Goal: Task Accomplishment & Management: Manage account settings

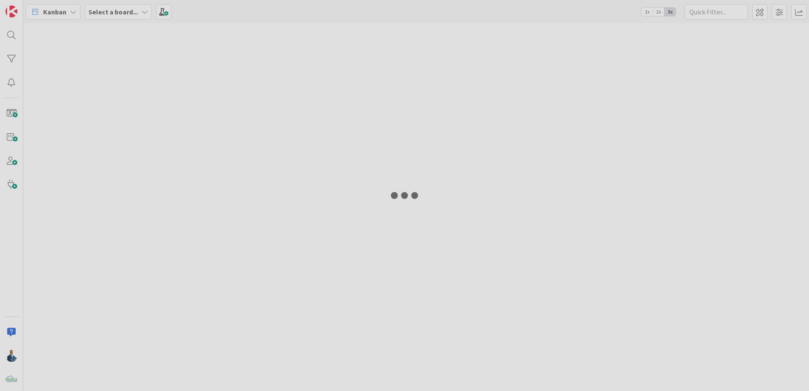
type input "gara"
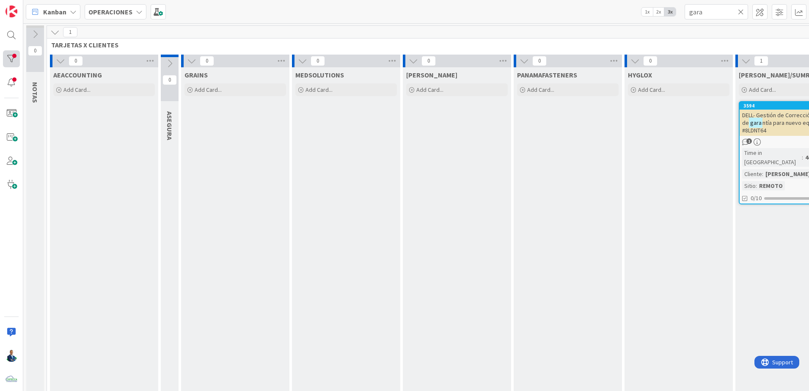
click at [11, 52] on div at bounding box center [11, 58] width 17 height 17
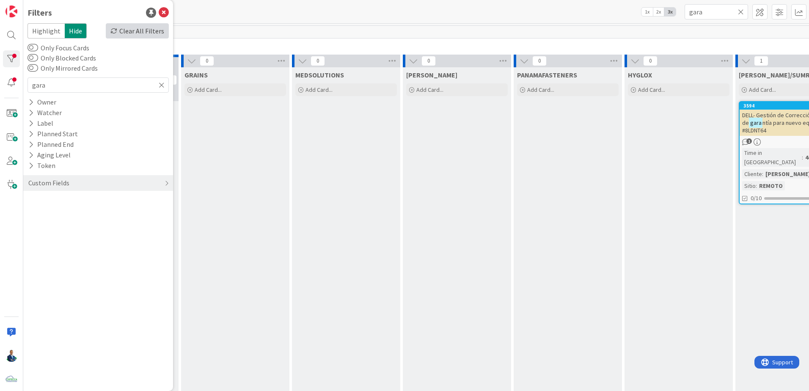
click at [145, 23] on div "Filters Highlight Hide Clear All Filters Only Focus Cards Only Blocked Cards On…" at bounding box center [98, 195] width 150 height 391
click at [145, 25] on div "Clear All Filters" at bounding box center [137, 30] width 63 height 15
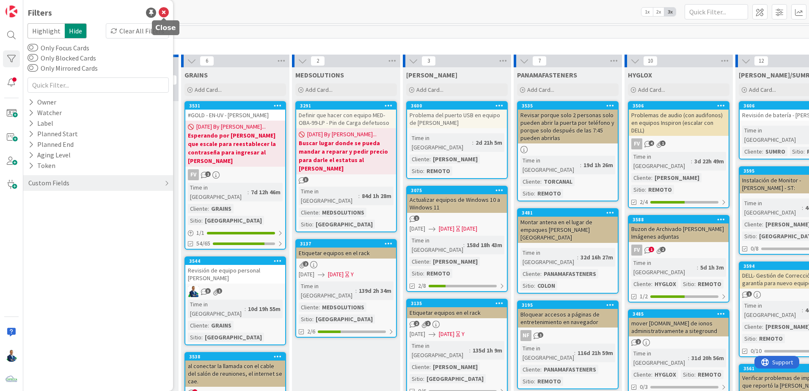
click at [165, 8] on icon at bounding box center [164, 13] width 10 height 10
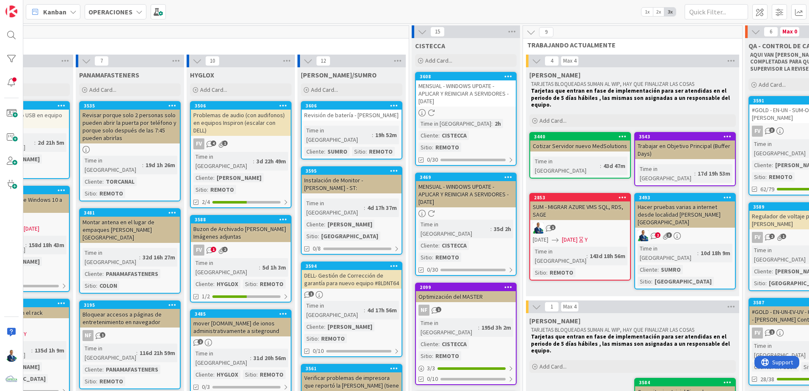
scroll to position [0, 447]
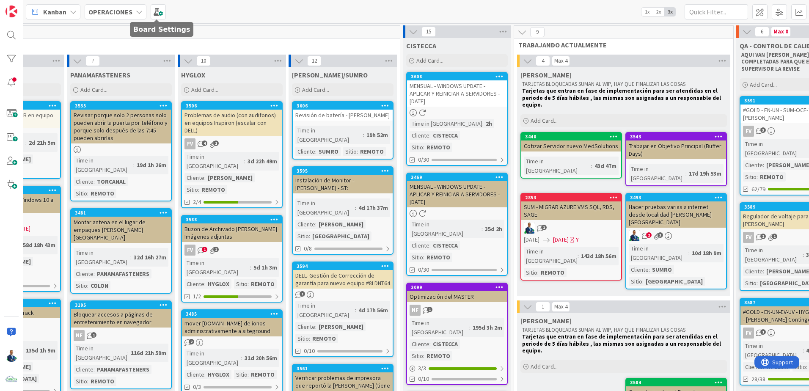
click at [116, 17] on div "OPERACIONES" at bounding box center [116, 11] width 62 height 15
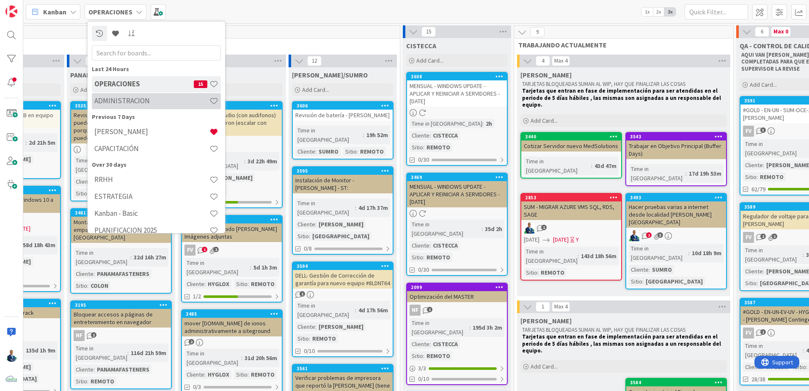
click at [149, 99] on h4 "ADMINISTRACION" at bounding box center [151, 101] width 115 height 8
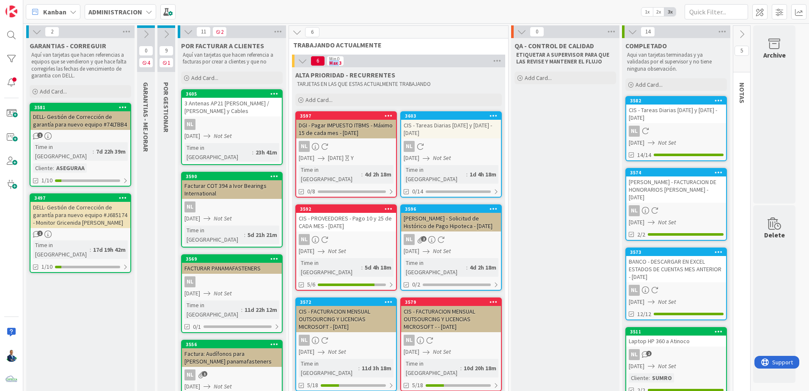
drag, startPoint x: 329, startPoint y: 61, endPoint x: 340, endPoint y: 61, distance: 10.6
click at [340, 61] on div "Min 0 Max 3" at bounding box center [335, 61] width 17 height 10
click at [338, 63] on div "Max 3" at bounding box center [335, 63] width 12 height 4
drag, startPoint x: 340, startPoint y: 63, endPoint x: 333, endPoint y: 63, distance: 6.8
click at [333, 63] on div "Max 3" at bounding box center [335, 63] width 12 height 4
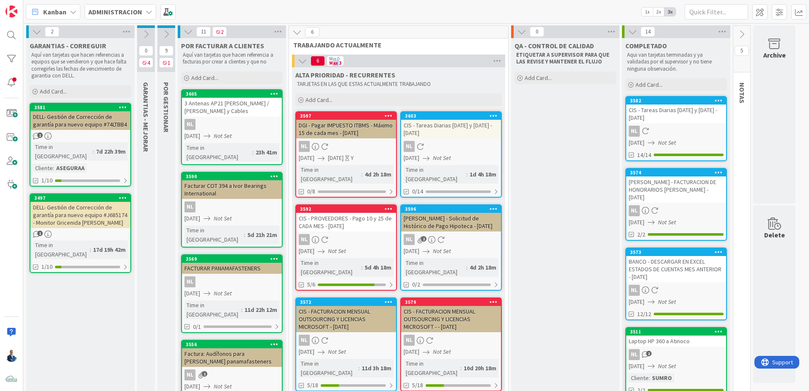
click at [333, 63] on div "Max 3" at bounding box center [335, 63] width 12 height 4
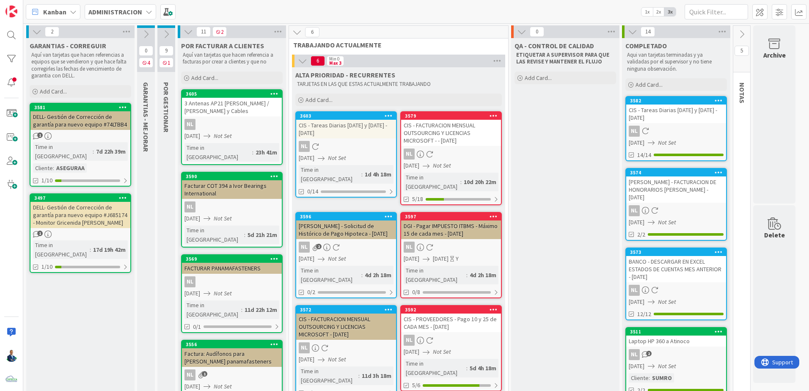
click at [36, 34] on icon at bounding box center [36, 31] width 9 height 9
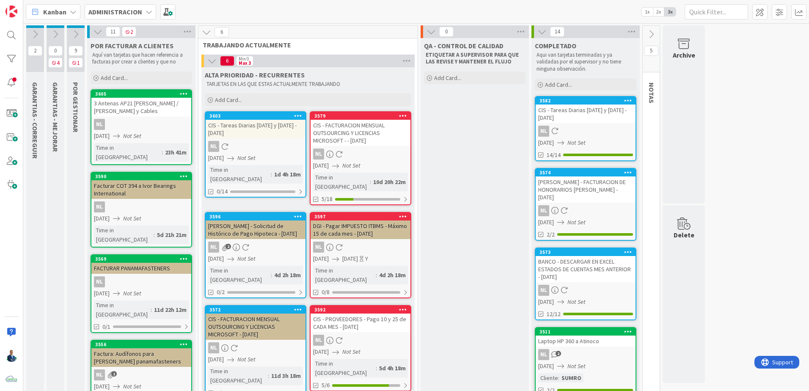
click at [93, 30] on button at bounding box center [97, 31] width 11 height 11
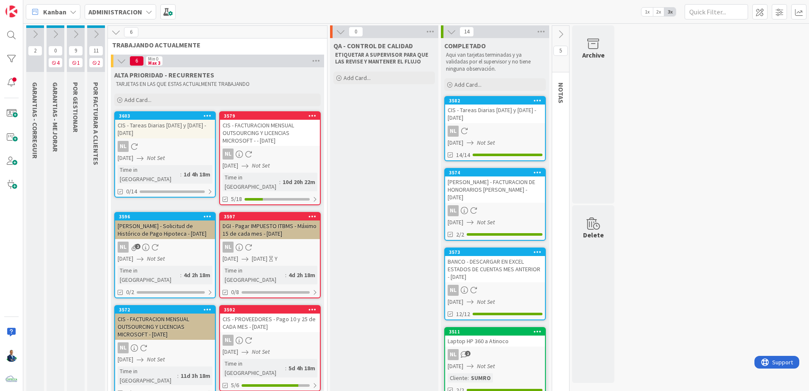
click at [271, 134] on div "CIS - FACTURACION MENSUAL OUTSOURCING Y LICENCIAS MICROSOFT - - [DATE]" at bounding box center [270, 133] width 100 height 26
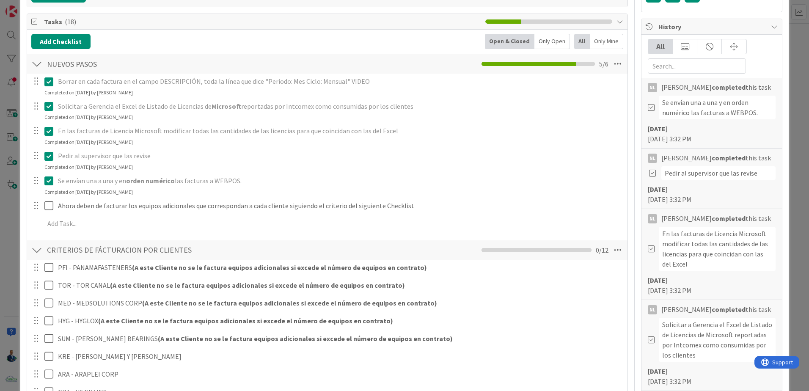
scroll to position [340, 0]
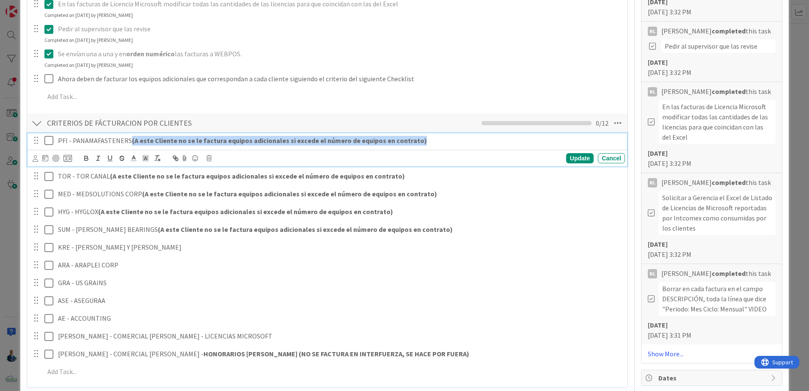
drag, startPoint x: 129, startPoint y: 142, endPoint x: 482, endPoint y: 146, distance: 352.7
click at [417, 146] on div "PFI - PANAMAFASTENERS (A este Cliente no se le factura equipos adicionales si e…" at bounding box center [340, 140] width 571 height 15
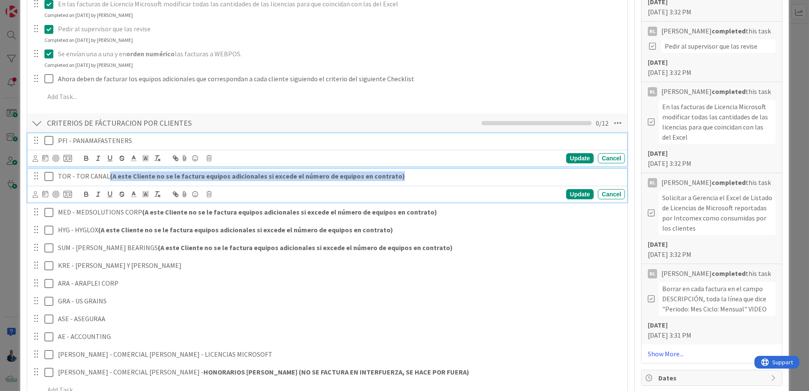
drag, startPoint x: 107, startPoint y: 176, endPoint x: 521, endPoint y: 176, distance: 414.5
click at [417, 176] on p "TOR - TOR CANAL (A este Cliente no se le factura equipos adicionales si excede …" at bounding box center [340, 176] width 564 height 10
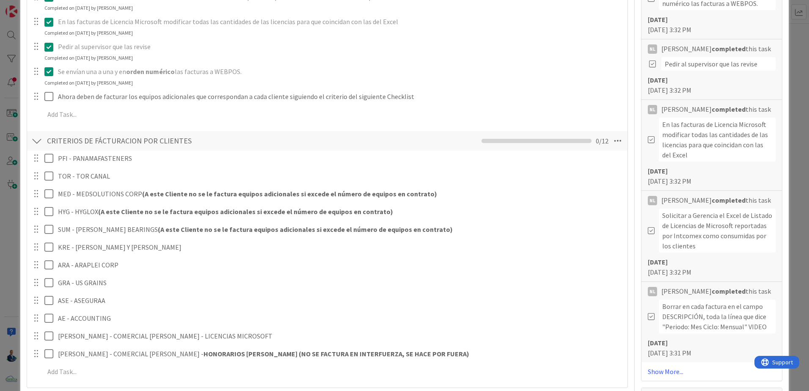
type textarea "x"
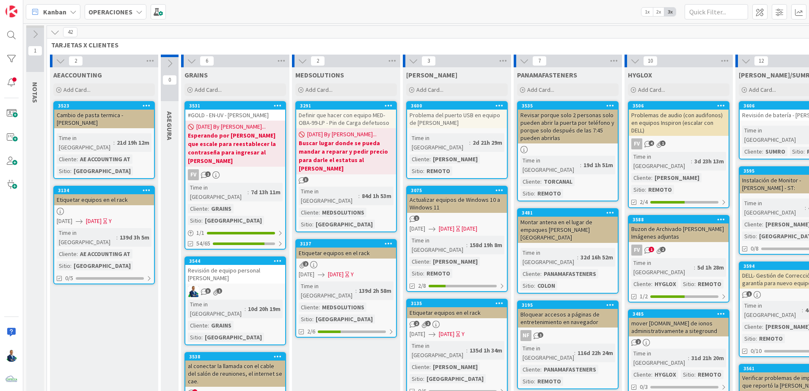
click at [120, 8] on b "OPERACIONES" at bounding box center [110, 12] width 44 height 8
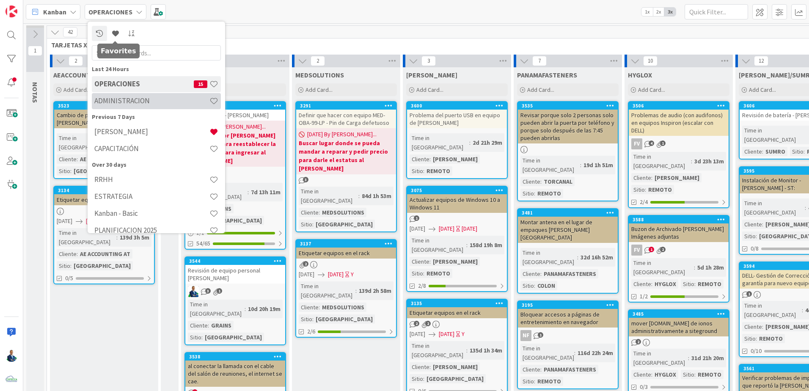
click at [130, 103] on h4 "ADMINISTRACION" at bounding box center [151, 101] width 115 height 8
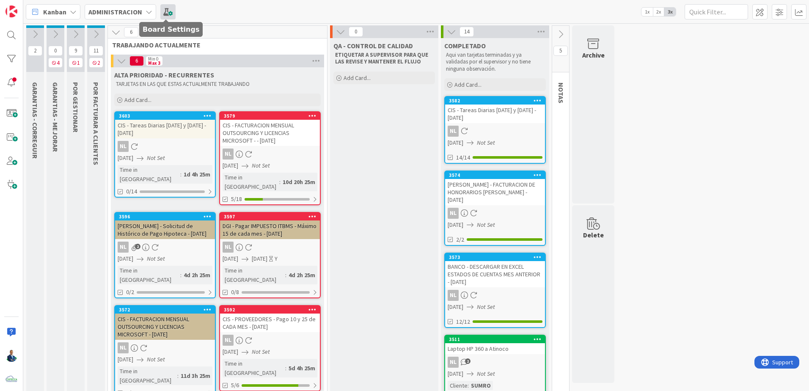
click at [162, 6] on span at bounding box center [167, 11] width 15 height 15
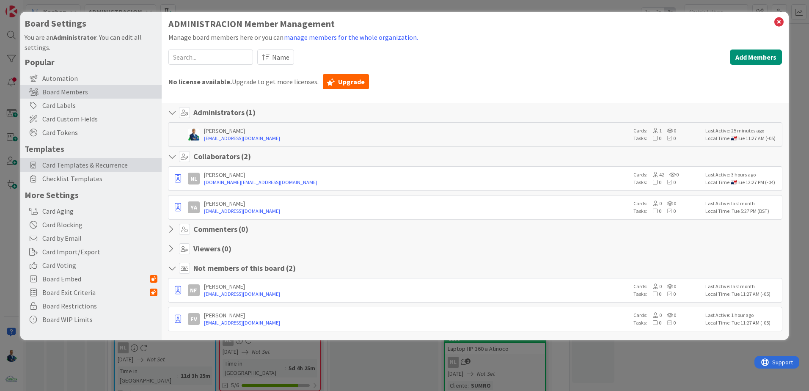
click at [110, 163] on span "Card Templates & Recurrence" at bounding box center [99, 165] width 115 height 10
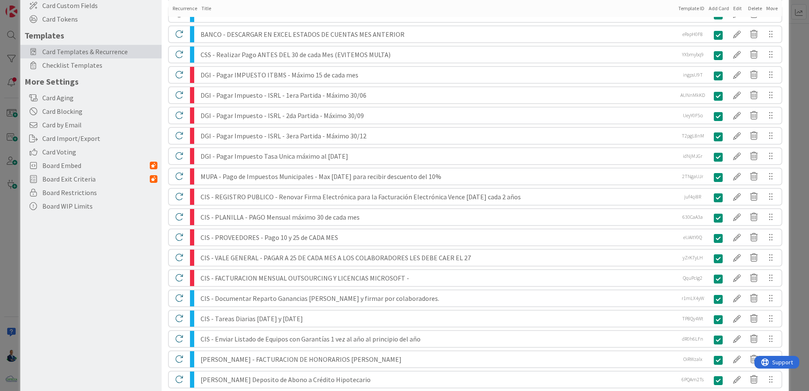
scroll to position [66, 0]
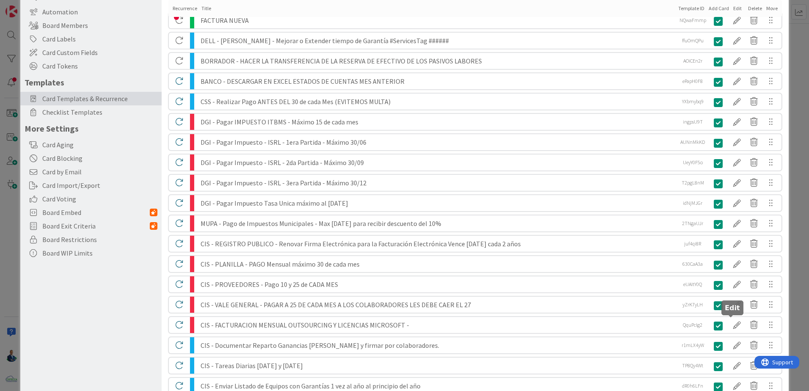
click at [729, 328] on div at bounding box center [737, 325] width 17 height 14
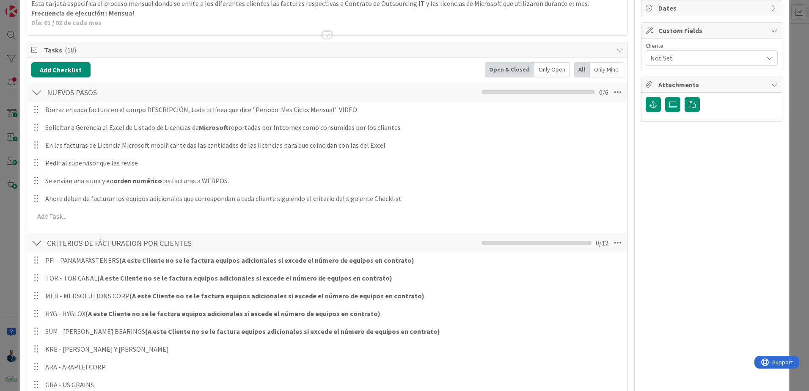
scroll to position [127, 0]
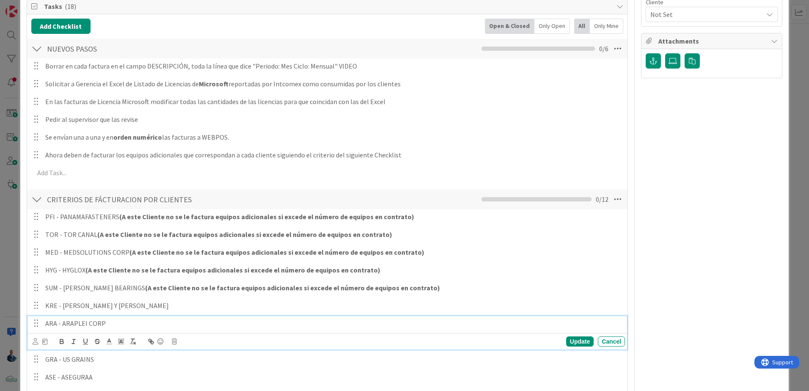
click at [121, 322] on p "ARA - ARAPLEI CORP" at bounding box center [333, 324] width 577 height 10
click at [174, 343] on icon at bounding box center [174, 342] width 5 height 6
click at [202, 374] on div "Delete" at bounding box center [195, 377] width 31 height 15
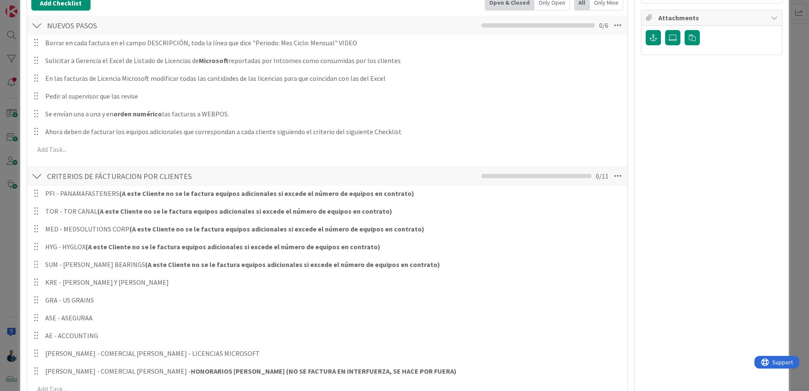
scroll to position [169, 0]
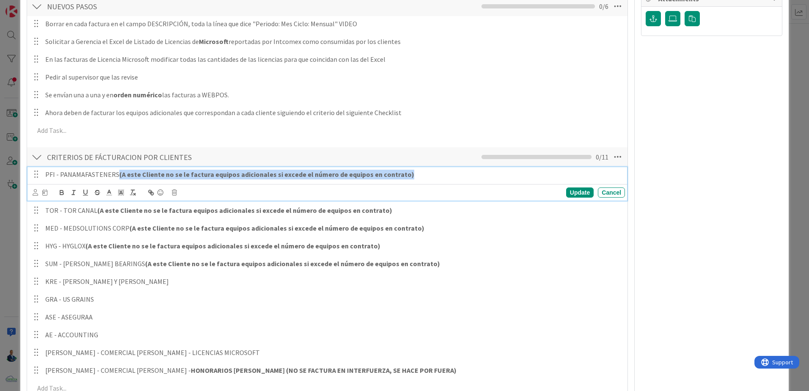
drag, startPoint x: 117, startPoint y: 176, endPoint x: 442, endPoint y: 176, distance: 324.7
click at [442, 176] on p "PFI - PANAMAFASTENERS (A este Cliente no se le factura equipos adicionales si e…" at bounding box center [333, 175] width 577 height 10
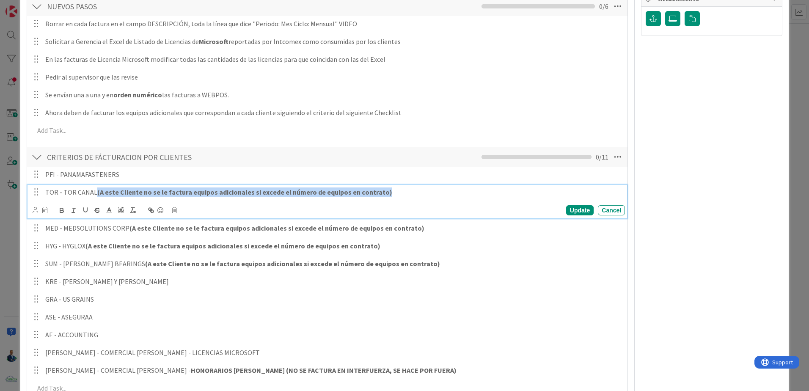
drag, startPoint x: 403, startPoint y: 194, endPoint x: 95, endPoint y: 192, distance: 308.2
click at [95, 192] on p "TOR - TOR CANAL (A este Cliente no se le factura equipos adicionales si excede …" at bounding box center [333, 193] width 577 height 10
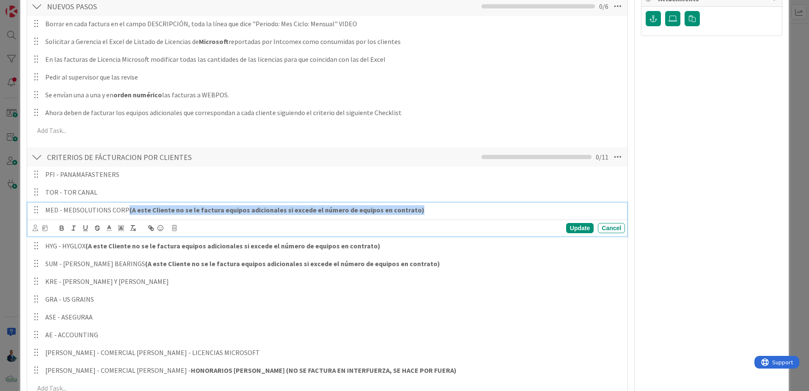
drag, startPoint x: 127, startPoint y: 211, endPoint x: 549, endPoint y: 213, distance: 421.2
click at [549, 213] on p "MED - MEDSOLUTIONS CORP (A este Cliente no se le factura equipos adicionales si…" at bounding box center [333, 210] width 577 height 10
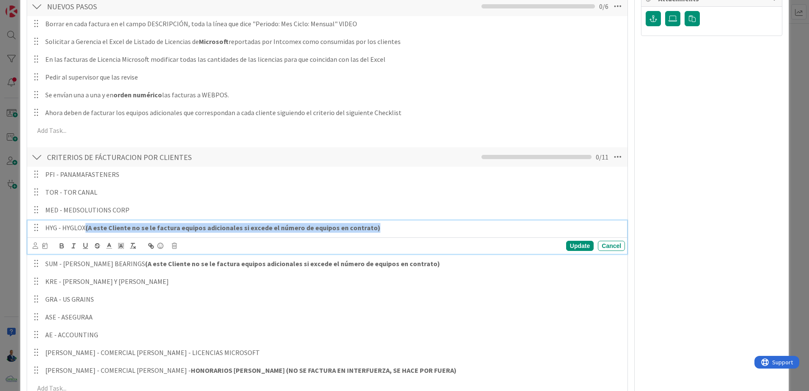
drag, startPoint x: 86, startPoint y: 228, endPoint x: 466, endPoint y: 225, distance: 379.8
click at [466, 225] on p "HYG - HYGLOX (A este Cliente no se le factura equipos adicionales si excede el …" at bounding box center [333, 228] width 577 height 10
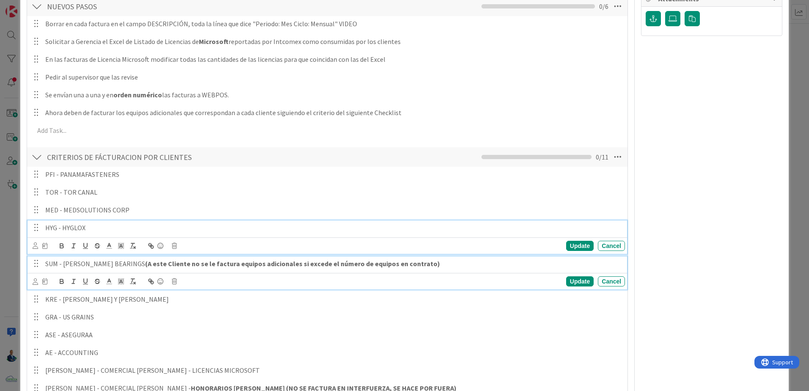
click at [170, 267] on strong "(A este Cliente no se le factura equipos adicionales si excede el número de equ…" at bounding box center [292, 264] width 295 height 8
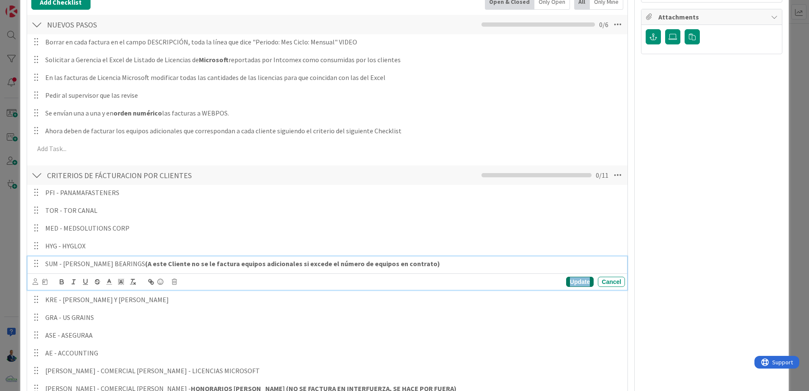
click at [580, 282] on div "Update" at bounding box center [580, 282] width 28 height 10
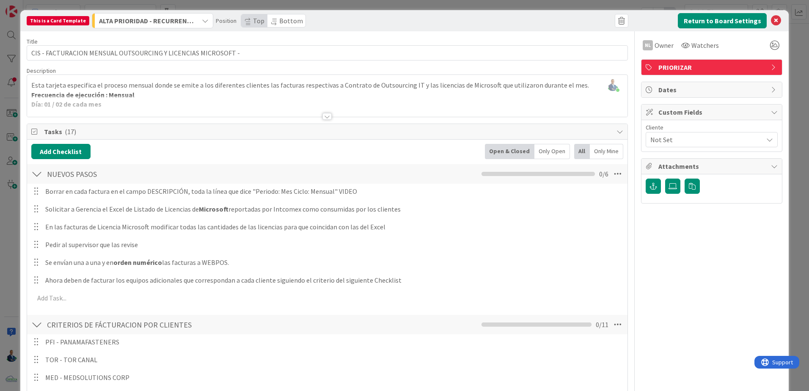
scroll to position [0, 0]
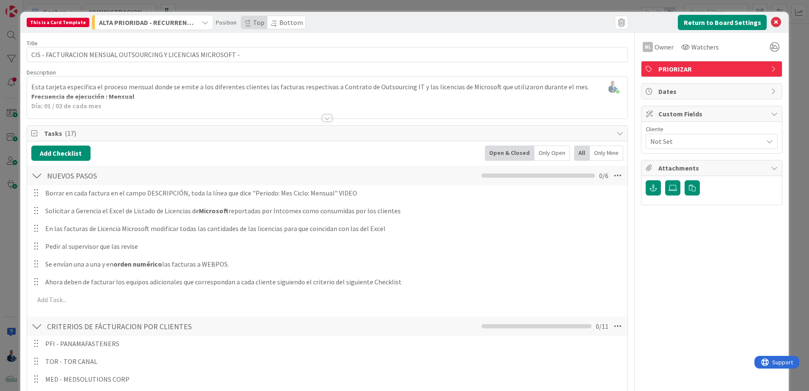
click at [786, 69] on div "This is a Card Template ALTA PRIORIDAD - RECURRENTES Position Top Bottom Return…" at bounding box center [404, 195] width 809 height 391
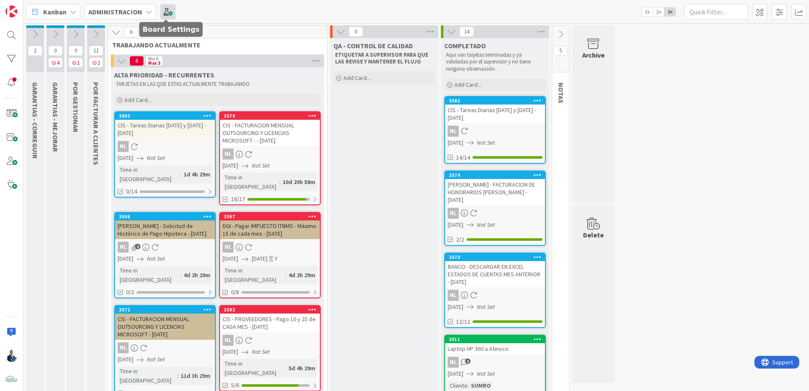
click at [165, 13] on span at bounding box center [167, 11] width 15 height 15
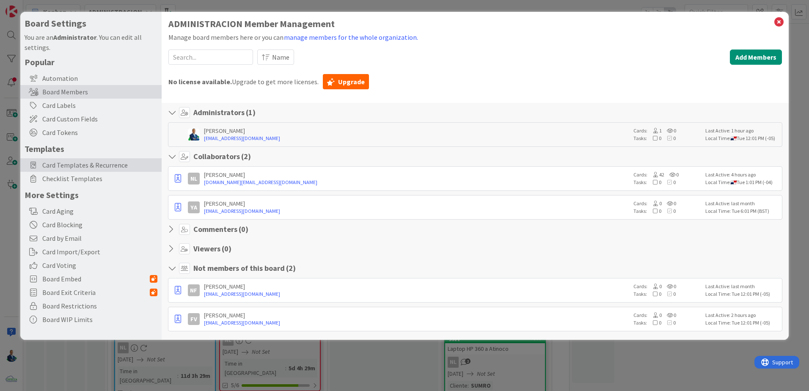
click at [90, 164] on span "Card Templates & Recurrence" at bounding box center [99, 165] width 115 height 10
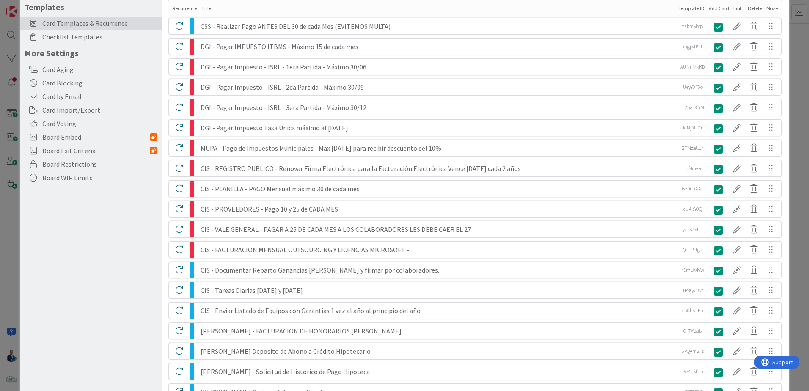
scroll to position [169, 0]
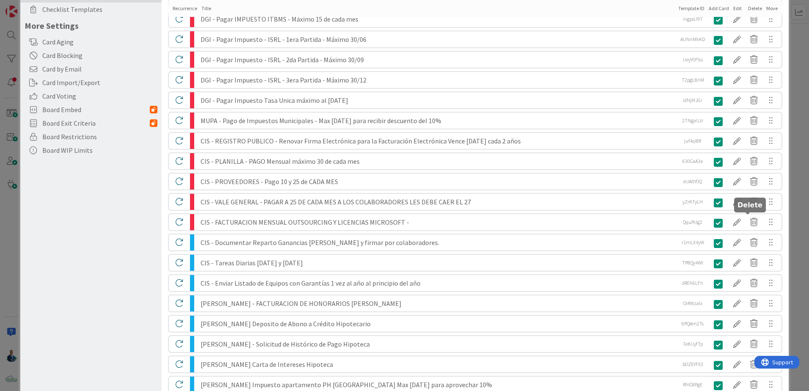
click at [734, 224] on div at bounding box center [737, 222] width 17 height 14
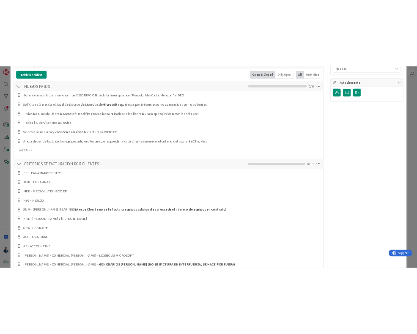
scroll to position [127, 0]
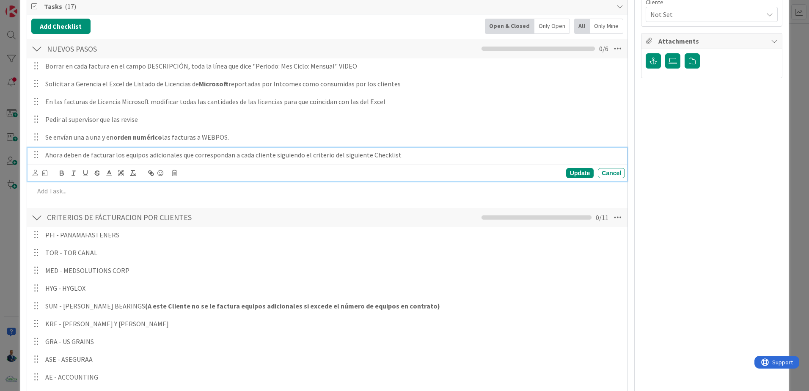
click at [183, 155] on p "Ahora deben de facturar los equipos adicionales que correspondan a cada cliente…" at bounding box center [333, 155] width 577 height 10
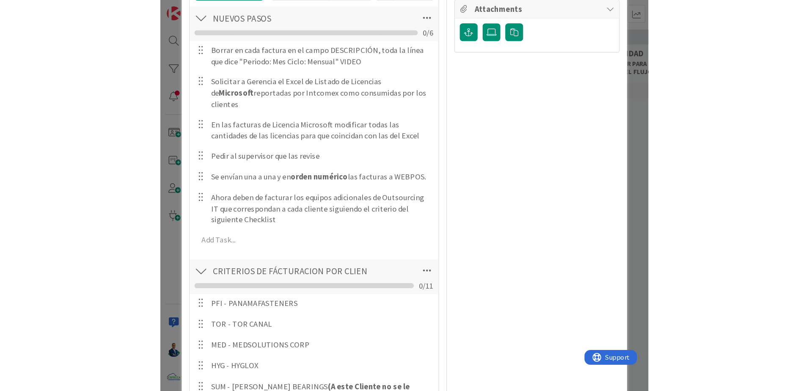
scroll to position [42, 0]
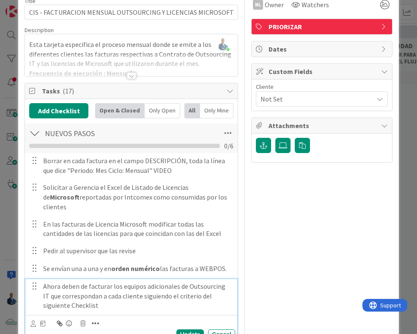
click at [128, 290] on p "Ahora deben de facturar los equipos adicionales de Outsourcing IT que correspon…" at bounding box center [137, 296] width 189 height 29
click at [144, 282] on p "Ahora deben de facturar los equipos adicionales de Outsourcing IT que correspon…" at bounding box center [137, 296] width 189 height 29
click at [175, 282] on p "Ahora deben de facturar los equipos adicionales de Outsourcing IT que correspon…" at bounding box center [137, 296] width 189 height 29
click at [118, 282] on p "Ahora deben de facturar los equipos adicionales por Contrato del mes anterior d…" at bounding box center [137, 296] width 189 height 29
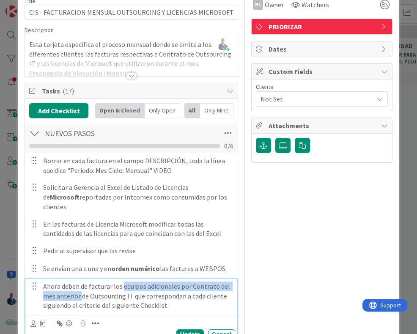
drag, startPoint x: 119, startPoint y: 277, endPoint x: 78, endPoint y: 288, distance: 42.5
click at [78, 288] on p "Ahora deben de facturar los equipos adicionales por Contrato del mes anterior d…" at bounding box center [137, 296] width 189 height 29
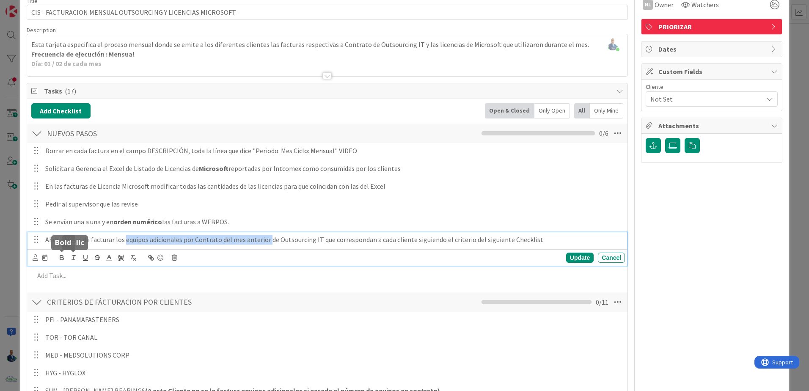
click at [65, 260] on icon "button" at bounding box center [62, 258] width 8 height 8
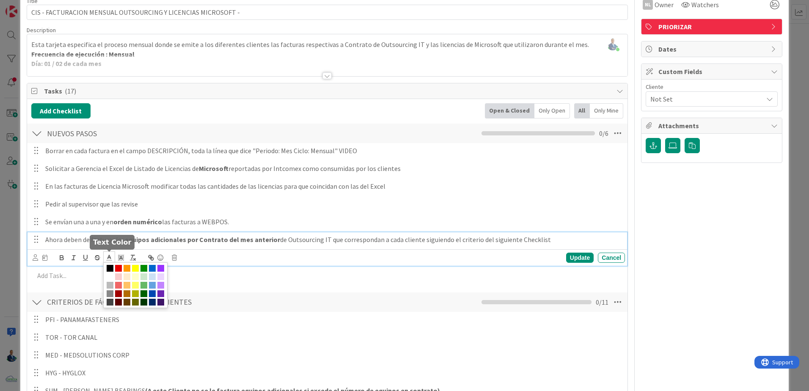
click at [107, 258] on icon at bounding box center [109, 258] width 8 height 8
click at [121, 266] on span at bounding box center [118, 268] width 7 height 7
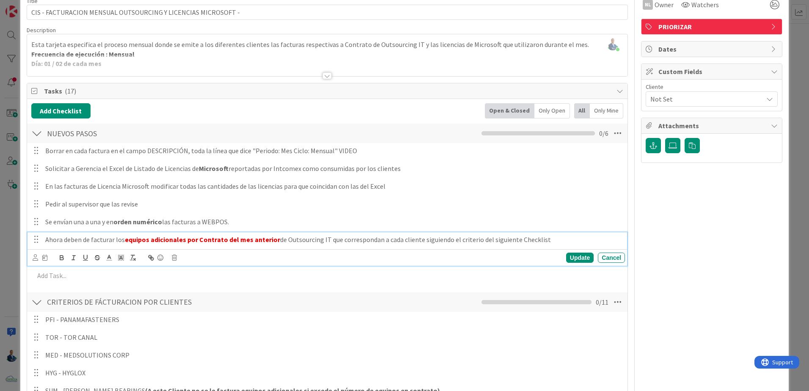
click at [300, 235] on div "Ahora deben de facturar los equipos adicionales por Contrato del mes anterior d…" at bounding box center [333, 239] width 583 height 15
click at [584, 254] on div "Update" at bounding box center [580, 258] width 28 height 10
click at [402, 239] on p "Ahora deben de facturar los equipos adicionales por Contrato del mes anterior d…" at bounding box center [333, 240] width 577 height 10
click at [326, 242] on p "Ahora deben de facturar los equipos adicionales por Contrato del mes anterior d…" at bounding box center [333, 240] width 577 height 10
click at [598, 257] on div "Cancel" at bounding box center [611, 258] width 27 height 10
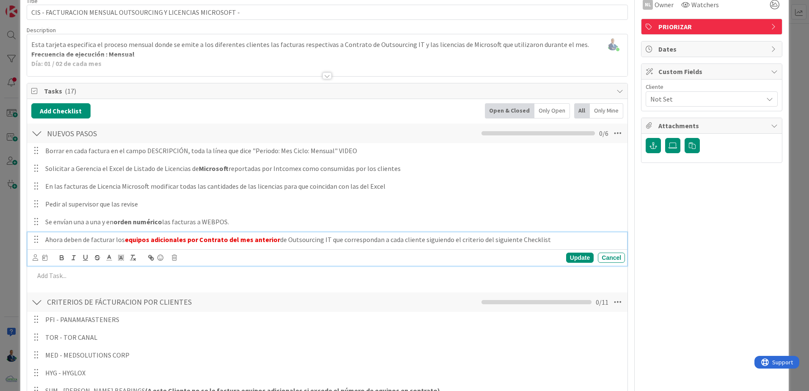
click at [561, 243] on p "Ahora deben de facturar los equipos adicionales por Contrato del mes anterior d…" at bounding box center [333, 240] width 577 height 10
click at [325, 241] on p "Ahora deben de facturar los equipos adicionales por Contrato del mes anterior d…" at bounding box center [333, 240] width 577 height 10
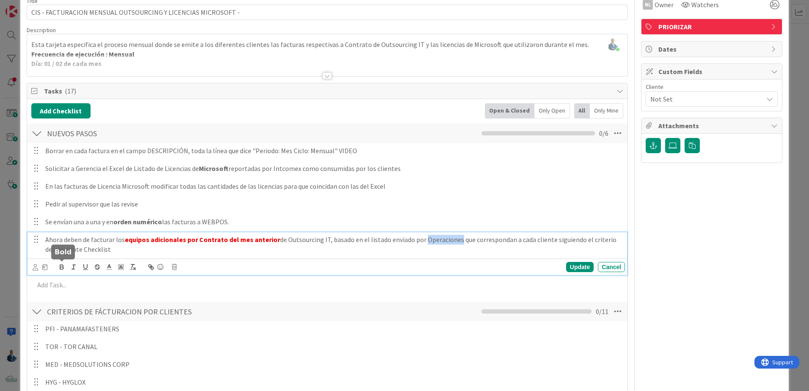
click at [63, 268] on icon "button" at bounding box center [62, 267] width 8 height 8
click at [458, 239] on p "Ahora deben de facturar los equipos adicionales por Contrato del mes anterior d…" at bounding box center [333, 244] width 577 height 19
click at [513, 240] on p "Ahora deben de facturar los equipos adicionales por Contrato del mes anterior d…" at bounding box center [333, 244] width 577 height 19
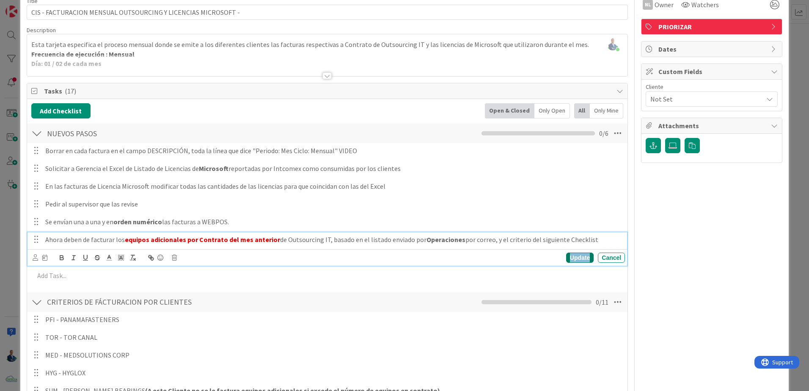
click at [572, 257] on div "Update" at bounding box center [580, 258] width 28 height 10
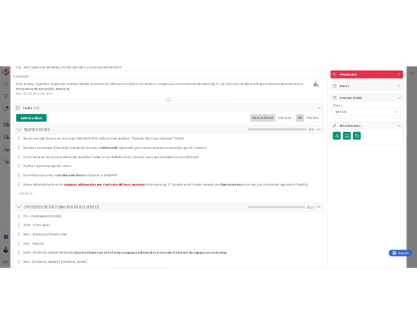
scroll to position [43, 0]
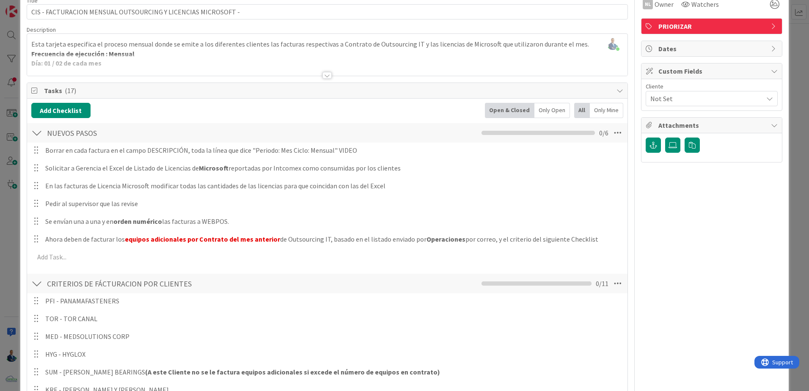
click at [93, 267] on div "Borrar en cada factura en el campo DESCRIPCIÓN, toda la línea que dice "Periodo…" at bounding box center [327, 205] width 592 height 125
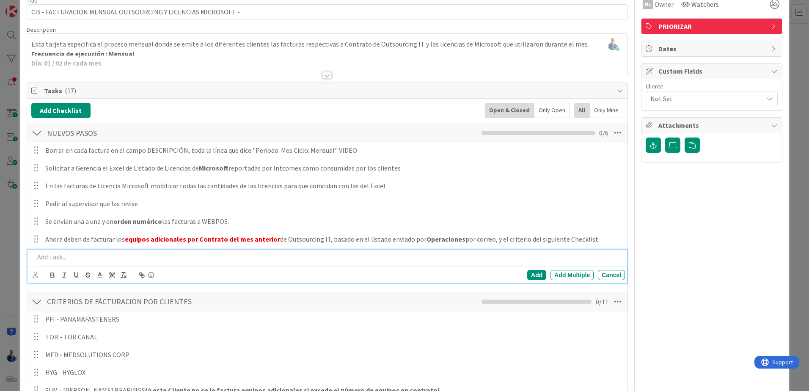
click at [94, 260] on p at bounding box center [328, 257] width 588 height 10
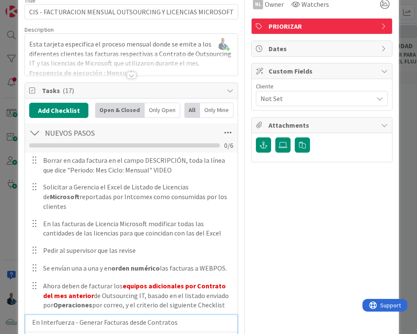
drag, startPoint x: 73, startPoint y: 313, endPoint x: 84, endPoint y: 313, distance: 11.4
click at [73, 318] on p "En Interfuerza - Generar Facturas desde Contratos" at bounding box center [132, 323] width 200 height 10
click at [183, 318] on p "En Interfuerza - Mi empresa - CXC y Ventas - Generar Facturas desde Contratos" at bounding box center [132, 327] width 200 height 19
click at [201, 318] on p "En Interfuerza - Mi empresa - CXC y Ventas - Generar Facturas desde Contratos" at bounding box center [132, 327] width 200 height 19
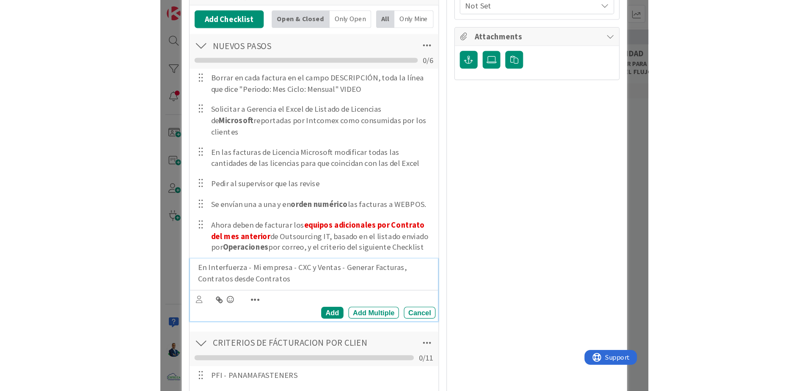
scroll to position [127, 0]
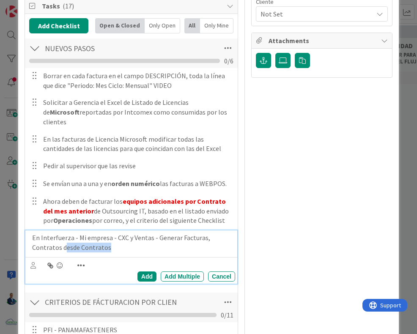
drag, startPoint x: 101, startPoint y: 244, endPoint x: 64, endPoint y: 246, distance: 37.7
click at [64, 246] on div "En Interfuerza - Mi empresa - CXC y Ventas - Generar Facturas, Contratos desde …" at bounding box center [131, 257] width 212 height 53
click at [166, 233] on p "En Interfuerza - Mi empresa - CXC y Ventas - Generar Facturas, Contratos desde …" at bounding box center [132, 242] width 200 height 19
click at [99, 235] on p "En Interfuerza - Mi empresa - CXC y Ventas - Generar Facturas, Contratos desde …" at bounding box center [132, 242] width 200 height 19
click at [110, 236] on p "En Interfuerza - Mi empresa - CXC y Ventas - Generar Facturas, Contratos desde …" at bounding box center [132, 242] width 200 height 19
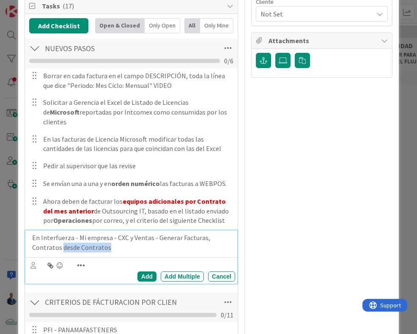
drag, startPoint x: 109, startPoint y: 236, endPoint x: 59, endPoint y: 240, distance: 50.1
click at [59, 240] on p "En Interfuerza - Mi empresa - CXC y Ventas - Generar Facturas, Contratos desde …" at bounding box center [132, 242] width 200 height 19
click at [142, 272] on div "Add" at bounding box center [147, 277] width 19 height 10
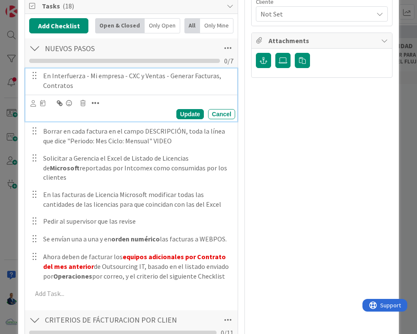
click at [90, 88] on p "En Interfuerza - Mi empresa - CXC y Ventas - Generar Facturas, Contratos" at bounding box center [137, 80] width 189 height 19
click at [181, 116] on div "Update" at bounding box center [191, 114] width 28 height 10
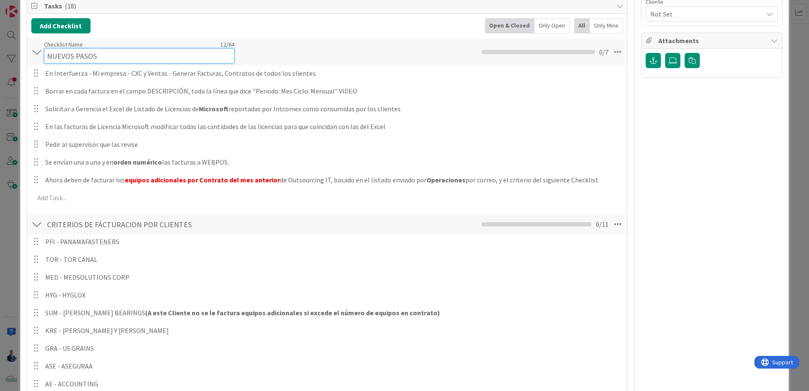
drag, startPoint x: 96, startPoint y: 45, endPoint x: 41, endPoint y: 49, distance: 55.6
click at [41, 49] on div "NUEVOS PASOS Checklist Name 12 / 64 NUEVOS PASOS 0 / 7" at bounding box center [327, 52] width 601 height 27
type input "FACTURACION OUTSOURCING IT Y LICENCIAS MICROSOFT"
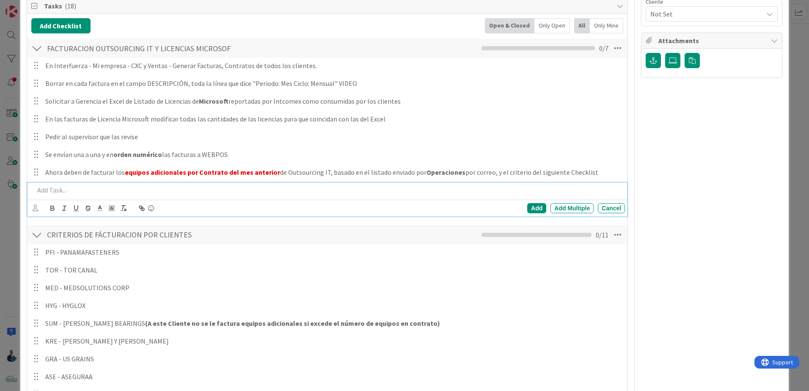
click at [98, 185] on div at bounding box center [328, 190] width 594 height 15
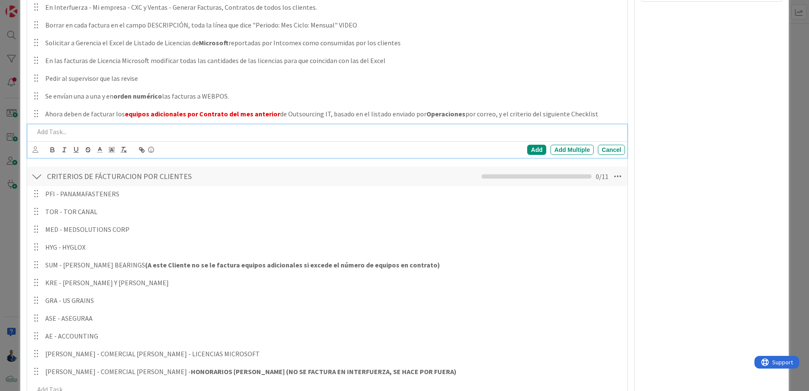
scroll to position [246, 0]
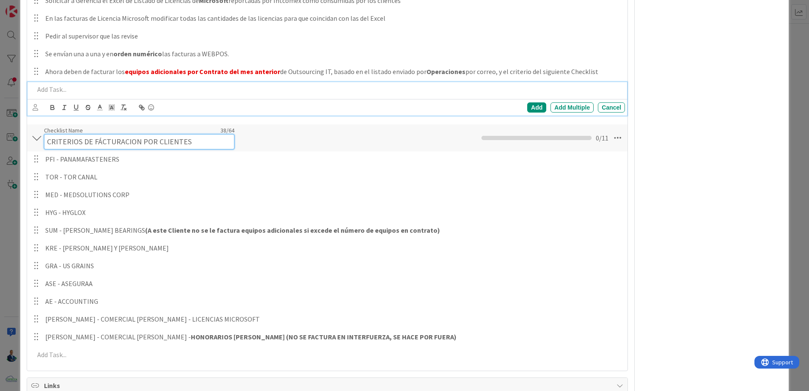
click at [102, 138] on input "CRITERIOS DE FÁCTURACION POR CLIENTES" at bounding box center [139, 141] width 191 height 15
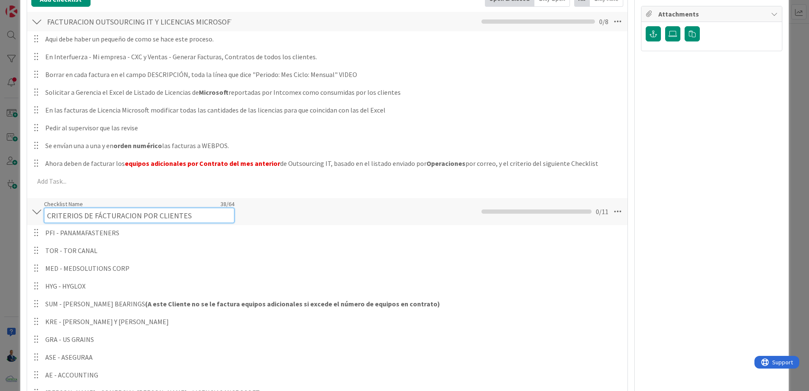
scroll to position [128, 0]
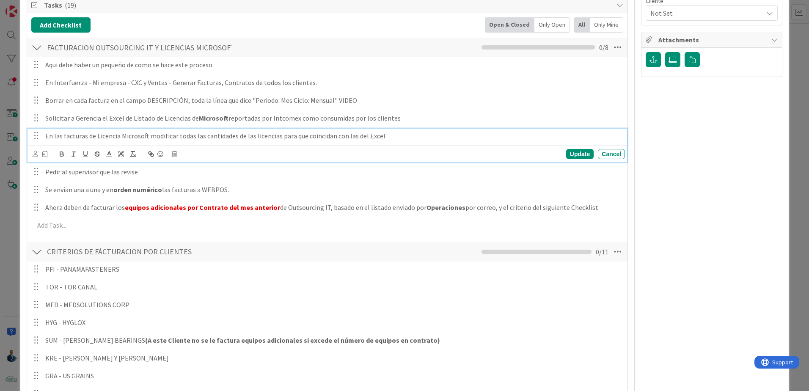
click at [225, 137] on p "En las facturas de Licencia Microsoft modificar todas las cantidades de las lic…" at bounding box center [333, 136] width 577 height 10
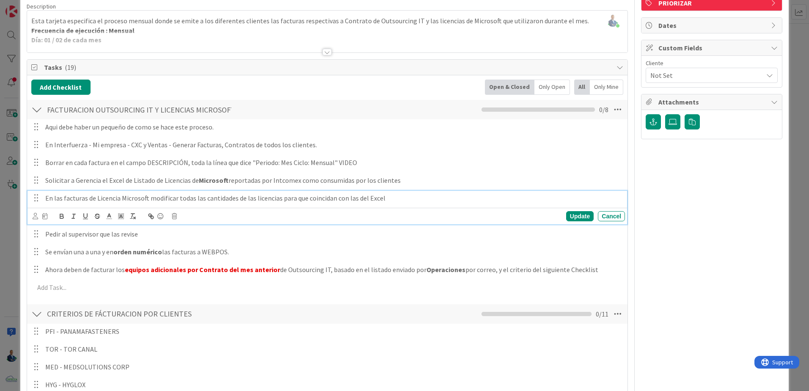
scroll to position [0, 0]
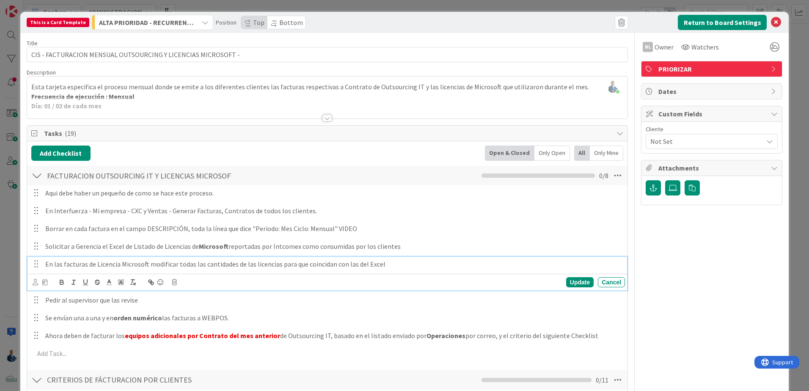
click at [792, 106] on div "This is a Card Template ALTA PRIORIDAD - RECURRENTES Position Top Bottom Return…" at bounding box center [404, 195] width 809 height 391
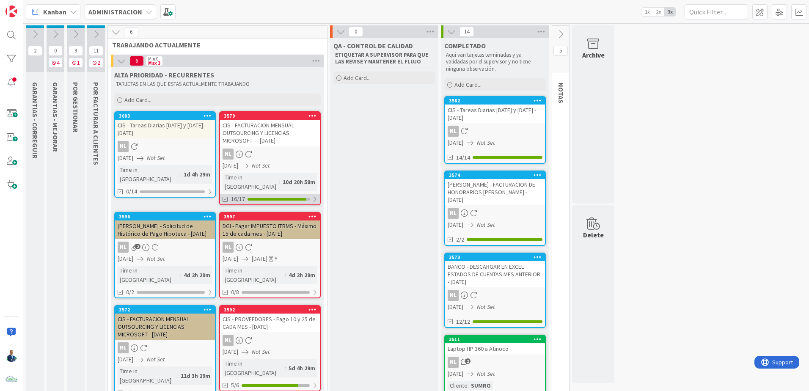
click at [271, 194] on div "16/17" at bounding box center [270, 199] width 100 height 11
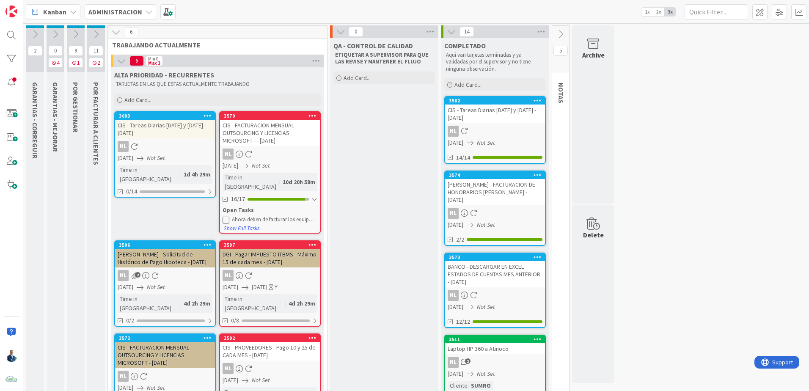
click at [268, 216] on div "Ahora deben de facturar los equipos adicionales que correspondan a cada cliente…" at bounding box center [275, 219] width 86 height 7
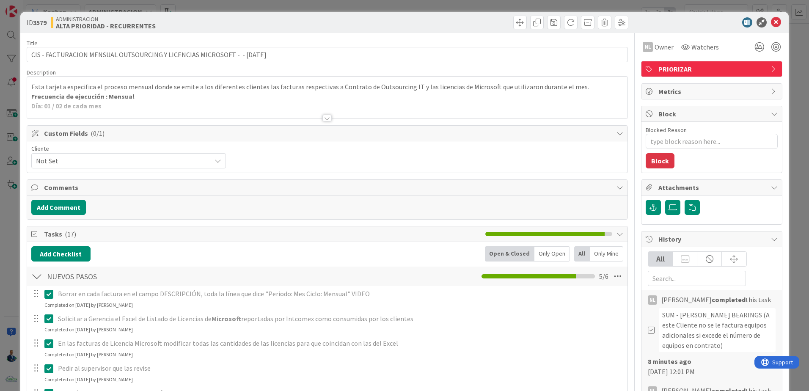
click at [790, 59] on div "ID 3579 ADMINISTRACION ALTA PRIORIDAD - RECURRENTES Title 75 / 128 CIS - FACTUR…" at bounding box center [404, 195] width 809 height 391
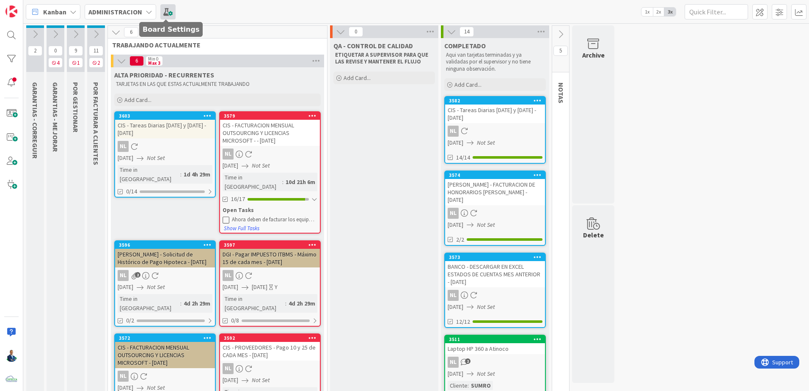
click at [163, 10] on span at bounding box center [167, 11] width 15 height 15
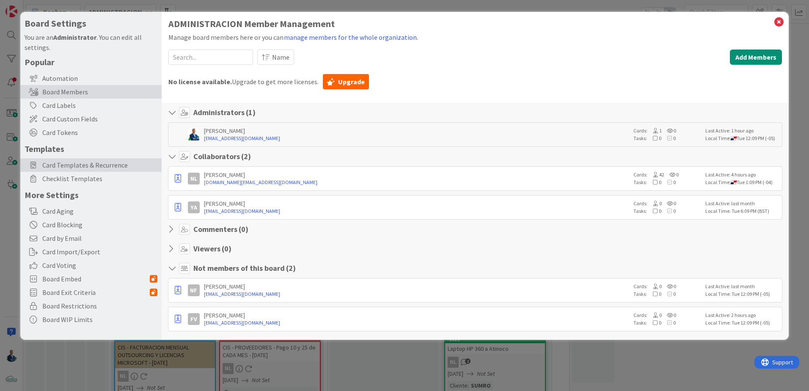
click at [74, 165] on span "Card Templates & Recurrence" at bounding box center [99, 165] width 115 height 10
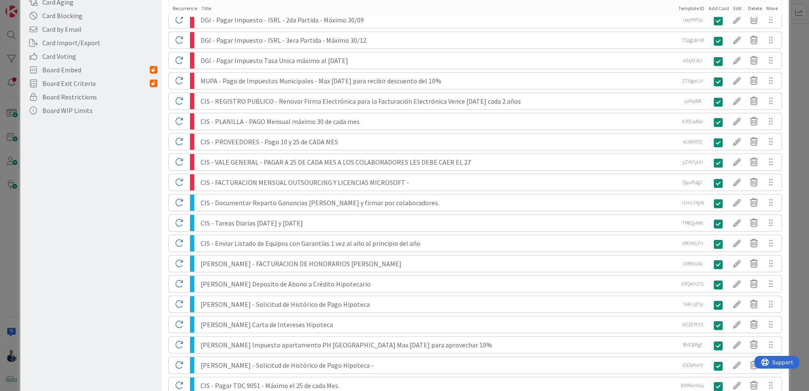
scroll to position [212, 0]
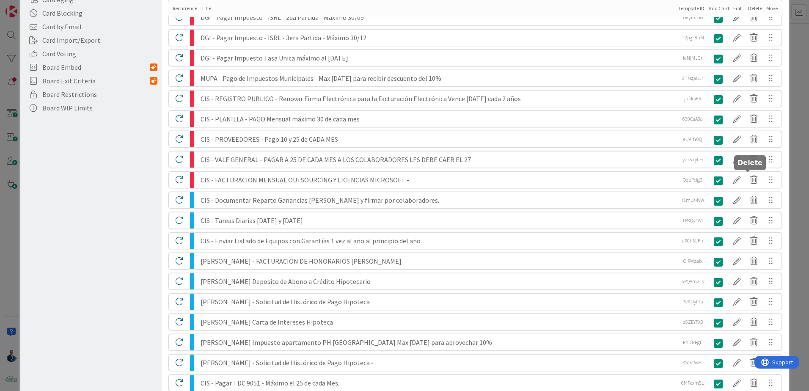
click at [729, 181] on div at bounding box center [737, 180] width 17 height 14
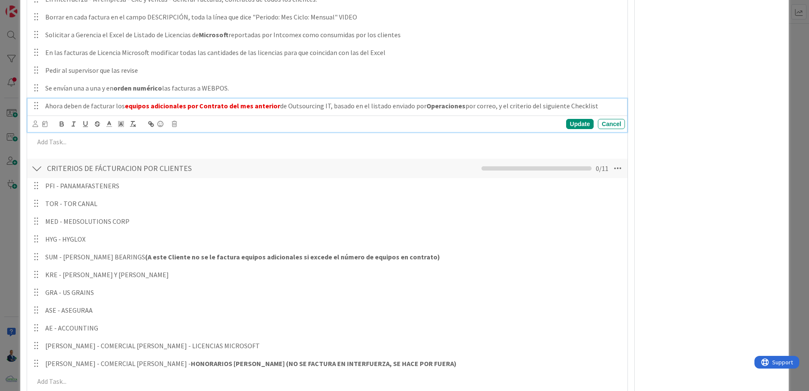
drag, startPoint x: 47, startPoint y: 108, endPoint x: 124, endPoint y: 108, distance: 76.2
click at [124, 108] on p "Ahora deben de facturar los equipos adicionales por Contrato del mes anterior d…" at bounding box center [333, 106] width 577 height 10
click at [788, 66] on div "This is a Card Template ALTA PRIORIDAD - RECURRENTES Position Top Bottom Return…" at bounding box center [404, 195] width 809 height 391
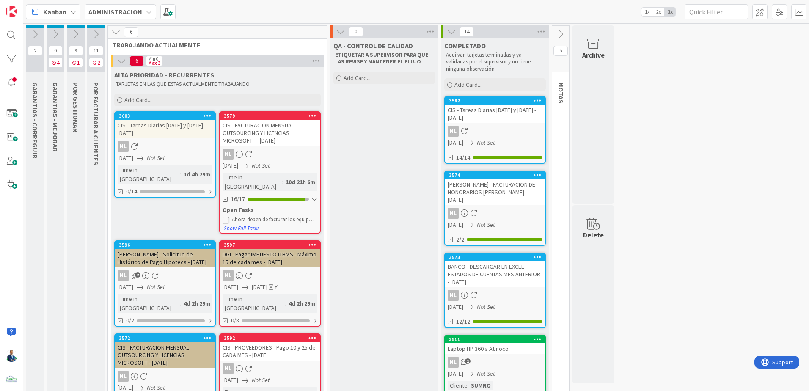
click at [259, 215] on div "Ahora deben de facturar los equipos adicionales que correspondan a cada cliente…" at bounding box center [270, 219] width 95 height 9
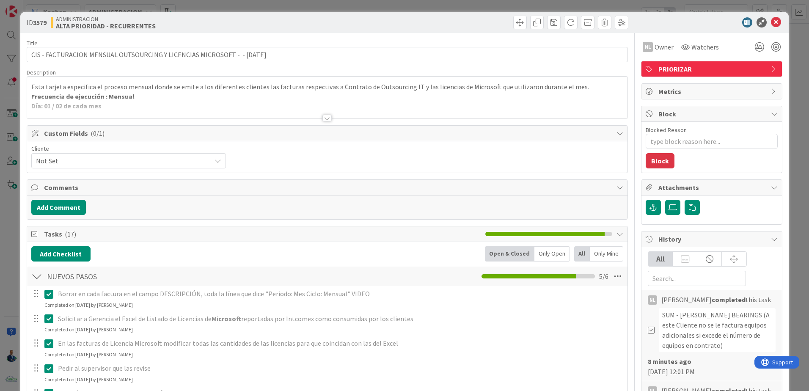
type textarea "x"
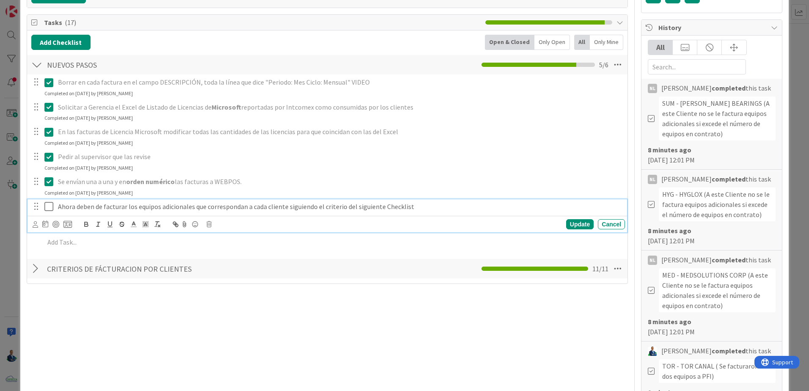
click at [196, 207] on p "Ahora deben de facturar los equipos adicionales que correspondan a cada cliente…" at bounding box center [340, 207] width 564 height 10
click at [46, 206] on icon at bounding box center [50, 207] width 13 height 10
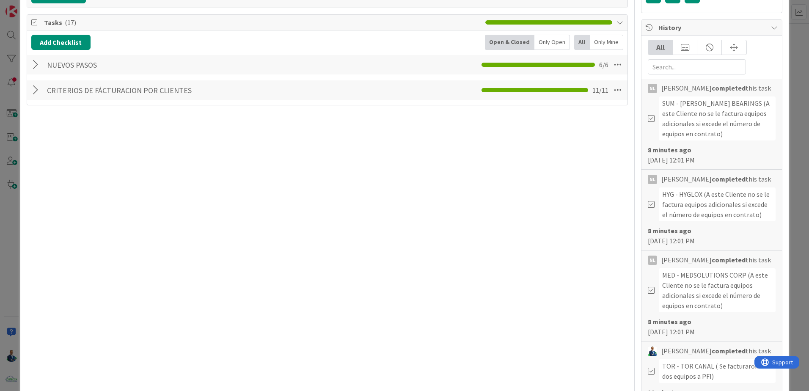
click at [797, 169] on div "ID 3579 ADMINISTRACION ALTA PRIORIDAD - RECURRENTES Title 75 / 128 CIS - FACTUR…" at bounding box center [404, 195] width 809 height 391
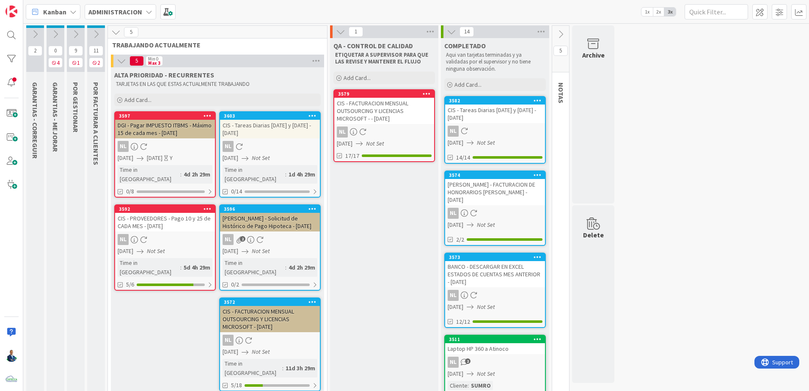
click at [165, 132] on div "DGI - Pagar IMPUESTO ITBMS - Máximo 15 de cada mes - [DATE]" at bounding box center [165, 129] width 100 height 19
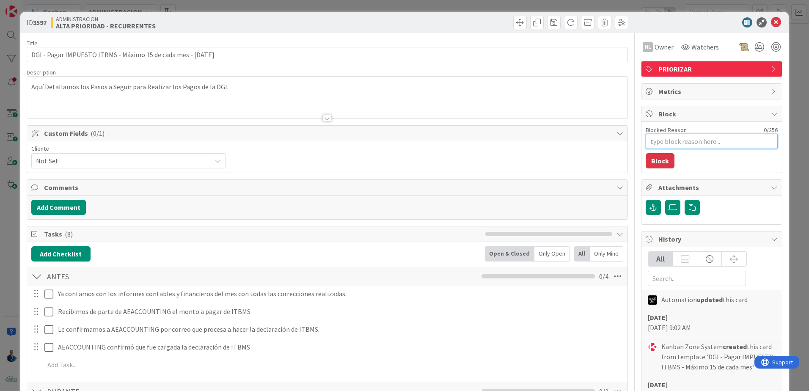
click at [668, 139] on textarea "Blocked Reason" at bounding box center [712, 141] width 132 height 15
type textarea "x"
type textarea "Es"
type textarea "x"
type textarea "Esp"
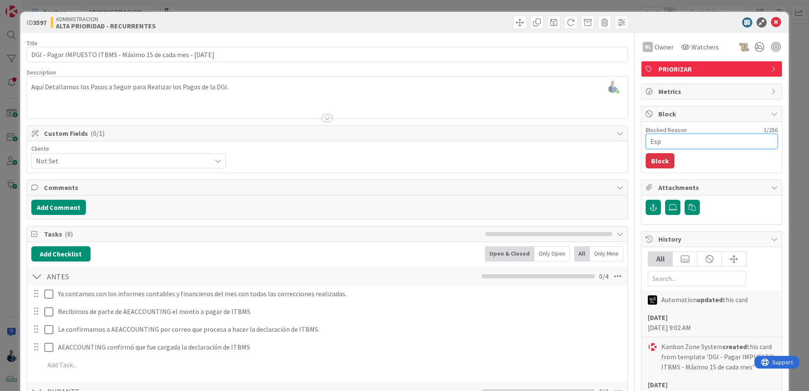
type textarea "x"
type textarea "Espe"
type textarea "x"
type textarea "Espera"
type textarea "x"
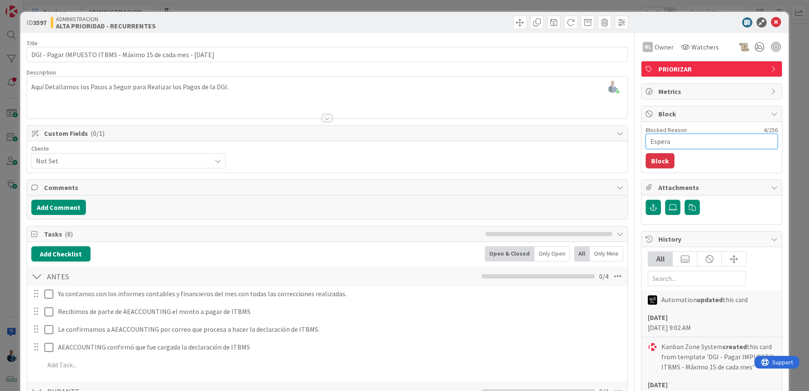
type textarea "Esperan"
type textarea "x"
type textarea "Esperand"
type textarea "x"
type textarea "Esperando"
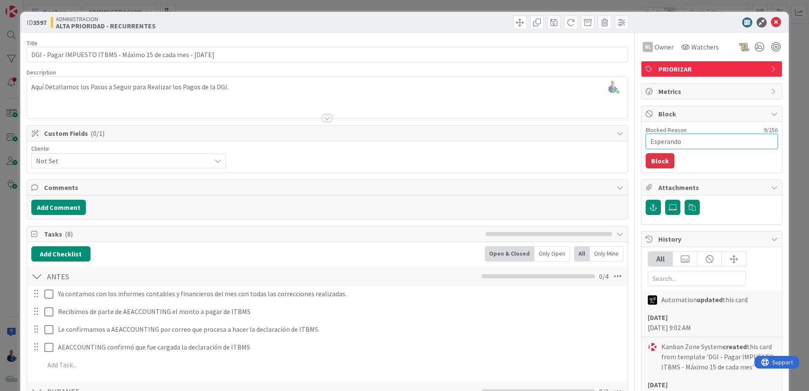
type textarea "x"
type textarea "Esperando p"
type textarea "x"
type textarea "Esperando por"
type textarea "x"
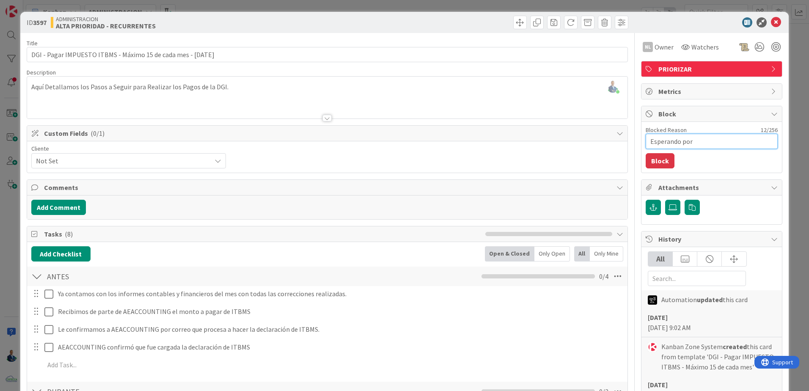
type textarea "Esperando por"
type textarea "x"
type textarea "Esperando por C"
type textarea "x"
type textarea "Esperando por Co"
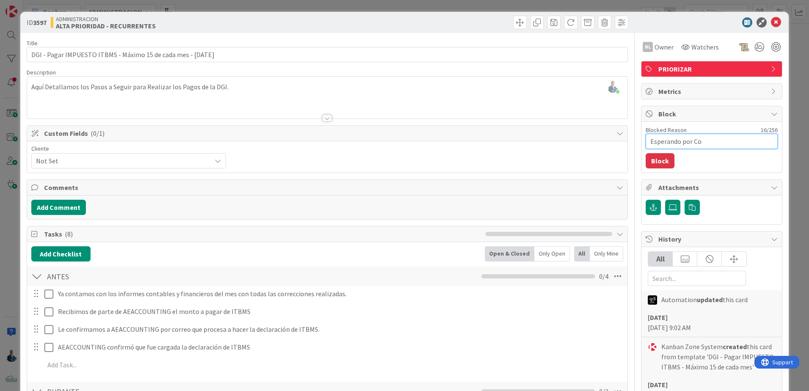
type textarea "x"
type textarea "Esperando por Con"
type textarea "x"
type textarea "Esperando por Cont"
type textarea "x"
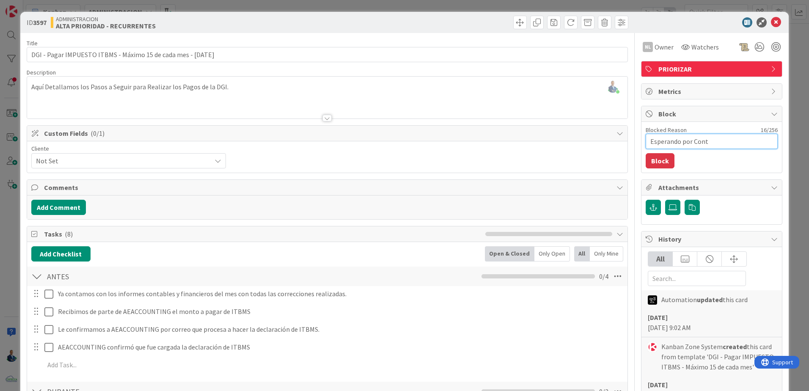
type textarea "Esperando por Conta"
type textarea "x"
type textarea "Esperando por Contab"
type textarea "x"
type textarea "Esperando por Contabi"
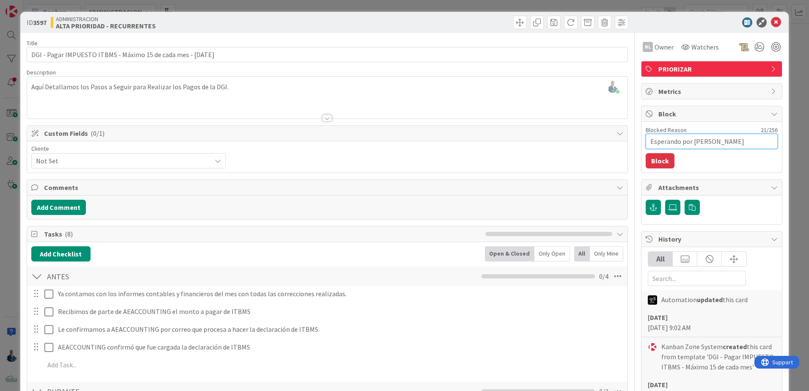
type textarea "x"
type textarea "Esperando por Contabil"
type textarea "x"
type textarea "Esperando por Contabili"
type textarea "x"
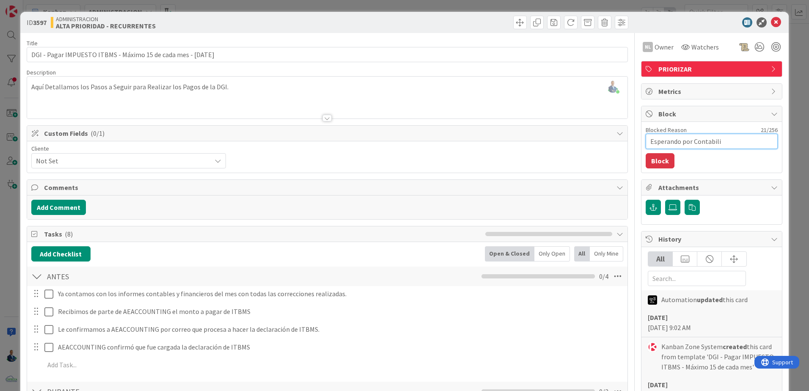
type textarea "Esperando por Contabilid"
type textarea "x"
type textarea "Esperando por Contabilidad"
type textarea "x"
type textarea "Esperando por Contabilidad"
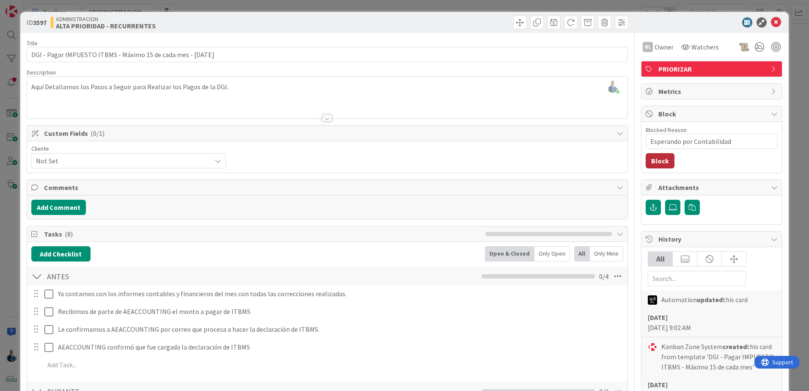
click at [652, 156] on button "Block" at bounding box center [660, 160] width 29 height 15
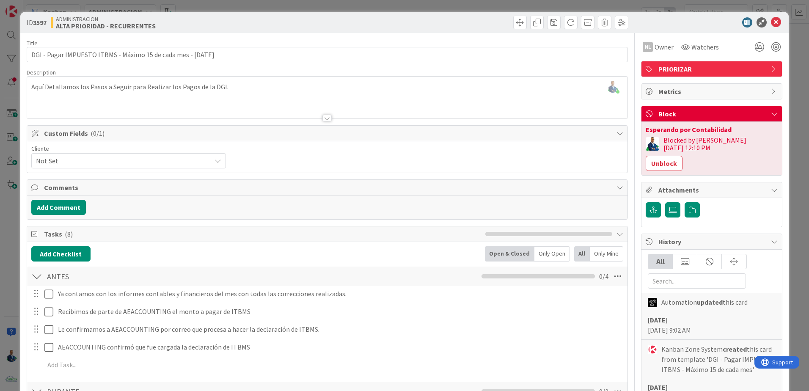
click at [786, 133] on div "ID 3597 ADMINISTRACION ALTA PRIORIDAD - RECURRENTES Title 63 / 128 DGI - Pagar …" at bounding box center [404, 195] width 809 height 391
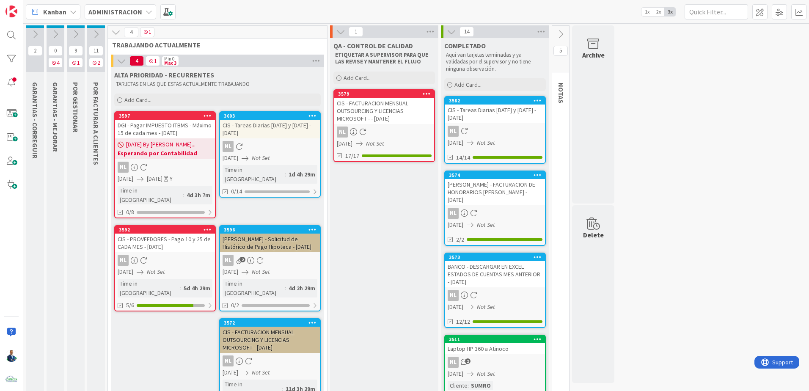
click at [192, 234] on div "CIS - PROVEEDORES - Pago 10 y 25 de CADA MES - [DATE]" at bounding box center [165, 243] width 100 height 19
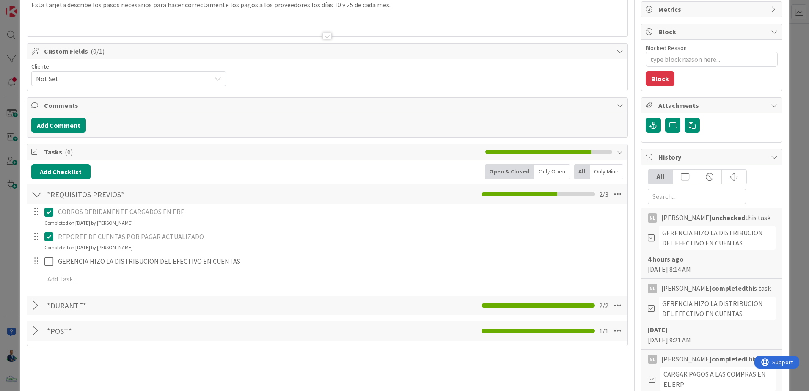
scroll to position [85, 0]
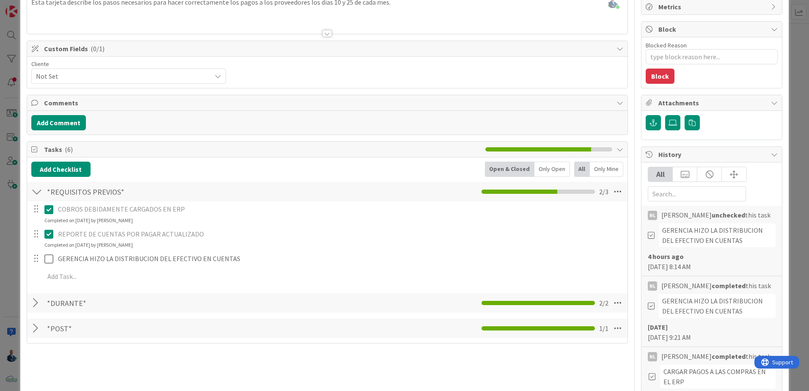
click at [34, 298] on div at bounding box center [36, 302] width 11 height 15
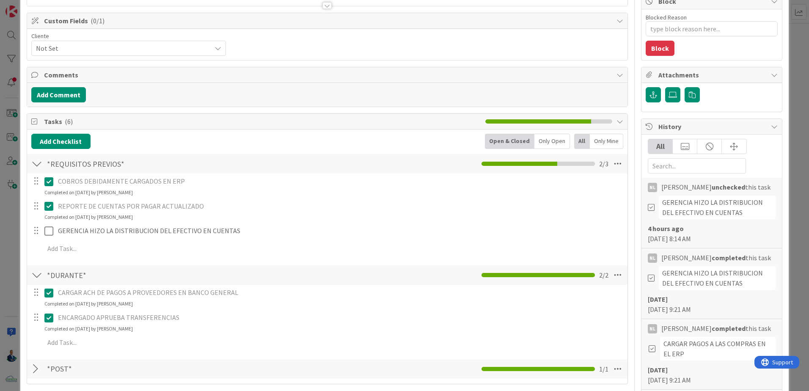
scroll to position [212, 0]
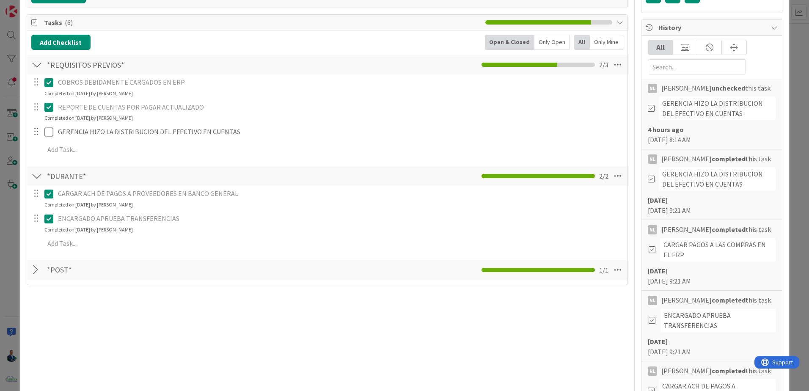
click at [34, 271] on div at bounding box center [36, 269] width 11 height 15
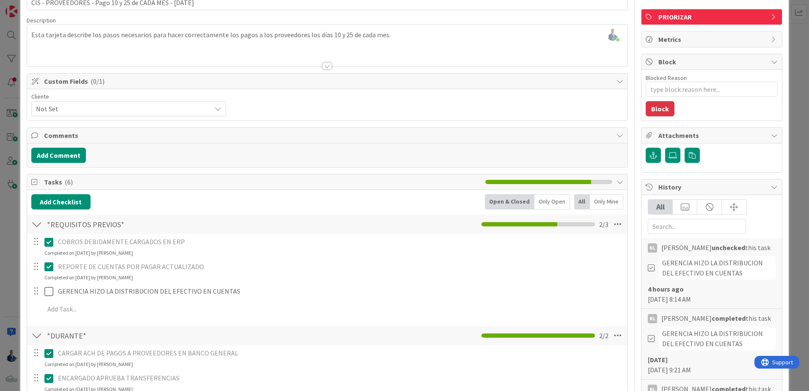
scroll to position [0, 0]
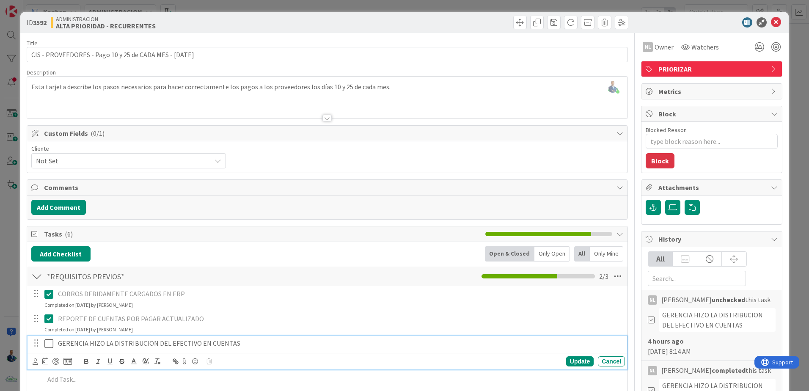
click at [48, 345] on icon at bounding box center [50, 344] width 13 height 10
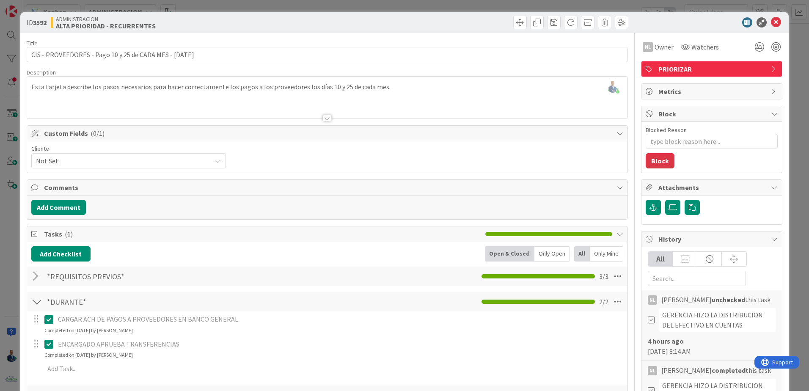
click at [789, 95] on div "ID 3592 ADMINISTRACION ALTA PRIORIDAD - RECURRENTES Title 57 / 128 CIS - PROVEE…" at bounding box center [404, 195] width 809 height 391
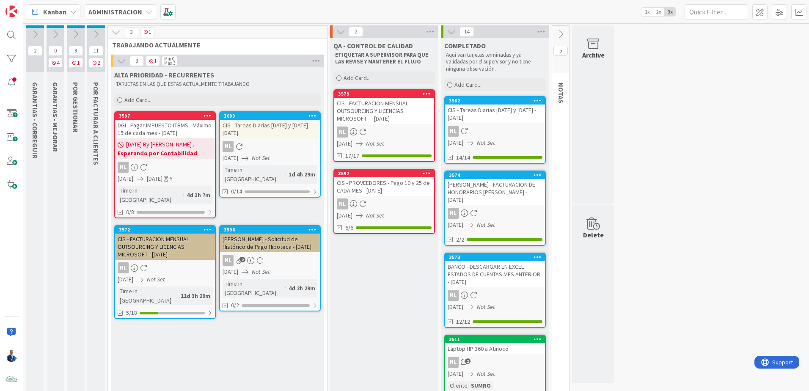
click at [155, 235] on div "CIS - FACTURACION MENSUAL OUTSOURCING Y LICENCIAS MICROSOFT - 01/08/2025" at bounding box center [165, 247] width 100 height 26
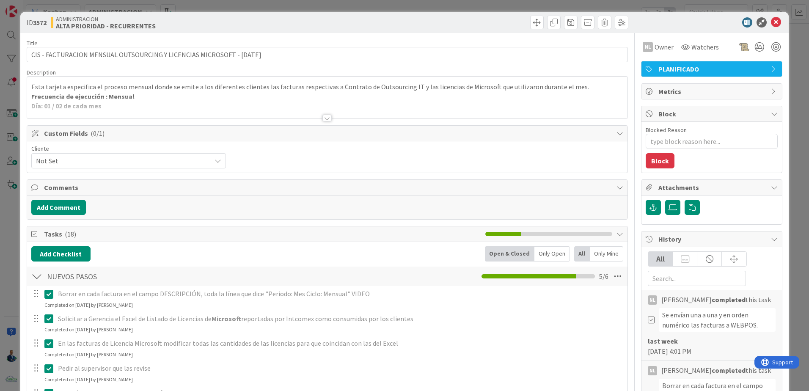
type textarea "x"
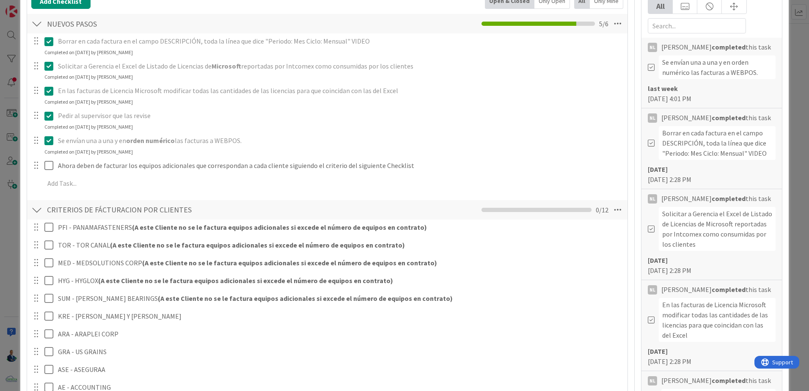
scroll to position [170, 0]
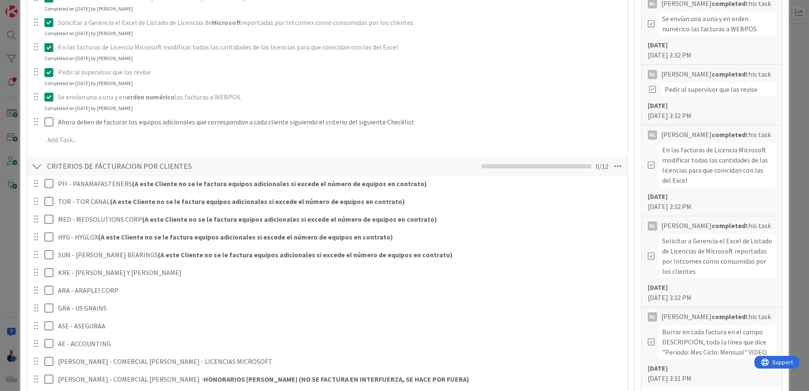
scroll to position [339, 0]
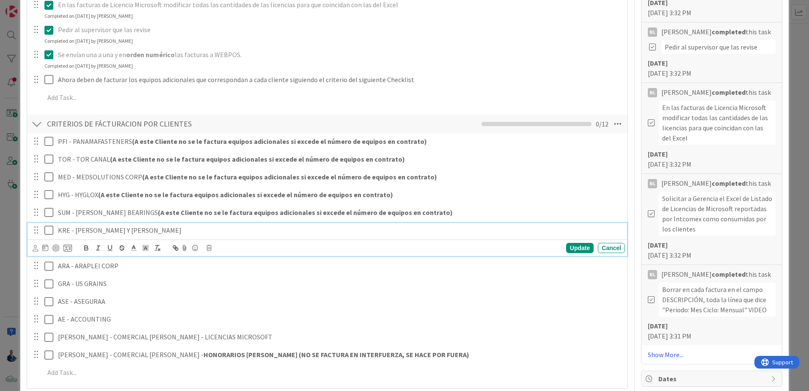
click at [51, 234] on icon at bounding box center [50, 230] width 13 height 10
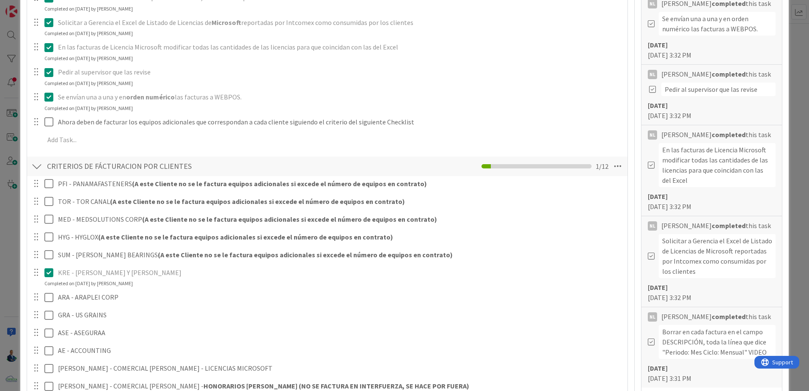
scroll to position [381, 0]
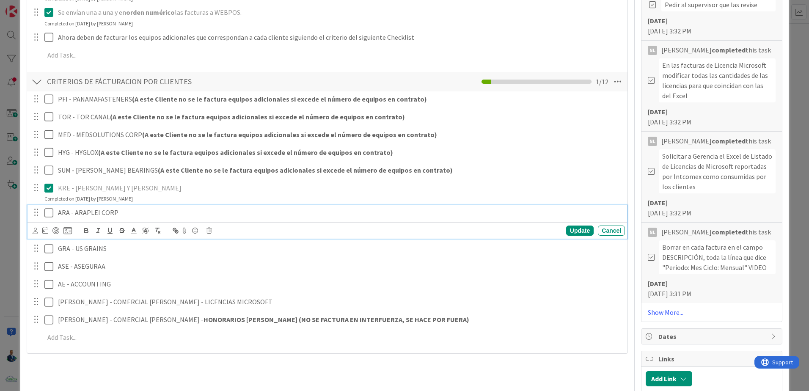
click at [114, 212] on p "ARA - ARAPLEI CORP" at bounding box center [340, 213] width 564 height 10
click at [204, 231] on div "Update Cancel" at bounding box center [329, 231] width 593 height 12
click at [209, 230] on icon at bounding box center [209, 231] width 5 height 6
click at [237, 265] on div "Delete" at bounding box center [230, 266] width 31 height 15
type textarea "x"
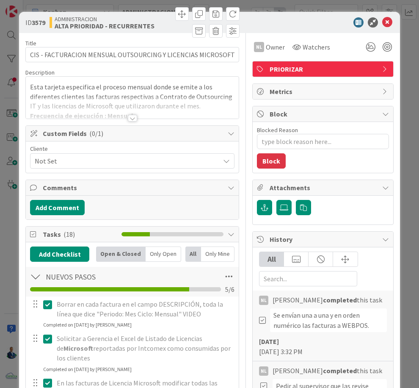
type textarea "x"
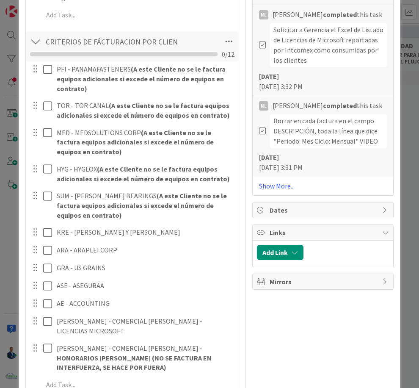
scroll to position [508, 0]
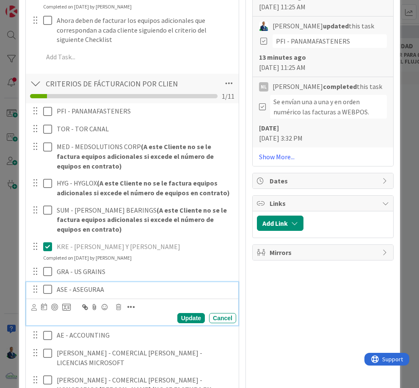
click at [45, 292] on icon at bounding box center [49, 289] width 13 height 10
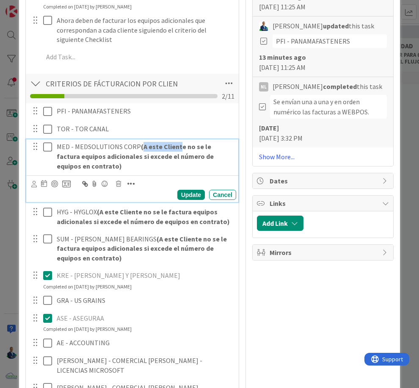
drag, startPoint x: 137, startPoint y: 146, endPoint x: 175, endPoint y: 146, distance: 37.7
click at [175, 146] on strong "(A este Cliente no se le factura equipos adicionales si excede el número de equ…" at bounding box center [136, 156] width 158 height 28
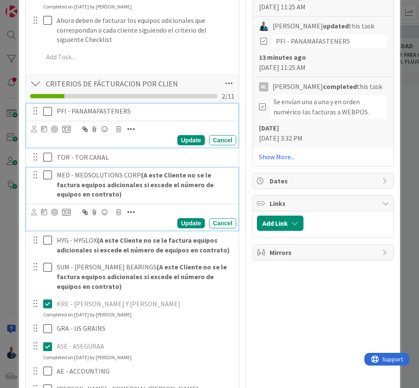
click at [123, 111] on p "PFI - PANAMAFASTENERS" at bounding box center [145, 111] width 176 height 10
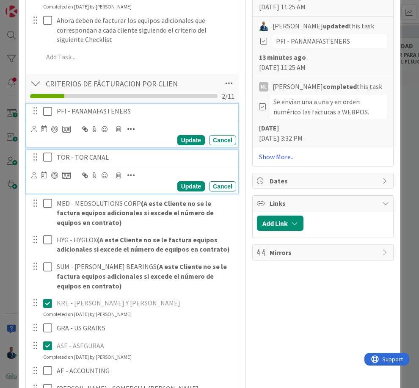
click at [89, 155] on p "TOR - TOR CANAL" at bounding box center [145, 157] width 176 height 10
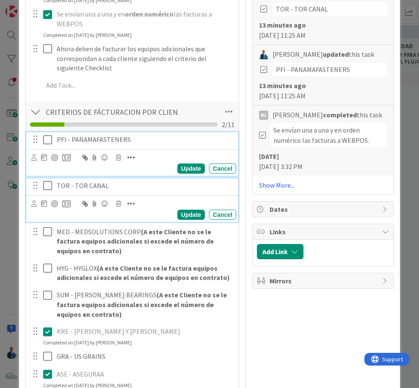
scroll to position [466, 0]
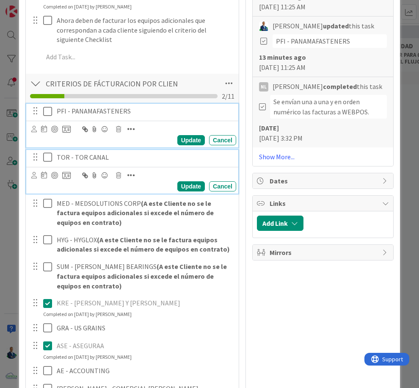
click at [140, 144] on div "PFI - PANAMAFASTENERS Update Cancel" at bounding box center [132, 126] width 212 height 44
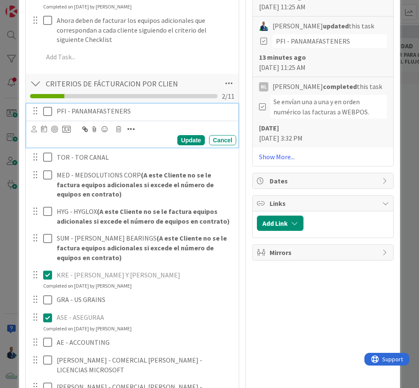
click at [197, 146] on div "Update Cancel" at bounding box center [132, 134] width 212 height 27
click at [190, 140] on div "Update" at bounding box center [191, 140] width 28 height 10
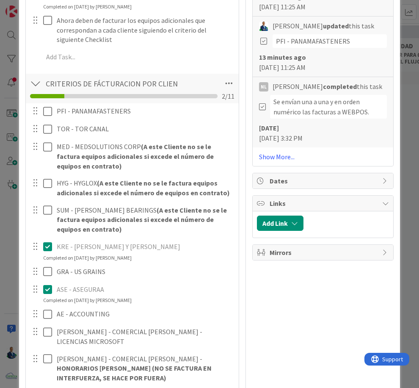
scroll to position [489, 0]
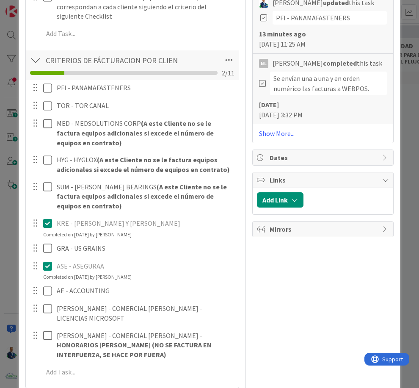
click at [102, 49] on div "Add Checklist Open & Closed Only Open All Only Mine NUEVOS PASOS Checklist Name…" at bounding box center [132, 70] width 204 height 626
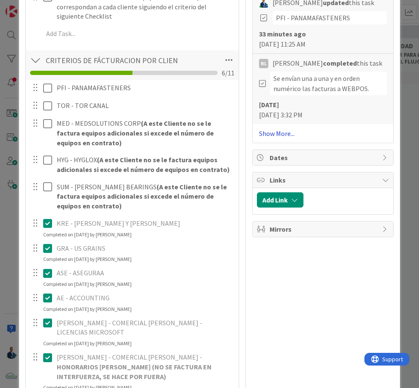
type textarea "x"
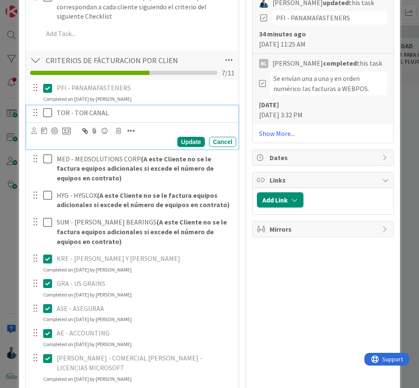
click at [112, 115] on p "TOR - TOR CANAL" at bounding box center [145, 113] width 176 height 10
click at [49, 113] on icon at bounding box center [49, 113] width 13 height 10
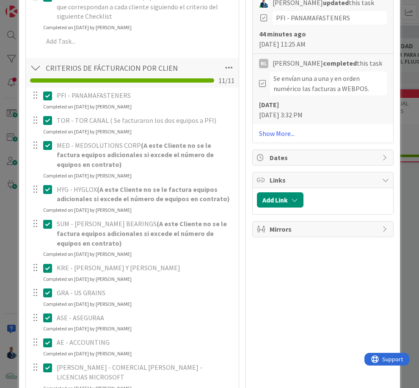
type textarea "x"
click at [400, 20] on div "ID 3579 ADMINISTRACION QA - CONTROL DE CALIDAD Title 75 / 128 CIS - FACTURACION…" at bounding box center [209, 194] width 419 height 388
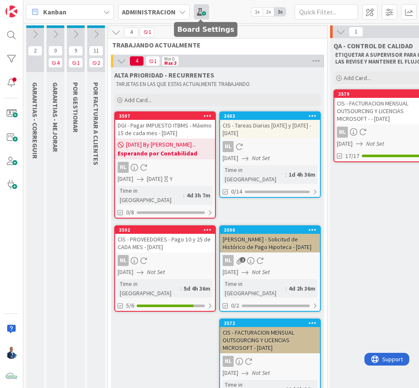
click at [198, 12] on span at bounding box center [201, 11] width 15 height 15
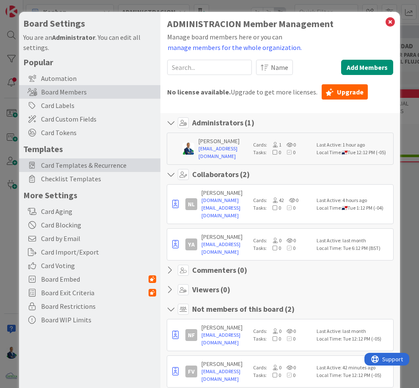
click at [68, 170] on div "Card Templates & Recurrence" at bounding box center [89, 165] width 141 height 14
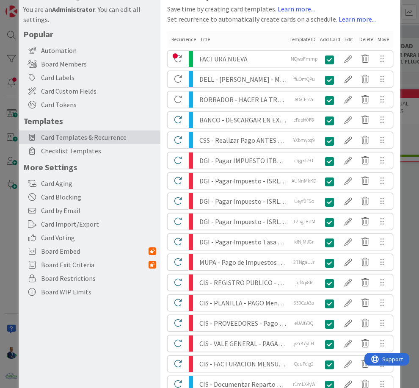
scroll to position [42, 0]
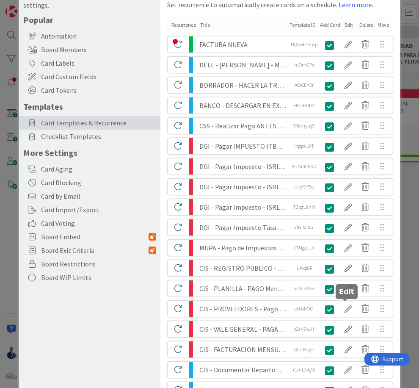
click at [348, 307] on div at bounding box center [348, 308] width 17 height 14
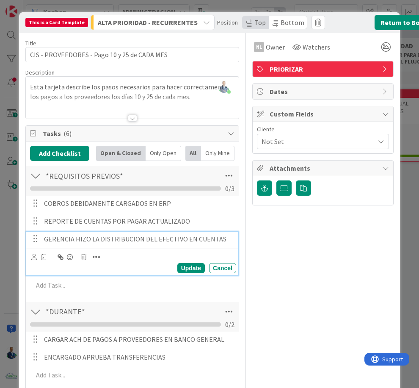
click at [44, 240] on p "GERENCIA HIZO LA DISTRIBUCION DEL EFECTIVO EN CUENTAS" at bounding box center [138, 239] width 189 height 10
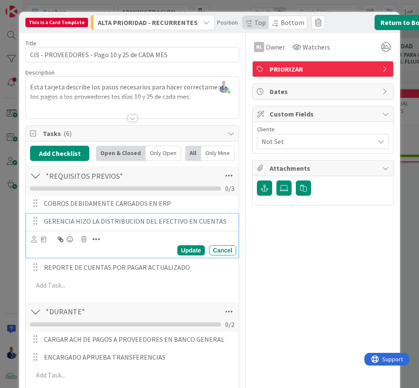
click at [174, 254] on div "Update Cancel" at bounding box center [133, 250] width 205 height 10
click at [179, 253] on div "Update" at bounding box center [191, 250] width 28 height 10
click at [44, 225] on p "GERENCIA HIZO LA DISTRIBUCION DEL EFECTIVO EN CUENTAS" at bounding box center [138, 221] width 189 height 10
click at [44, 224] on p "GERENCIA HIZO LA DISTRIBUCION DEL EFECTIVO EN CUENTAS" at bounding box center [138, 221] width 189 height 10
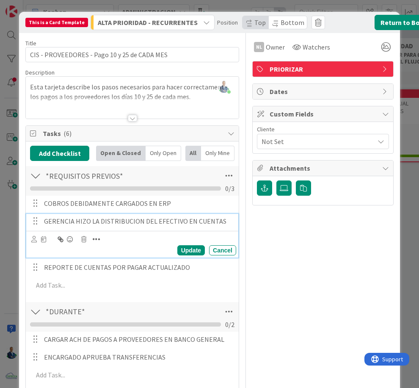
click at [44, 222] on p "GERENCIA HIZO LA DISTRIBUCION DEL EFECTIVO EN CUENTAS" at bounding box center [138, 221] width 189 height 10
click at [225, 222] on p "¿GERENCIA HIZO LA DISTRIBUCION DEL EFECTIVO EN CUENTAS" at bounding box center [138, 221] width 189 height 10
click at [186, 251] on div "Update" at bounding box center [191, 250] width 28 height 10
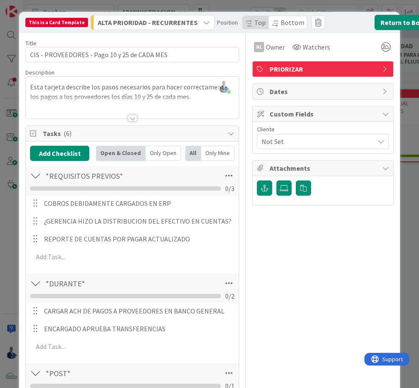
click at [411, 72] on div "This is a Card Template ALTA PRIORIDAD - RECURRENTES Position Top Bottom Return…" at bounding box center [209, 194] width 419 height 388
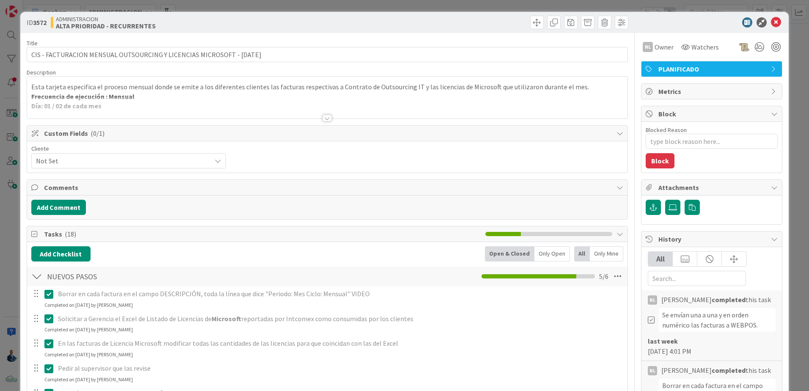
click at [793, 80] on div "ID 3572 ADMINISTRACION ALTA PRIORIDAD - RECURRENTES Title 72 / 128 CIS - FACTUR…" at bounding box center [404, 195] width 809 height 391
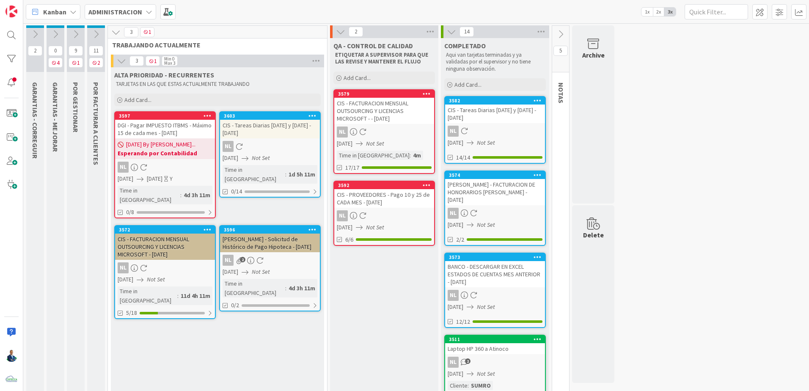
click at [174, 234] on div "CIS - FACTURACION MENSUAL OUTSOURCING Y LICENCIAS MICROSOFT - 01/08/2025" at bounding box center [165, 247] width 100 height 26
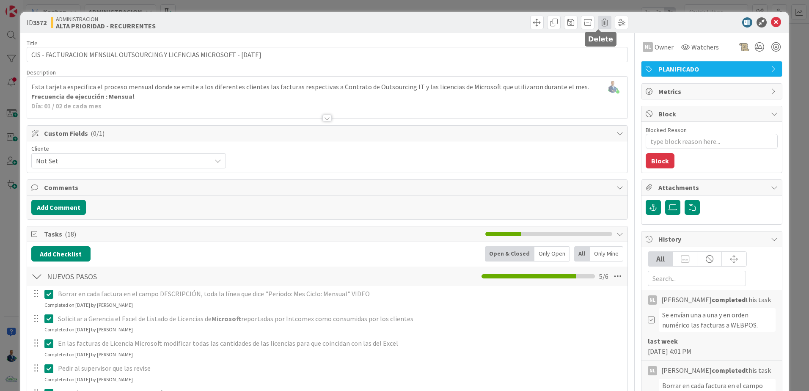
click at [599, 18] on span at bounding box center [605, 23] width 14 height 14
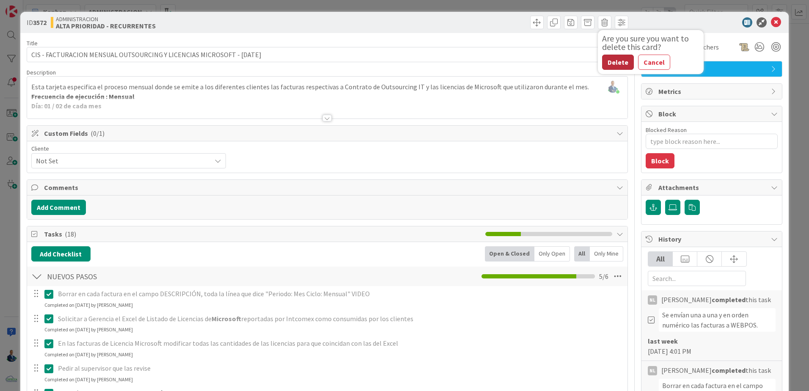
click at [613, 58] on button "Delete" at bounding box center [618, 62] width 32 height 15
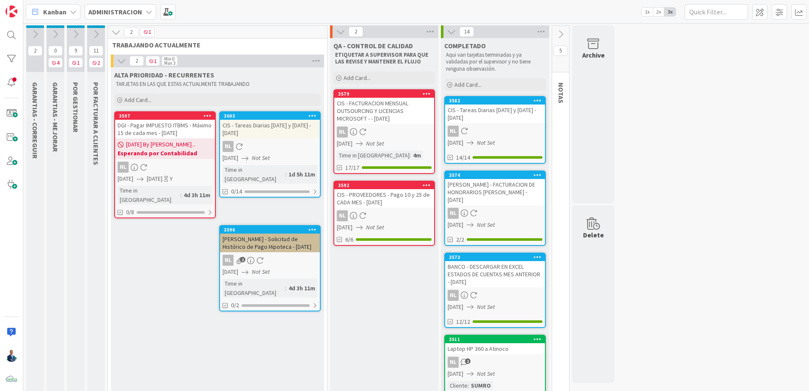
click at [371, 118] on div "CIS - FACTURACION MENSUAL OUTSOURCING Y LICENCIAS MICROSOFT - - [DATE]" at bounding box center [384, 111] width 100 height 26
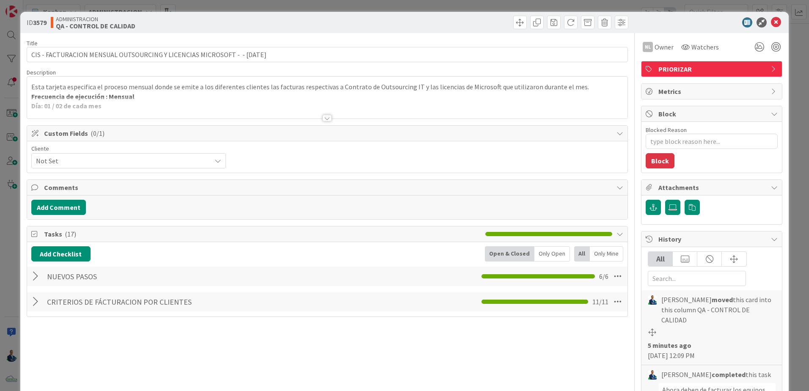
click at [790, 119] on div "ID 3579 ADMINISTRACION QA - CONTROL DE CALIDAD Title 75 / 128 CIS - FACTURACION…" at bounding box center [404, 195] width 809 height 391
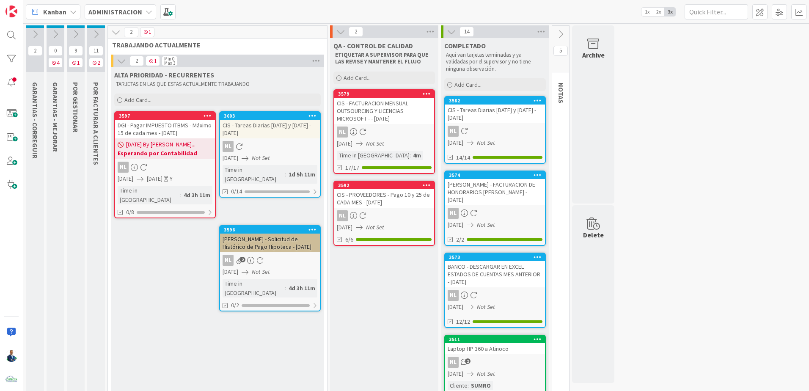
click at [282, 120] on div "CIS - Tareas Diarias Lunes y Miercoles - 08/11/2025" at bounding box center [270, 129] width 100 height 19
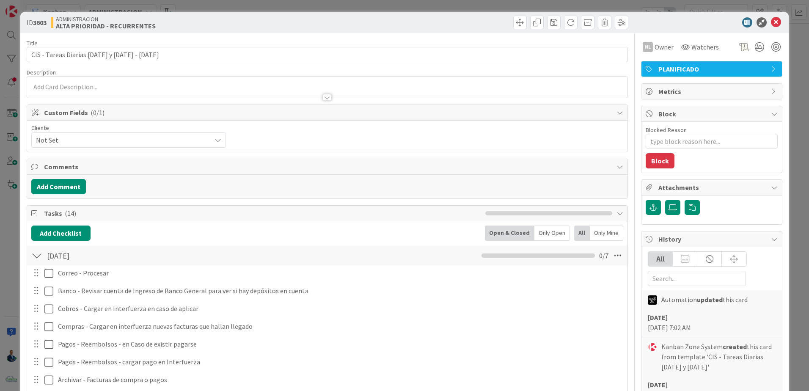
type textarea "x"
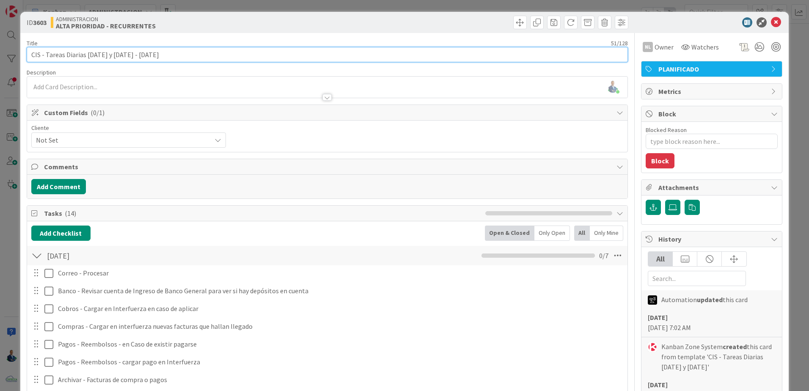
drag, startPoint x: 146, startPoint y: 56, endPoint x: 140, endPoint y: 56, distance: 5.9
click at [140, 56] on input "CIS - Tareas Diarias Lunes y Miercoles - 08/11/2025" at bounding box center [328, 54] width 602 height 15
click at [214, 55] on input "CIS - Tareas Diarias Lunes y Miercoles - 08/11/2025" at bounding box center [328, 54] width 602 height 15
type input "CIS - Tareas Diarias Lunes y Miércoles - 08/11/2025"
type textarea "x"
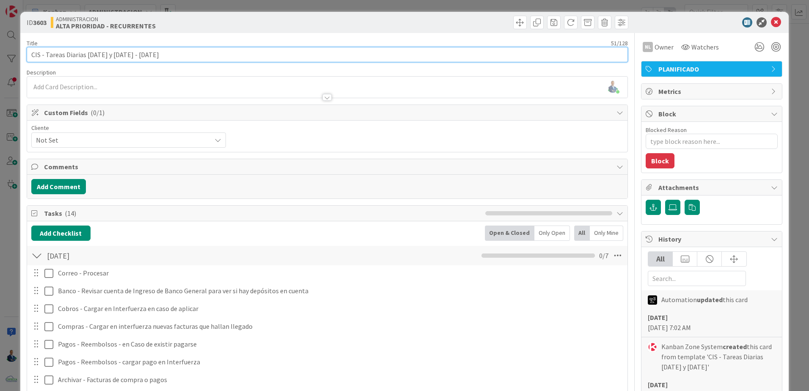
click at [46, 52] on input "CIS - Tareas Diarias Lunes y Miércoles - 08/11/2025" at bounding box center [328, 54] width 602 height 15
type input "CIS - ContrTareas Diarias Lunes y Miércoles - 08/11/2025"
type textarea "x"
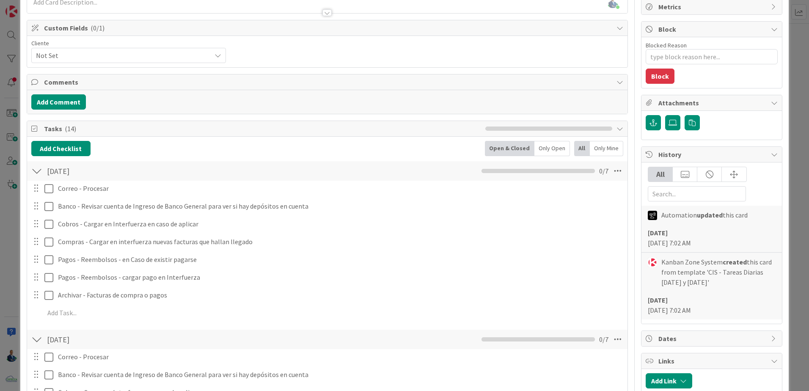
scroll to position [210, 0]
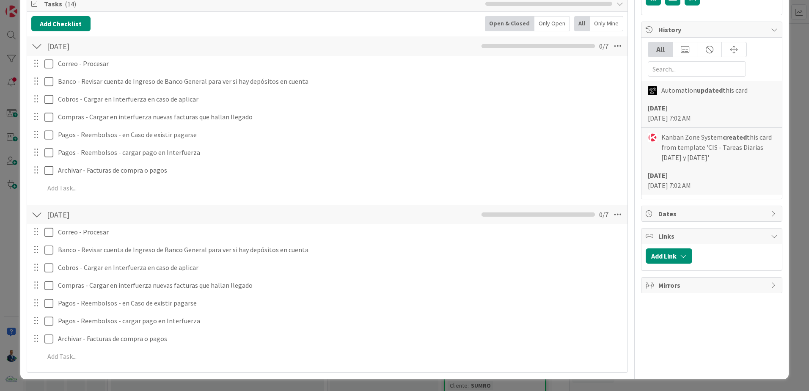
type input "CIS - ContrTareas Diarias Lunes y Miércoles - 08/11/2025"
click at [790, 98] on div "ID 3603 ADMINISTRACION ALTA PRIORIDAD - RECURRENTES Title 57 / 128 CIS - ContrT…" at bounding box center [404, 195] width 809 height 391
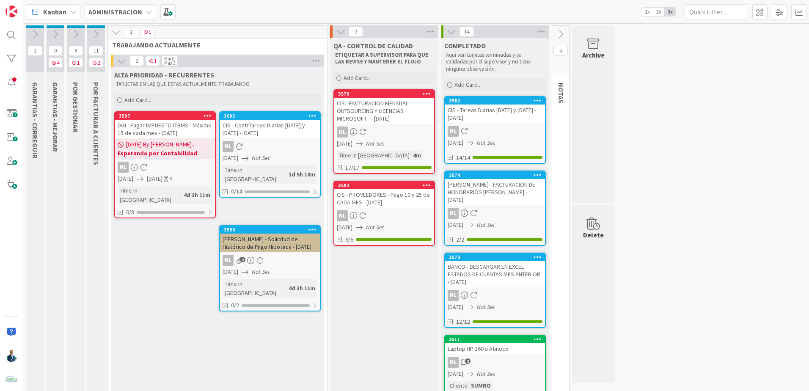
click at [273, 122] on div "CIS - ContrTareas Diarias Lunes y Miércoles - 08/11/2025" at bounding box center [270, 129] width 100 height 19
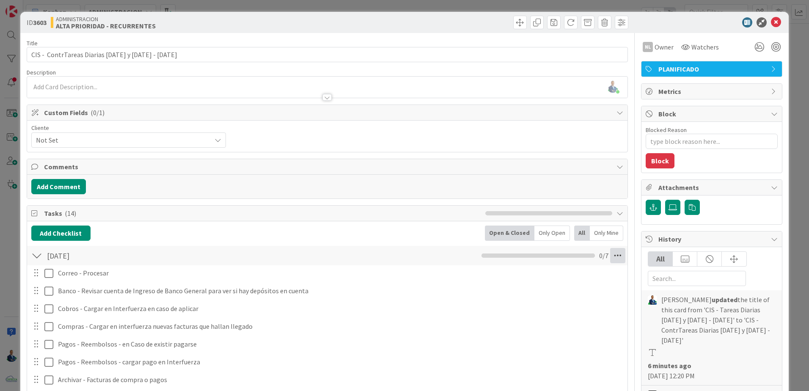
click at [611, 257] on icon at bounding box center [617, 255] width 15 height 15
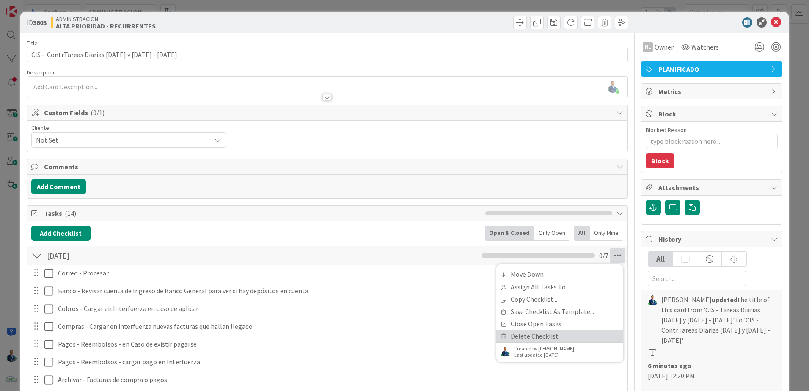
click at [558, 335] on link "Delete Checklist" at bounding box center [560, 336] width 127 height 12
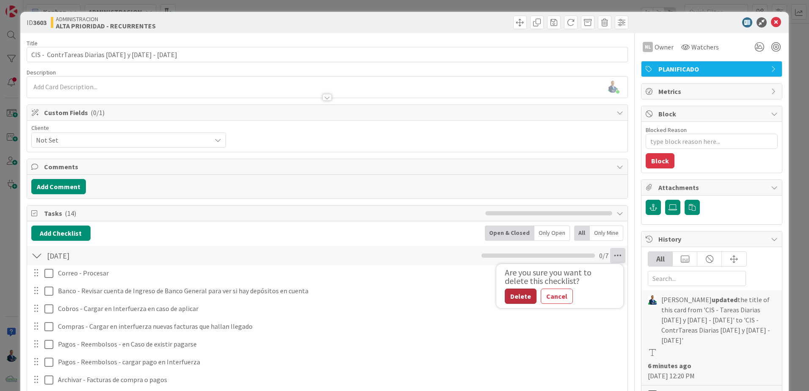
click at [522, 294] on button "Delete" at bounding box center [521, 296] width 32 height 15
type textarea "x"
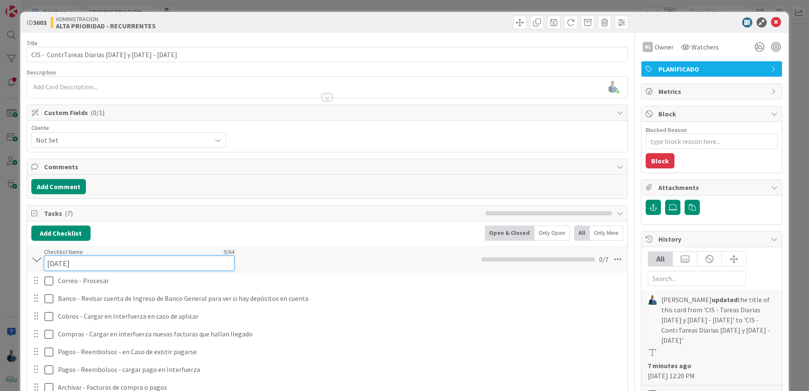
click at [50, 255] on div "Checklist Name 9 / 64 MIERCOLES" at bounding box center [139, 259] width 191 height 23
drag, startPoint x: 124, startPoint y: 259, endPoint x: 32, endPoint y: 260, distance: 92.3
click at [32, 260] on div "[DATE] Checklist Name 9 / 64 [DATE] 0 / 7" at bounding box center [327, 259] width 601 height 27
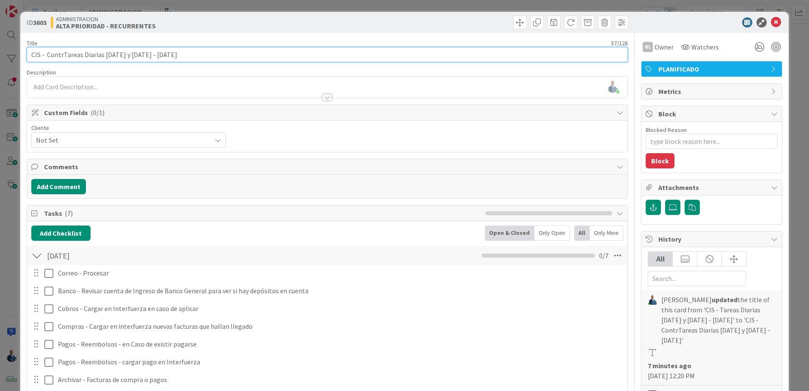
click at [56, 53] on input "CIS - ContrTareas Diarias Lunes y Miércoles - 08/11/2025" at bounding box center [328, 54] width 602 height 15
click at [47, 53] on input "CIS - ContrTareas Diarias Lunes y Miércoles - 08/11/2025" at bounding box center [328, 54] width 602 height 15
type input "CIS - ControlContrTareas Diarias Lunes y Miércoles - 08/11/2025"
type textarea "x"
type input "CIS - Control de esta semana ContrTareas Diarias Lunes y Miércoles - 08/11/2025"
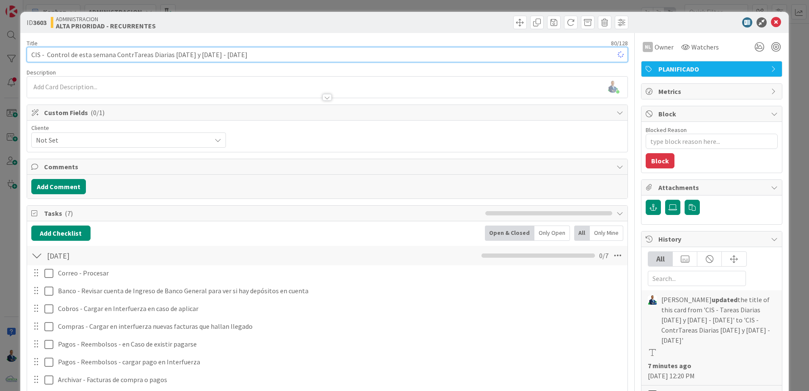
type textarea "x"
type input "CIS - Control de esta semana ontrTareas Diarias [DATE] y [DATE] - [DATE]"
type textarea "x"
type input "CIS - Control de esta semana ontrTareas Diarias [DATE] y [DATE] - [DATE]"
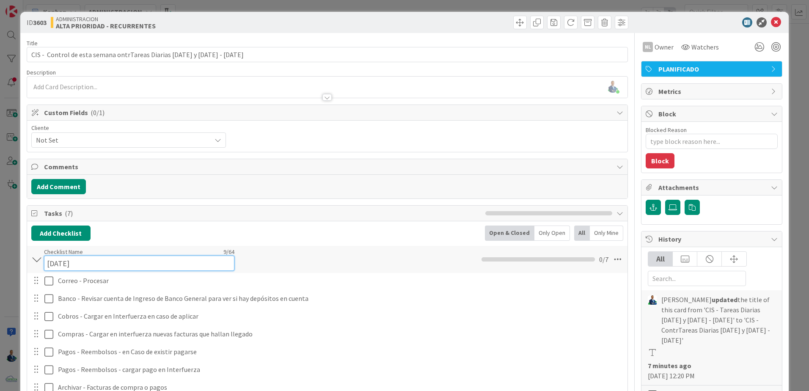
click at [69, 262] on input "[DATE]" at bounding box center [139, 263] width 191 height 15
type input "TAREAS ESENCIALES A RECORDAR"
drag, startPoint x: 161, startPoint y: 261, endPoint x: 18, endPoint y: 259, distance: 142.7
click at [18, 259] on div "ID 3603 ADMINISTRACION ALTA PRIORIDAD - RECURRENTES Title 79 / 128 CIS - Contro…" at bounding box center [404, 195] width 809 height 391
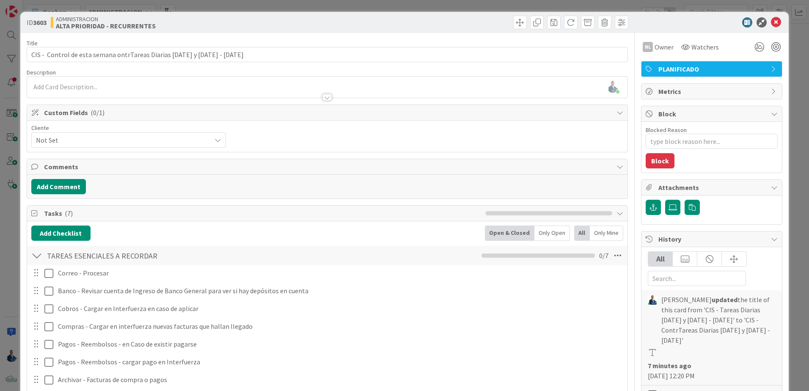
click at [800, 112] on div "ID 3603 ADMINISTRACION ALTA PRIORIDAD - RECURRENTES Title 79 / 128 CIS - Contro…" at bounding box center [404, 195] width 809 height 391
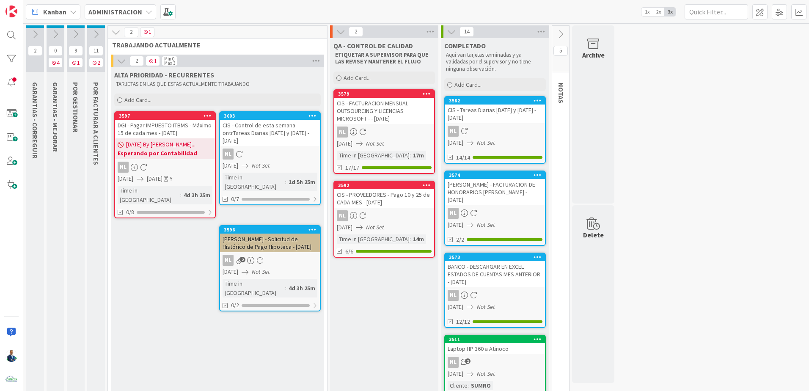
click at [246, 129] on div "CIS - Control de esta semana ontrTareas Diarias [DATE] y [DATE] - [DATE]" at bounding box center [270, 133] width 100 height 26
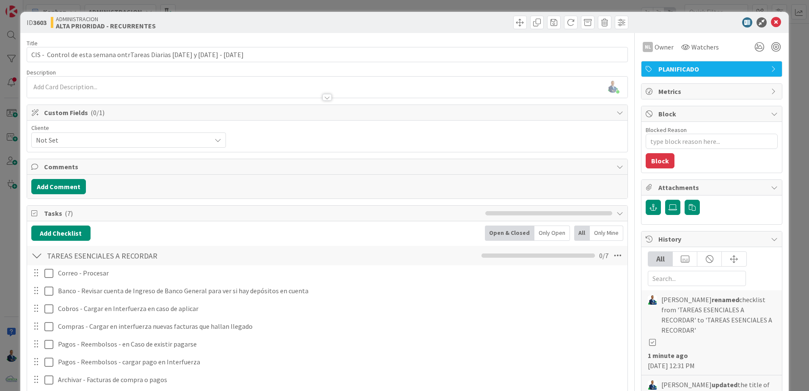
click at [795, 99] on div "ID 3603 ADMINISTRACION ALTA PRIORIDAD - RECURRENTES Title 79 / 128 CIS - Contro…" at bounding box center [404, 195] width 809 height 391
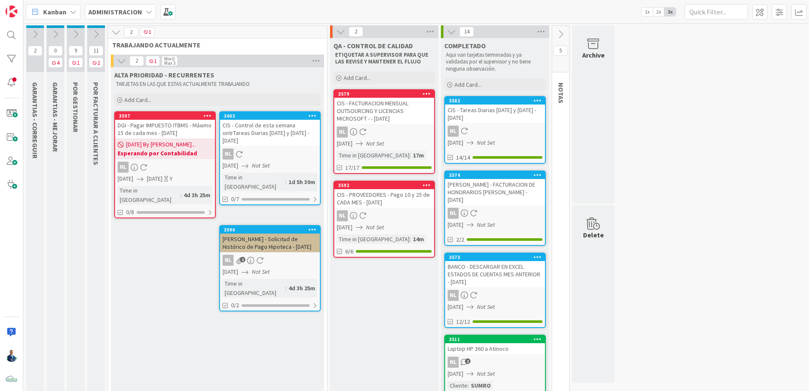
click at [290, 123] on div "CIS - Control de esta semana ontrTareas Diarias [DATE] y [DATE] - [DATE]" at bounding box center [270, 133] width 100 height 26
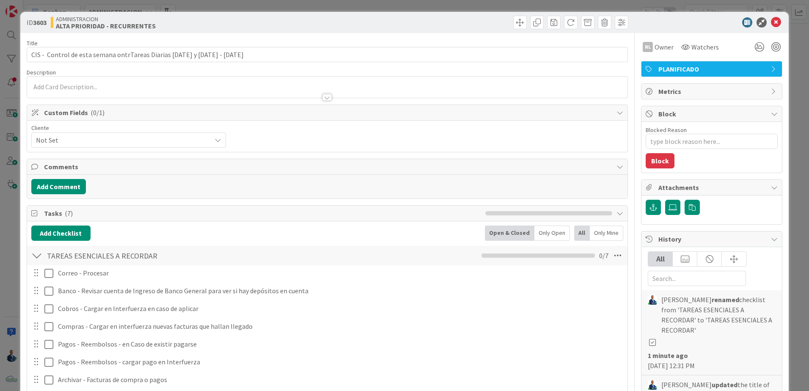
type textarea "x"
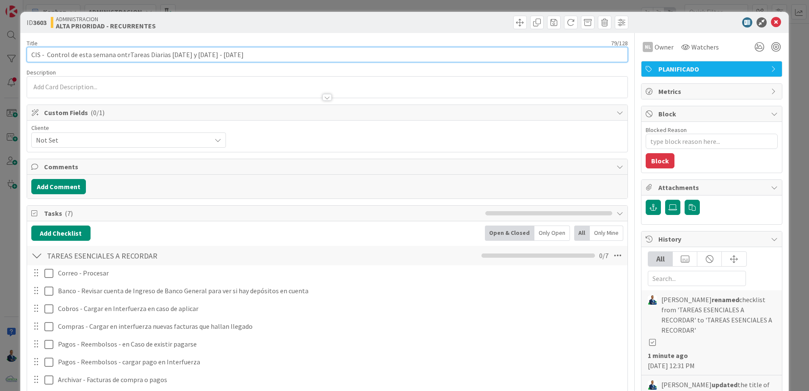
drag, startPoint x: 116, startPoint y: 54, endPoint x: 472, endPoint y: 67, distance: 355.9
type input "CIS - Control de esta semana"
type textarea "x"
click at [218, 55] on input "CIS - Control de esta semana ontrTareas Diarias [DATE] y [DATE] - [DATE]" at bounding box center [328, 54] width 602 height 15
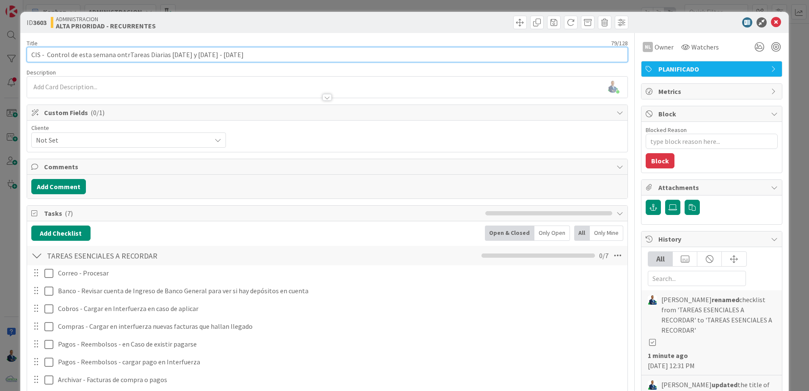
drag, startPoint x: 223, startPoint y: 55, endPoint x: 116, endPoint y: 56, distance: 107.5
click at [116, 56] on input "CIS - Control de esta semana ontrTareas Diarias [DATE] y [DATE] - [DATE]" at bounding box center [328, 54] width 602 height 15
type input "CIS - Control de esta semana 8/11/2025"
type textarea "x"
type input "CIS - Control de esta semana 8/11/2025"
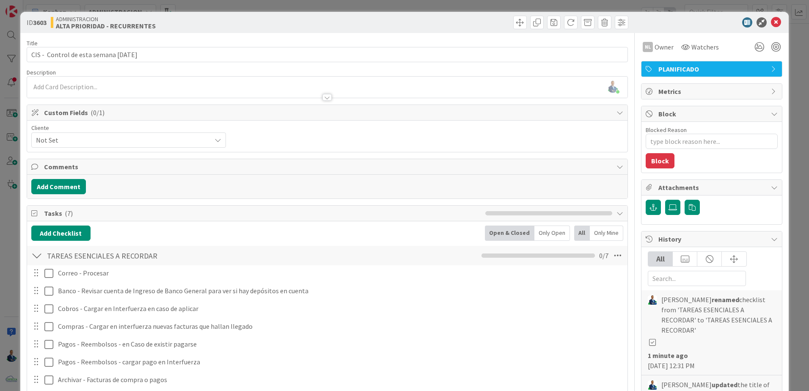
click at [798, 83] on div "ID 3603 ADMINISTRACION ALTA PRIORIDAD - RECURRENTES Title 39 / 128 CIS - Contro…" at bounding box center [404, 195] width 809 height 391
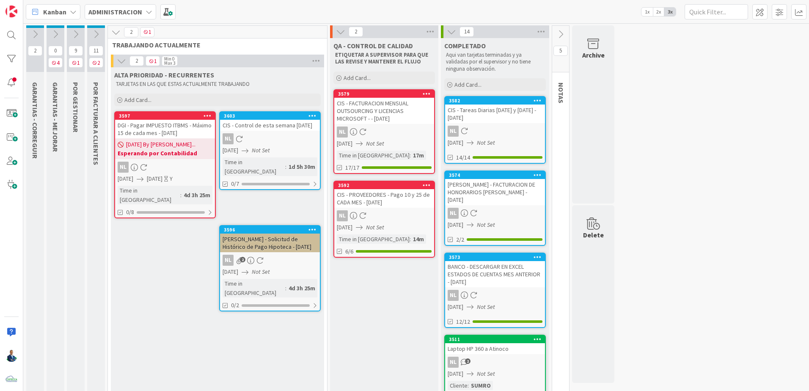
click at [275, 255] on div "NL 2" at bounding box center [270, 260] width 100 height 11
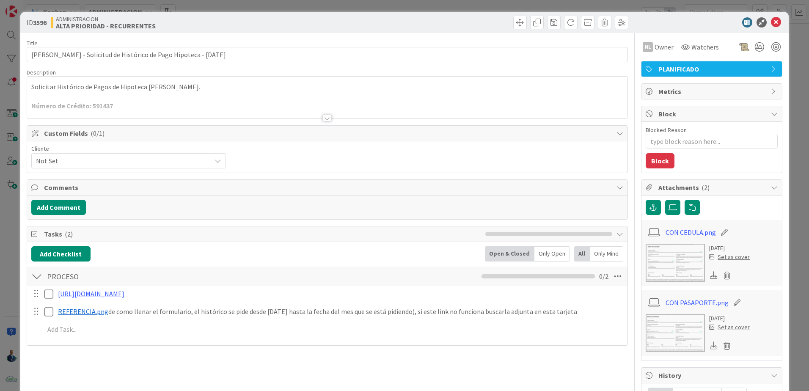
click at [670, 186] on span "Attachments ( 2 )" at bounding box center [713, 187] width 108 height 10
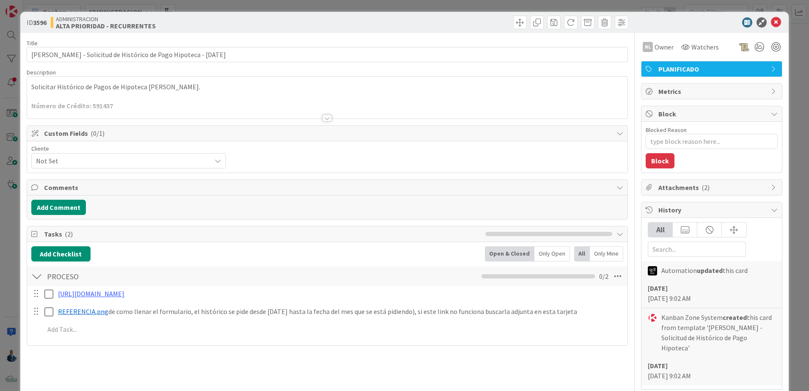
click at [674, 154] on div "Blocked Reason 0 / 256 Block" at bounding box center [712, 147] width 141 height 51
click at [675, 146] on textarea "Blocked Reason" at bounding box center [712, 141] width 132 height 15
type textarea "x"
type textarea "T"
type textarea "x"
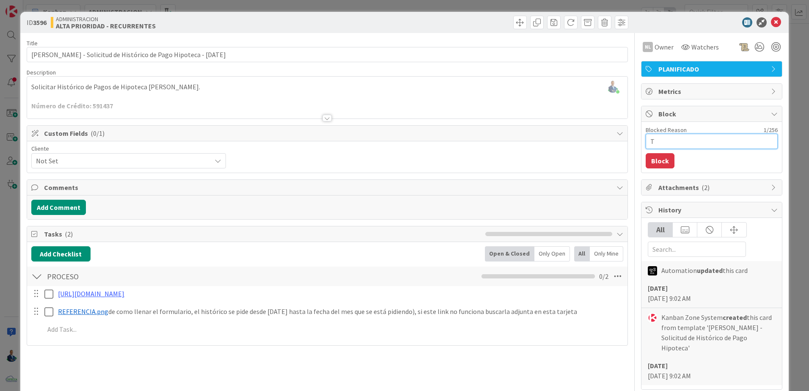
type textarea "Te"
type textarea "x"
type textarea "Teng"
type textarea "x"
type textarea "Tengo"
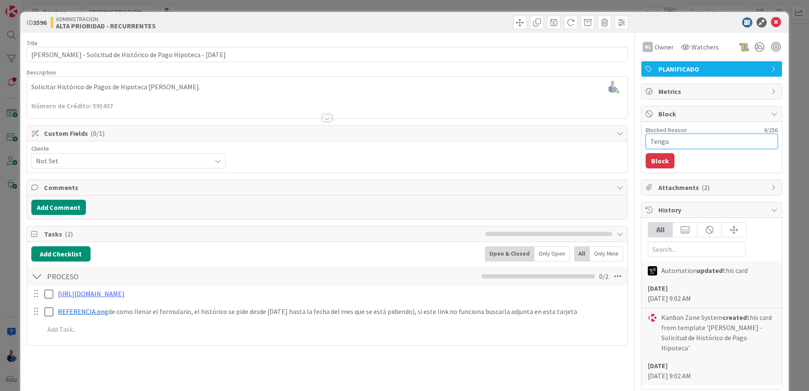
type textarea "x"
type textarea "Tengo u"
type textarea "x"
type textarea "Tengo un"
type textarea "x"
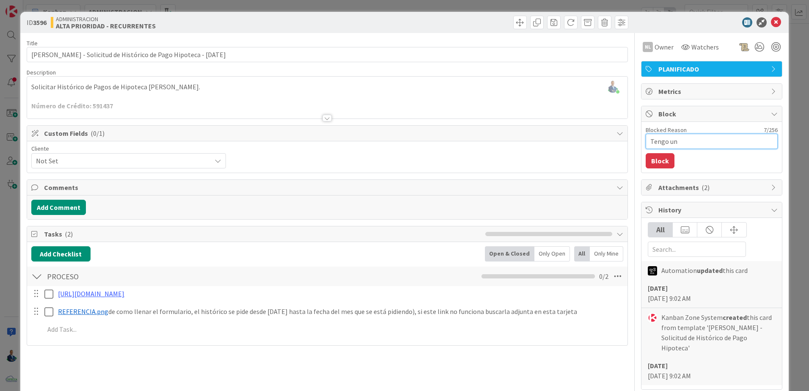
type textarea "Tengo un"
type textarea "x"
type textarea "Tengo un c"
type textarea "x"
type textarea "Tengo un ca"
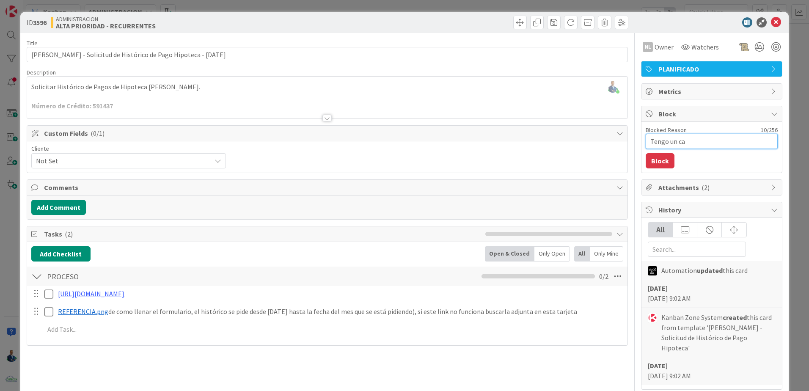
type textarea "x"
type textarea "Tengo un cas"
type textarea "x"
type textarea "Tengo un caso"
type textarea "x"
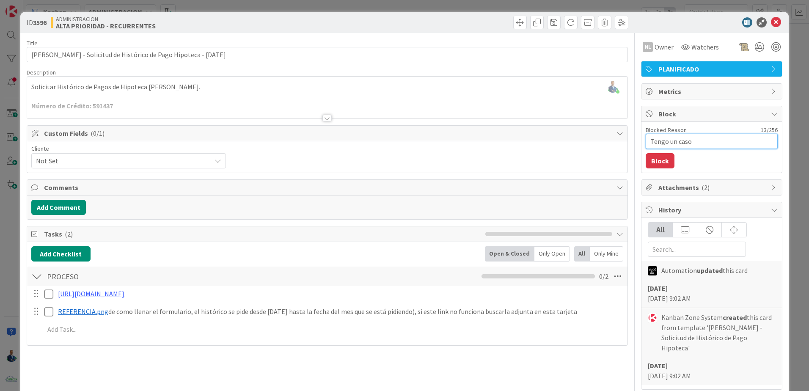
type textarea "Tengo un caso"
type textarea "x"
type textarea "Tengo un caso a"
type textarea "x"
type textarea "Tengo un caso abi"
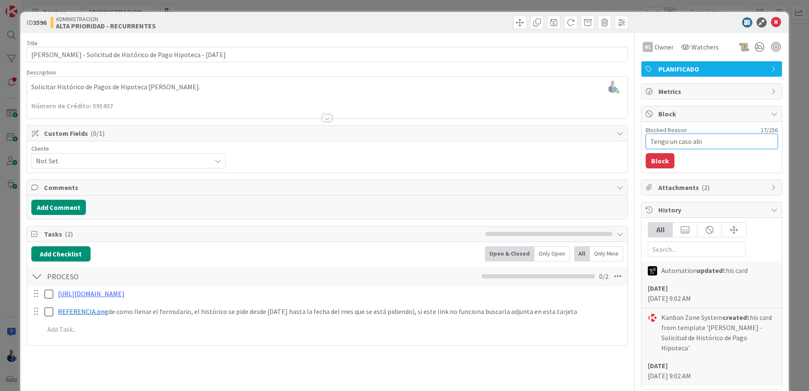
type textarea "x"
type textarea "Tengo un caso abier"
type textarea "x"
type textarea "Tengo un caso abiert"
type textarea "x"
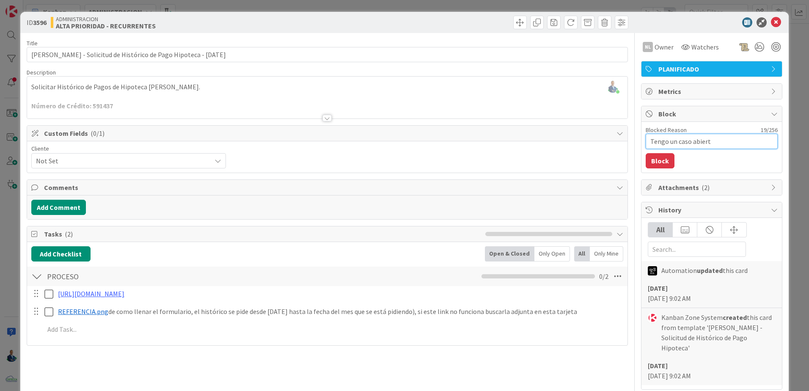
type textarea "Tengo un caso abierto"
type textarea "x"
type textarea "Tengo un caso abierto"
type textarea "x"
type textarea "Tengo un caso abierto c"
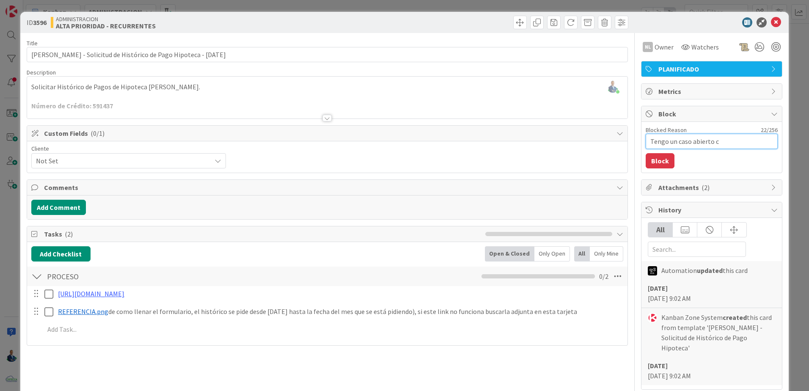
type textarea "x"
type textarea "Tengo un caso abierto co"
type textarea "x"
type textarea "Tengo un caso abierto con"
type textarea "x"
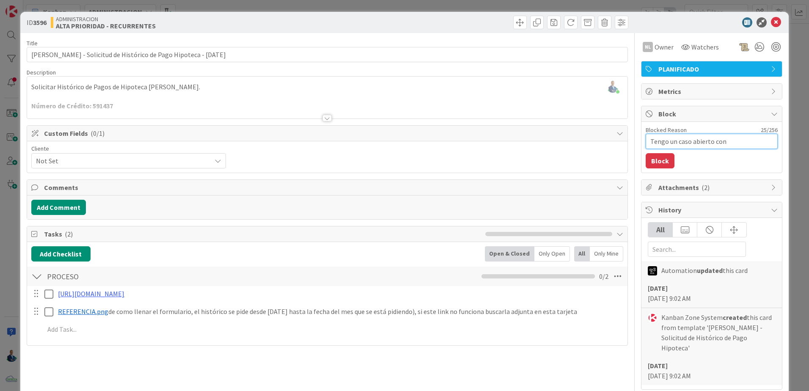
type textarea "Tengo un caso abierto con"
type textarea "x"
type textarea "Tengo un caso abierto con B"
type textarea "x"
type textarea "Tengo un caso abierto con Ba"
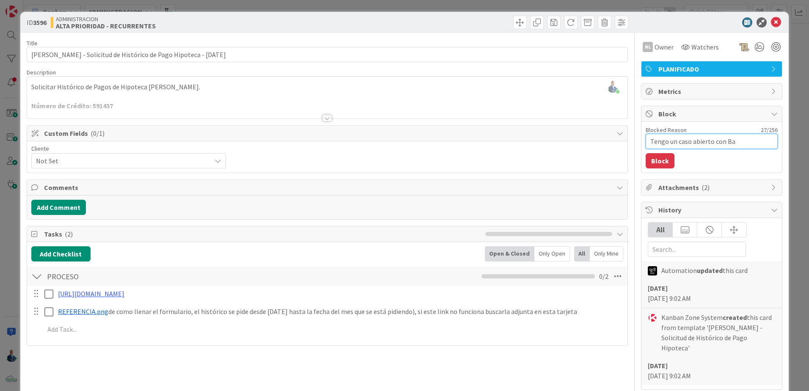
type textarea "x"
type textarea "Tengo un caso abierto con Ban"
type textarea "x"
type textarea "Tengo un caso abierto con Bani"
type textarea "x"
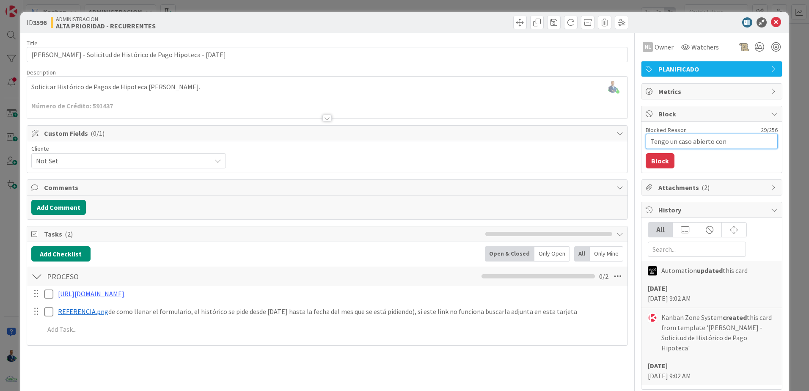
type textarea "Tengo un caso abierto con Banis"
type textarea "x"
type textarea "Tengo un caso abierto con Banist"
type textarea "x"
type textarea "Tengo un caso abierto con Banistm"
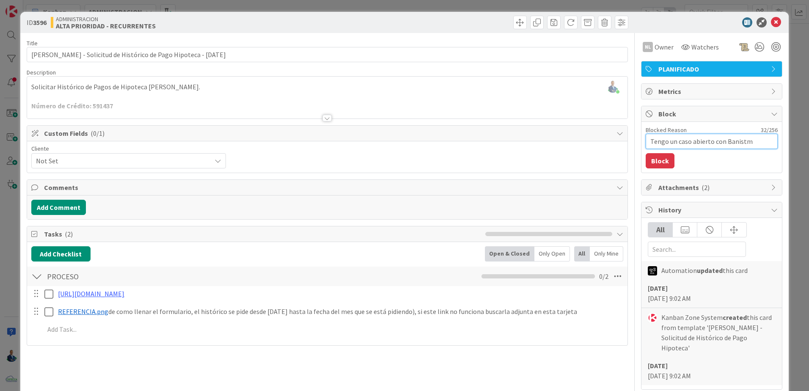
type textarea "x"
type textarea "Tengo un caso abierto con Banistmo"
type textarea "x"
type textarea "Tengo un caso abierto con Banistmo ("
type textarea "x"
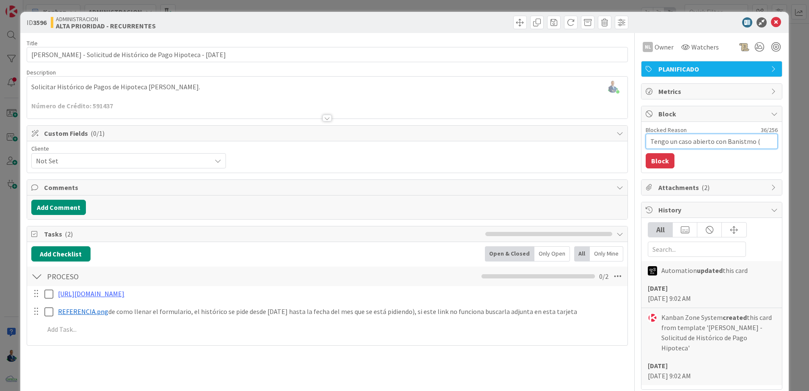
type textarea "Tengo un caso abierto con Banistmo (e"
type textarea "x"
type textarea "Tengo un caso abierto con Banistmo (esp"
type textarea "x"
type textarea "Tengo un caso abierto con Banistmo (esper"
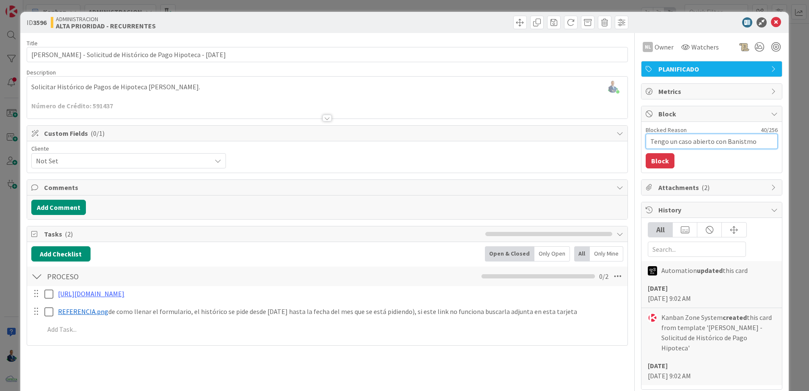
type textarea "x"
type textarea "Tengo un caso abierto con Banistmo (espera"
type textarea "x"
type textarea "Tengo un caso abierto con Banistmo (esperan"
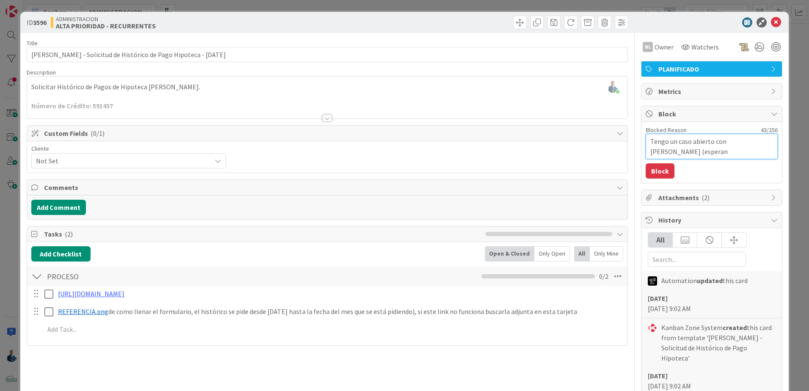
type textarea "x"
type textarea "Tengo un caso abierto con Banistmo (esperand"
type textarea "x"
type textarea "Tengo un caso abierto con Banistmo (esperando"
type textarea "x"
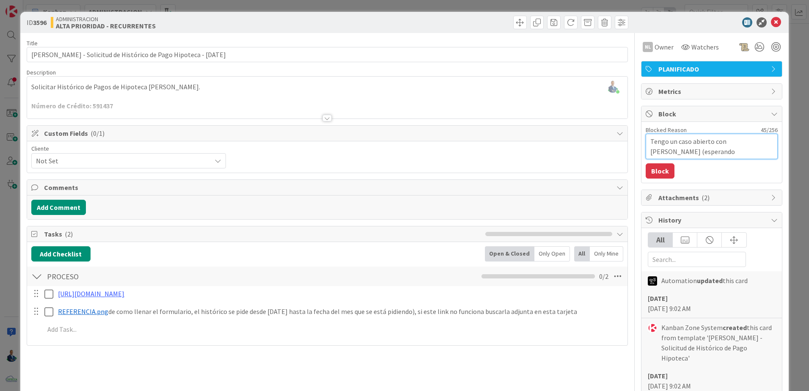
type textarea "Tengo un caso abierto con Banistmo (esperando"
type textarea "x"
type textarea "Tengo un caso abierto con Banistmo (esperando r"
type textarea "x"
type textarea "Tengo un caso abierto con Banistmo (esperando res"
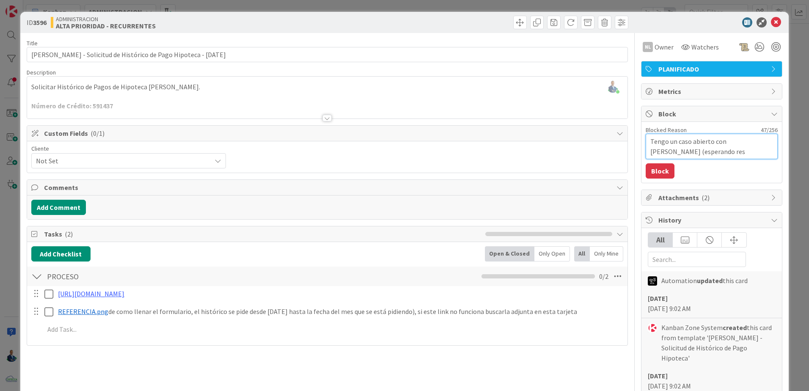
type textarea "x"
type textarea "Tengo un caso abierto con Banistmo (esperando reso"
type textarea "x"
type textarea "Tengo un caso abierto con Banistmo (esperando resol"
type textarea "x"
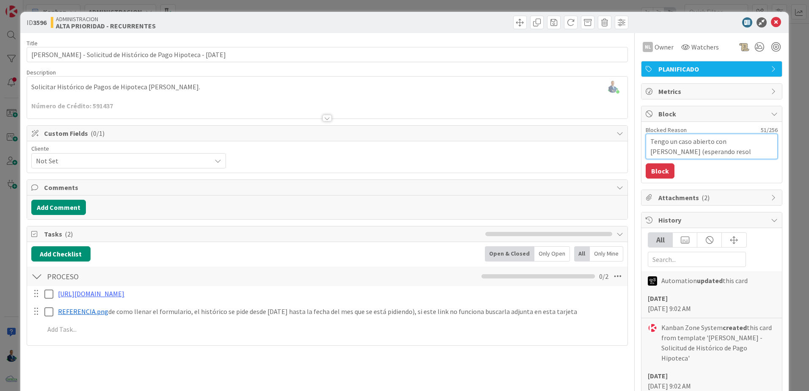
type textarea "Tengo un caso abierto con Banistmo (esperando resolu"
type textarea "x"
type textarea "Tengo un caso abierto con Banistmo (esperando resoluc"
type textarea "x"
type textarea "Tengo un caso abierto con Banistmo (esperando resoluci"
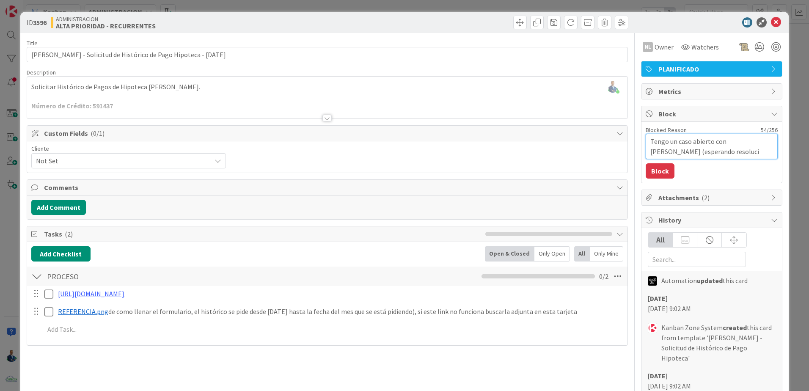
type textarea "x"
type textarea "Tengo un caso abierto con Banistmo (esperando resolucio"
type textarea "x"
type textarea "Tengo un caso abierto con Banistmo (esperando resolucion"
type textarea "x"
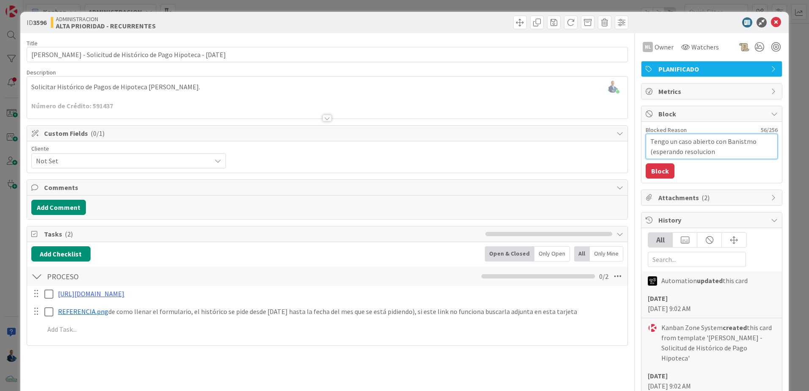
type textarea "Tengo un caso abierto con Banistmo (esperando resolucion)"
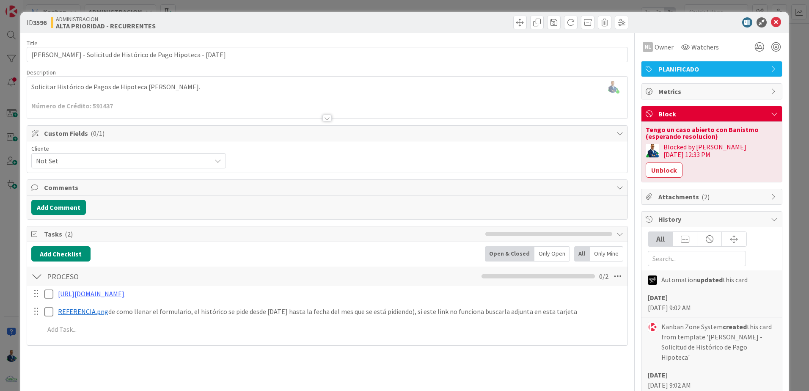
click at [791, 141] on div "ID 3596 ADMINISTRACION ALTA PRIORIDAD - RECURRENTES Title 69 / 128 Gabriel Adri…" at bounding box center [404, 195] width 809 height 391
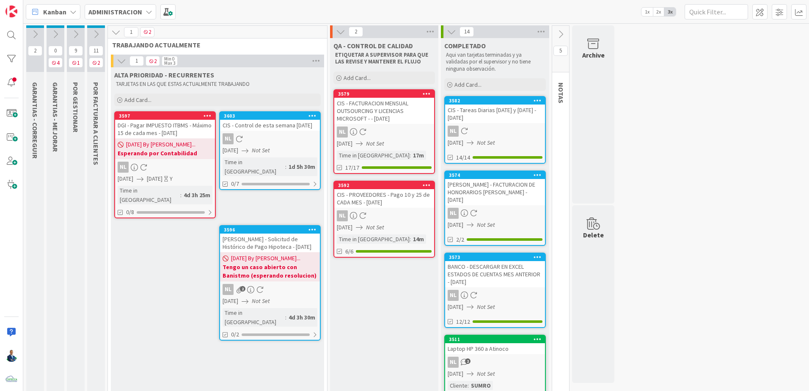
click at [95, 35] on icon at bounding box center [95, 34] width 9 height 9
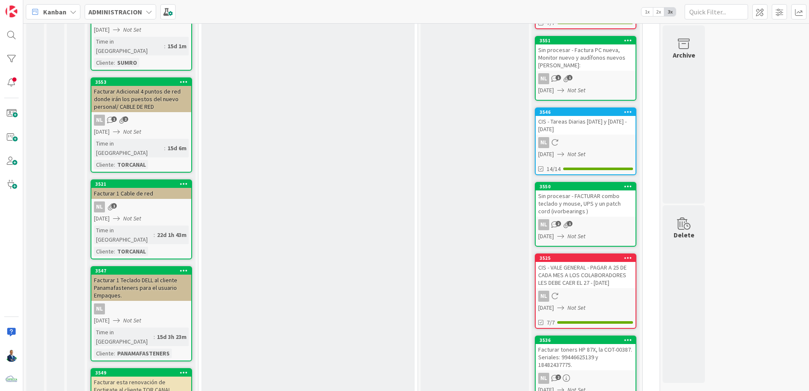
scroll to position [540, 0]
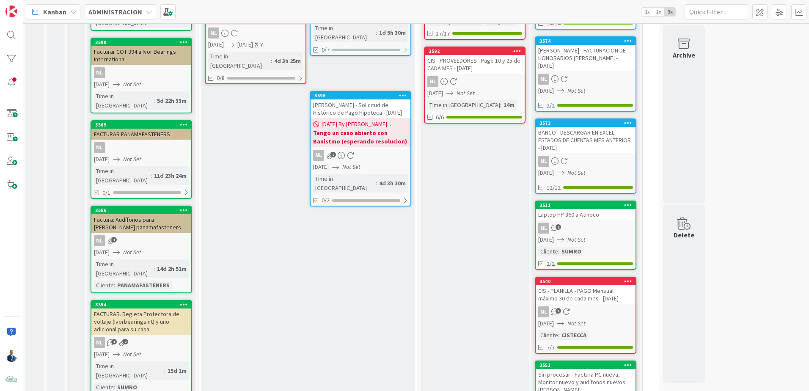
scroll to position [0, 0]
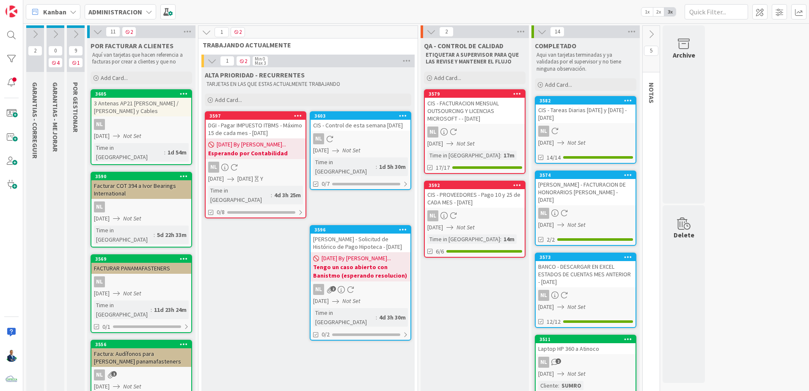
click at [162, 102] on div "3 Antenas AP21 IVOR / POE y Cables" at bounding box center [141, 107] width 100 height 19
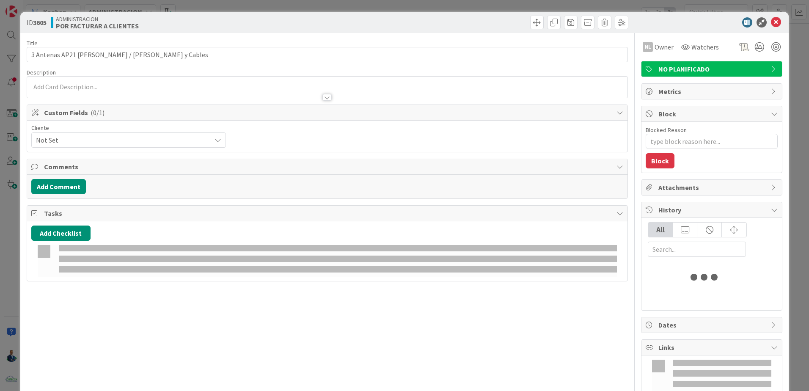
type textarea "x"
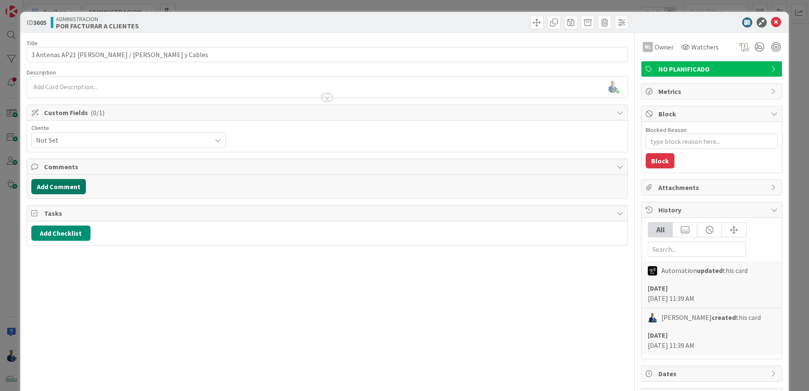
click at [80, 188] on button "Add Comment" at bounding box center [58, 186] width 55 height 15
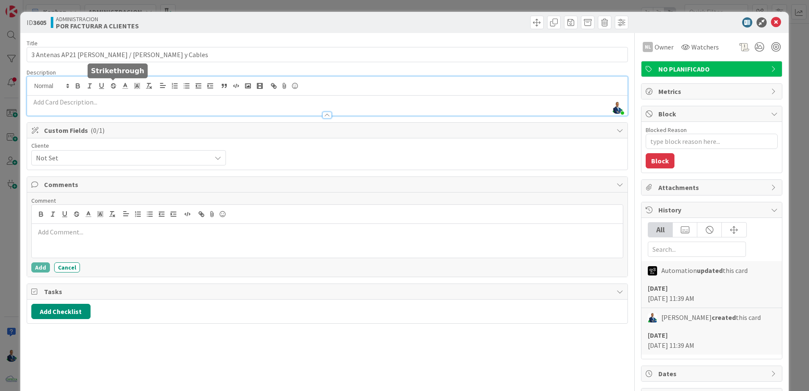
click at [115, 82] on div "Gabriel Adrian joined 12 m ago" at bounding box center [327, 96] width 601 height 39
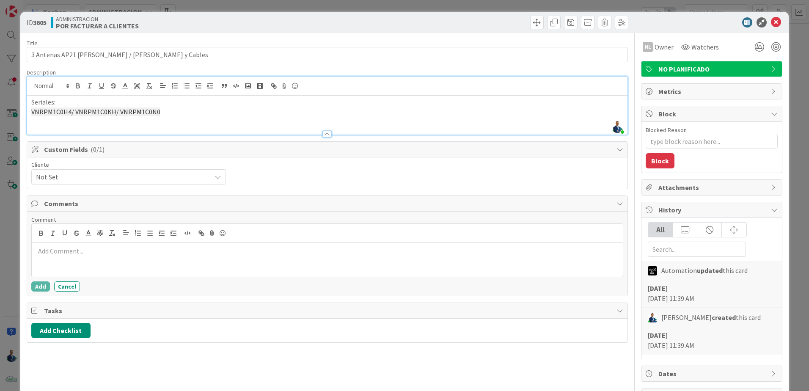
click at [39, 112] on span "VNRPM1C0H4/ VNRPM1C0KH/ VNRPM1C0N0" at bounding box center [95, 112] width 129 height 8
click at [799, 108] on div "ID 3605 ADMINISTRACION POR FACTURAR A CLIENTES Title 34 / 128 3 Antenas AP21 IV…" at bounding box center [404, 195] width 809 height 391
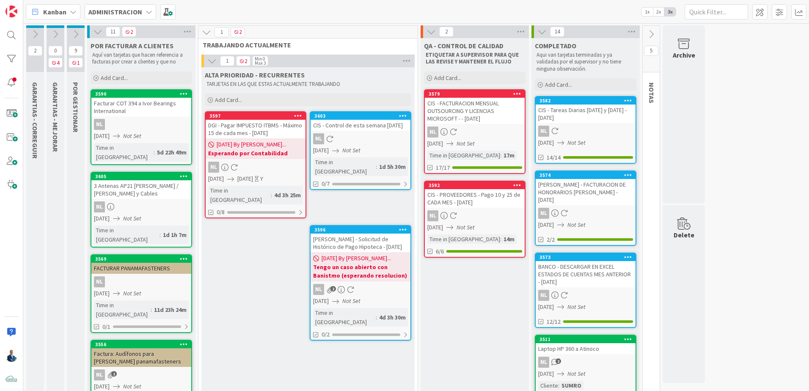
click at [135, 112] on div "Facturar COT 394 a Ivor Bearings International" at bounding box center [141, 107] width 100 height 19
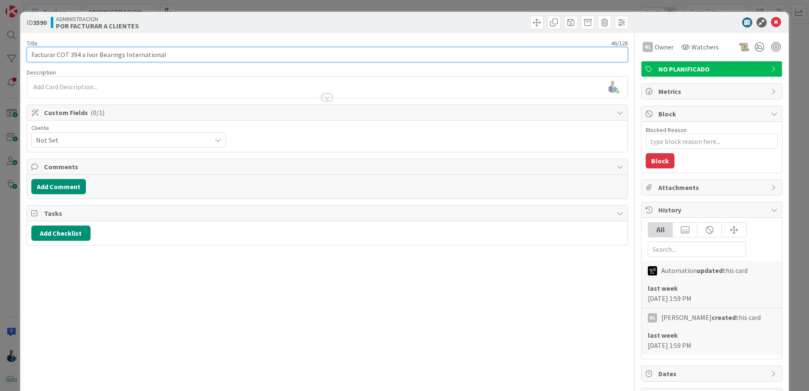
drag, startPoint x: 80, startPoint y: 55, endPoint x: 68, endPoint y: 55, distance: 11.4
click at [68, 55] on input "Facturar COT 394 a Ivor Bearings International" at bounding box center [328, 54] width 602 height 15
click at [73, 56] on input "Facturar COT 394 a Ivor Bearings International" at bounding box center [328, 54] width 602 height 15
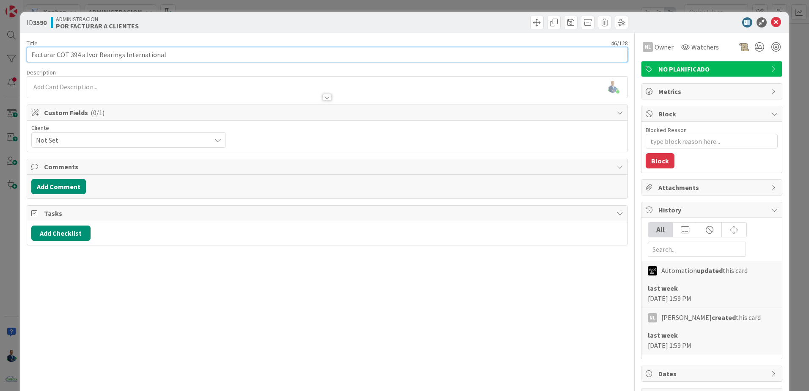
drag, startPoint x: 78, startPoint y: 55, endPoint x: 69, endPoint y: 55, distance: 9.7
click at [69, 55] on input "Facturar COT 394 a Ivor Bearings International" at bounding box center [328, 54] width 602 height 15
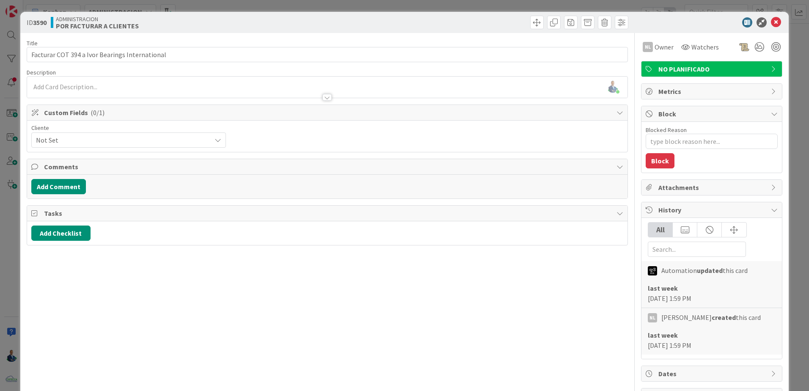
click at [166, 34] on div "Title 46 / 128 Facturar COT 394 a Ivor Bearings International Description Gabri…" at bounding box center [328, 243] width 602 height 420
click at [174, 63] on div "Title 46 / 128 Facturar COT 394 a Ivor Bearings International Description Gabri…" at bounding box center [328, 243] width 602 height 420
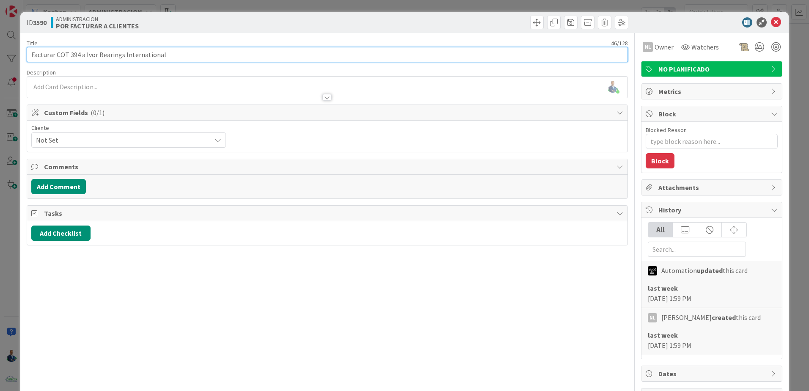
click at [171, 55] on input "Facturar COT 394 a Ivor Bearings International" at bounding box center [328, 54] width 602 height 15
click at [74, 56] on input "Facturar COT 394 a Ivor Bearings International" at bounding box center [328, 54] width 602 height 15
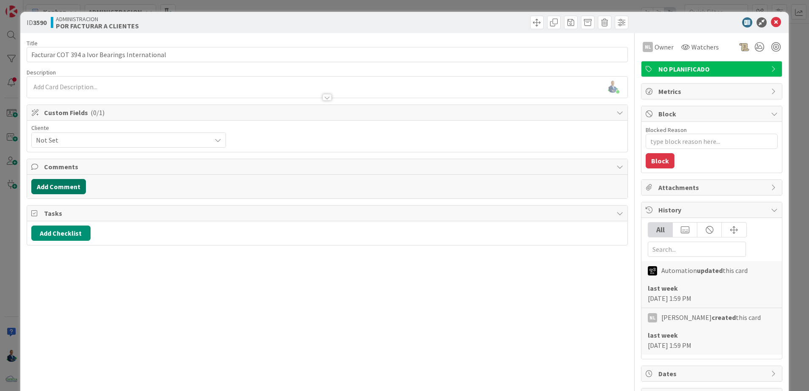
click at [83, 191] on button "Add Comment" at bounding box center [58, 186] width 55 height 15
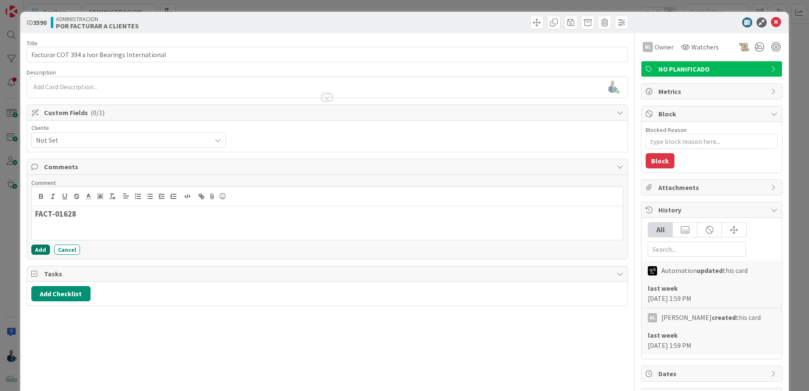
click at [46, 253] on button "Add" at bounding box center [40, 250] width 19 height 10
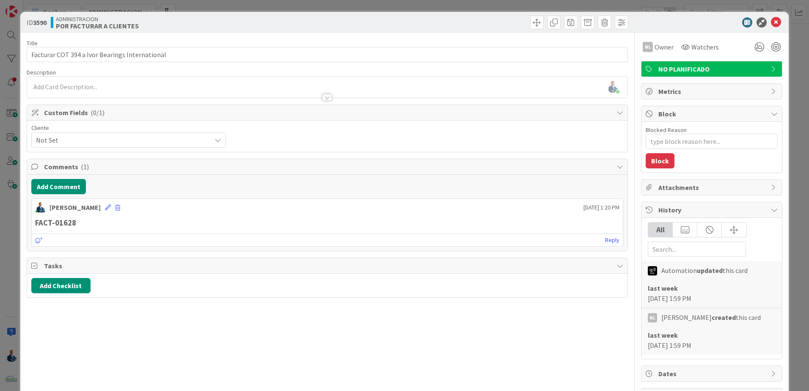
click at [790, 110] on div "ID 3590 ADMINISTRACION POR FACTURAR A CLIENTES Title 46 / 128 Facturar COT 394 …" at bounding box center [404, 195] width 809 height 391
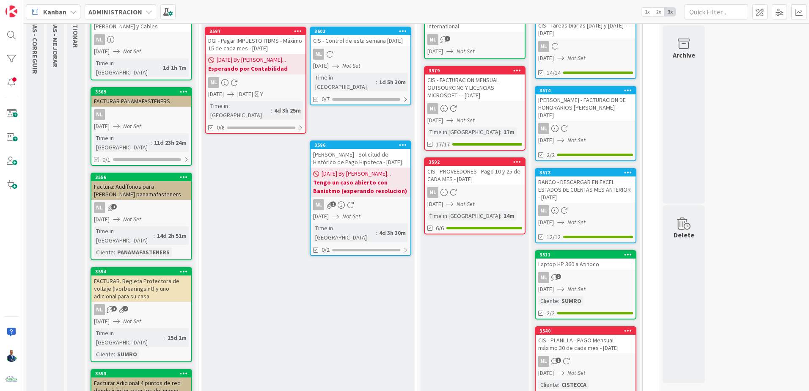
scroll to position [127, 0]
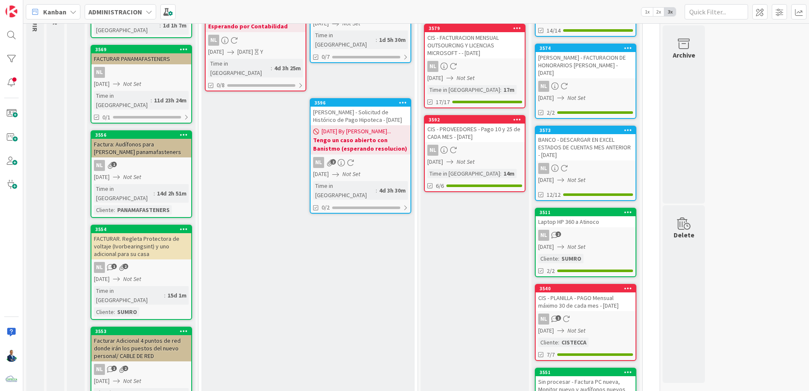
click at [148, 233] on div "FACTURAR. Regleta Protectora de voltaje (Ivorbearingsint) y uno adicional para …" at bounding box center [141, 246] width 100 height 26
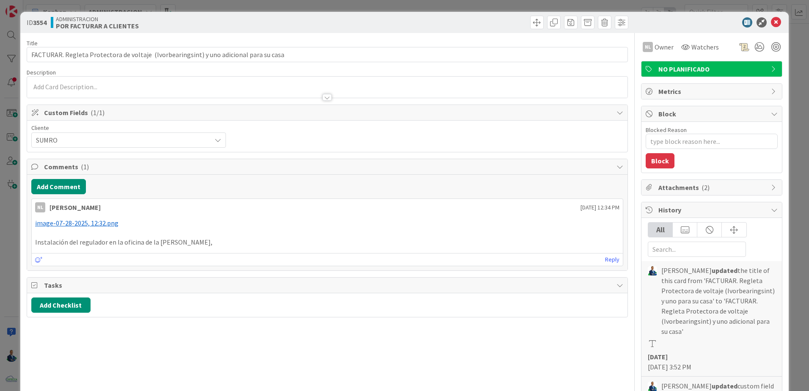
click at [92, 225] on span "image-07-28-2025, 12:32.png" at bounding box center [76, 223] width 83 height 8
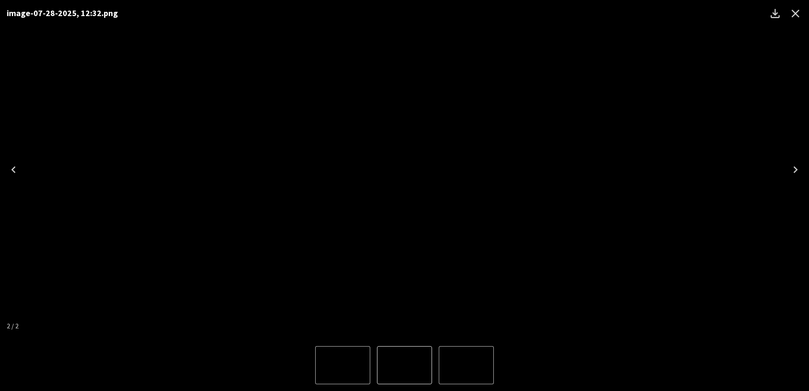
click at [569, 144] on div "image-07-28-2025, 12:32.png" at bounding box center [404, 170] width 809 height 340
click at [791, 15] on icon "Close" at bounding box center [796, 14] width 14 height 14
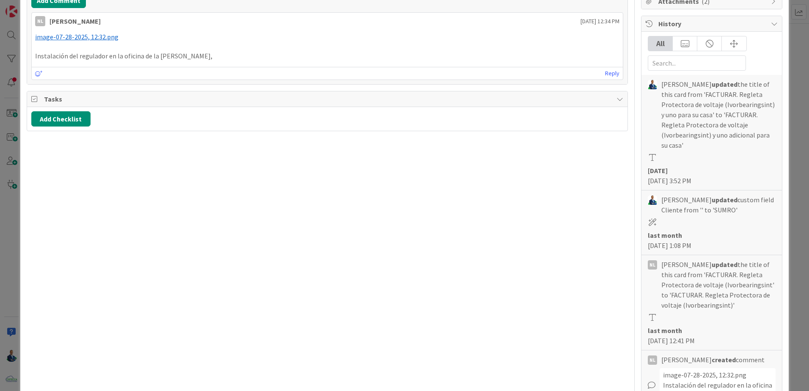
scroll to position [212, 0]
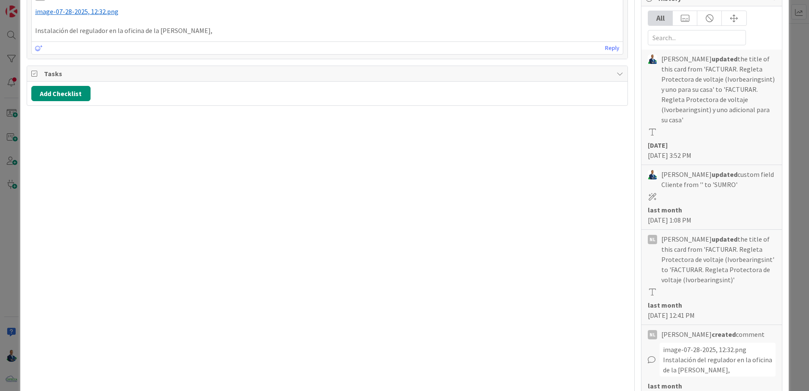
click at [801, 116] on div "ID 3554 ADMINISTRACION POR FACTURAR A CLIENTES Title 87 / 128 FACTURAR. Regleta…" at bounding box center [404, 195] width 809 height 391
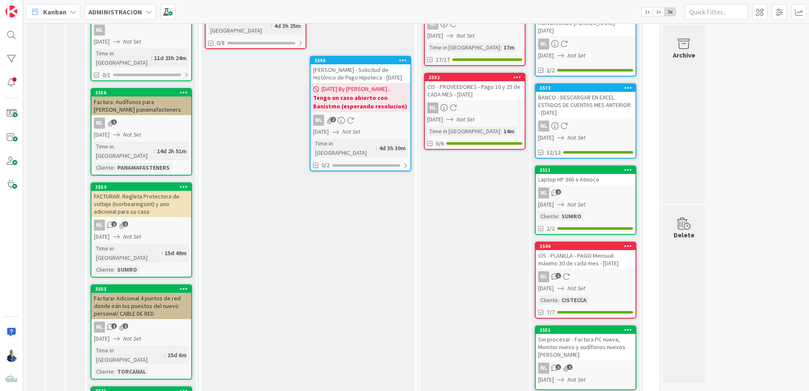
scroll to position [212, 0]
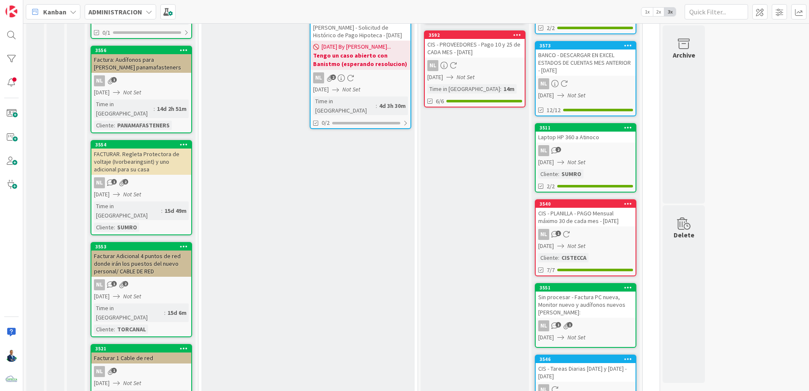
click at [153, 251] on div "Facturar Adicional 4 puntos de red donde irán los puestos del nuevo personal/ C…" at bounding box center [141, 264] width 100 height 26
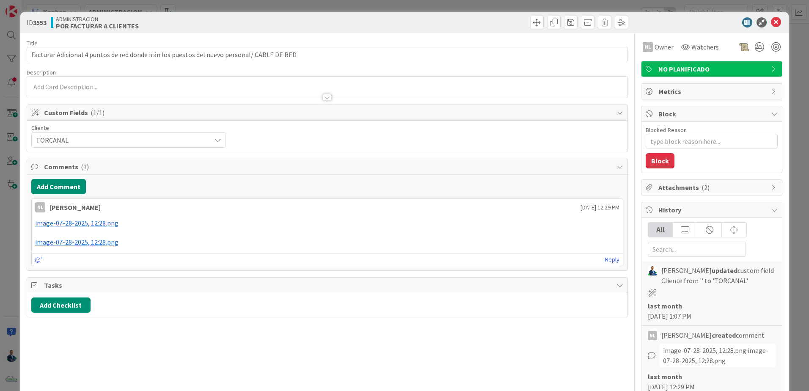
click at [105, 229] on p at bounding box center [327, 233] width 585 height 10
click at [110, 221] on span "image-07-28-2025, 12:28.png" at bounding box center [76, 223] width 83 height 8
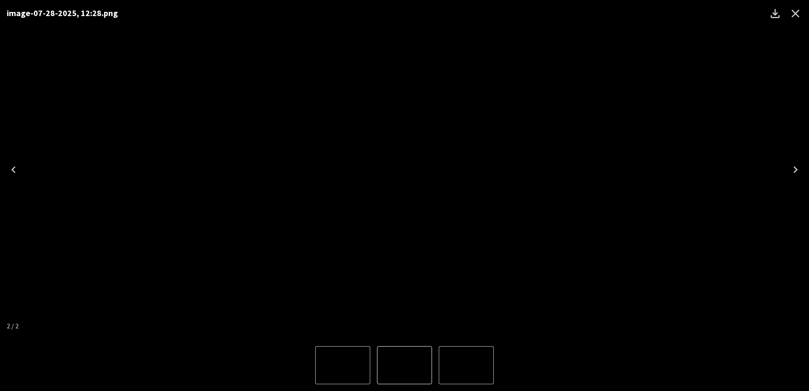
click at [795, 14] on icon "Close" at bounding box center [796, 14] width 8 height 8
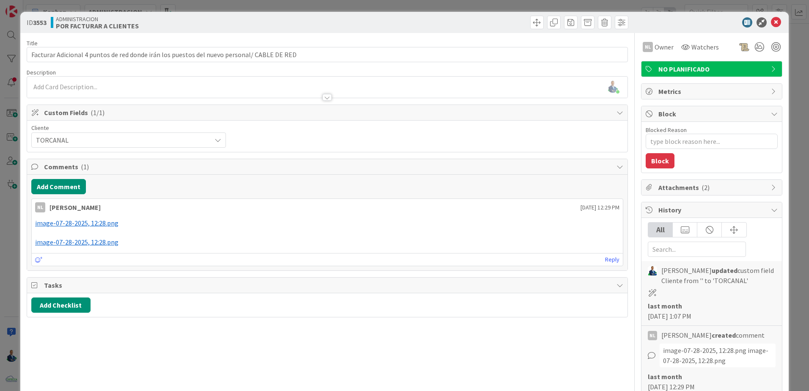
click at [89, 240] on span "image-07-28-2025, 12:28.png" at bounding box center [76, 242] width 83 height 8
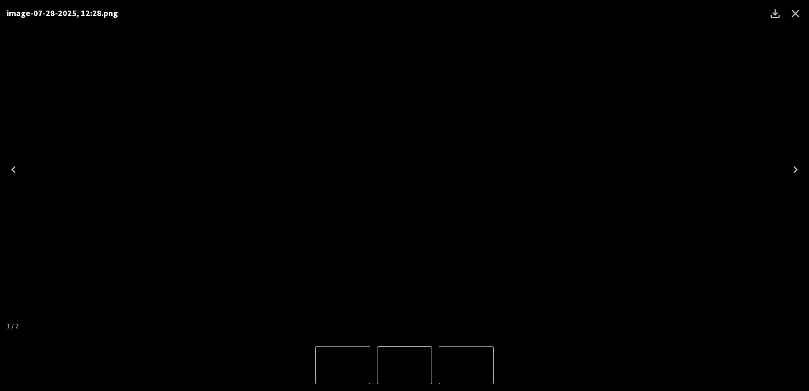
click at [798, 17] on icon "Close" at bounding box center [796, 14] width 14 height 14
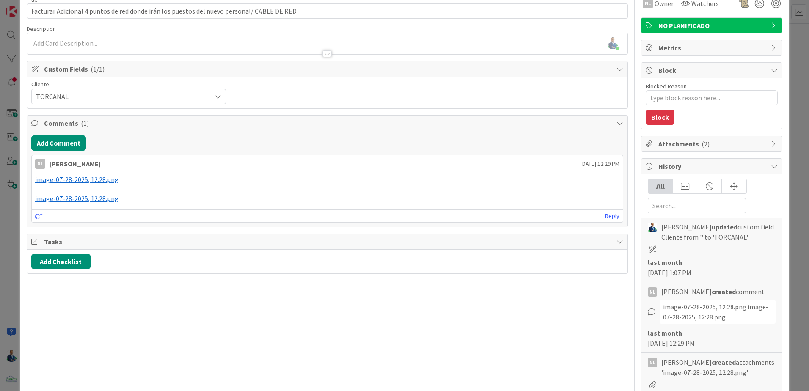
scroll to position [85, 0]
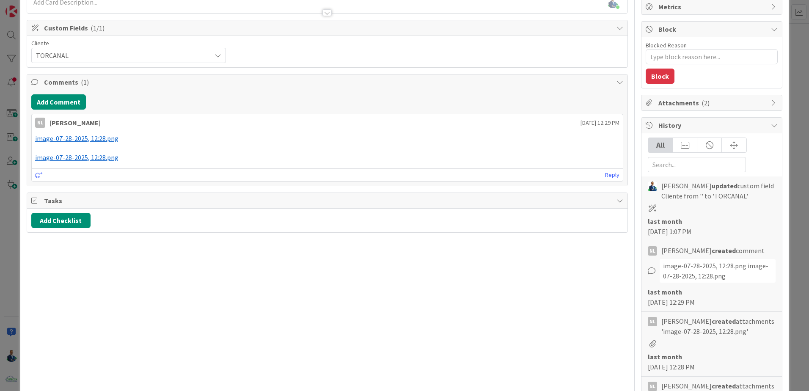
click at [788, 135] on div "ID 3553 ADMINISTRACION POR FACTURAR A CLIENTES Title 90 / 128 Facturar Adiciona…" at bounding box center [404, 195] width 809 height 391
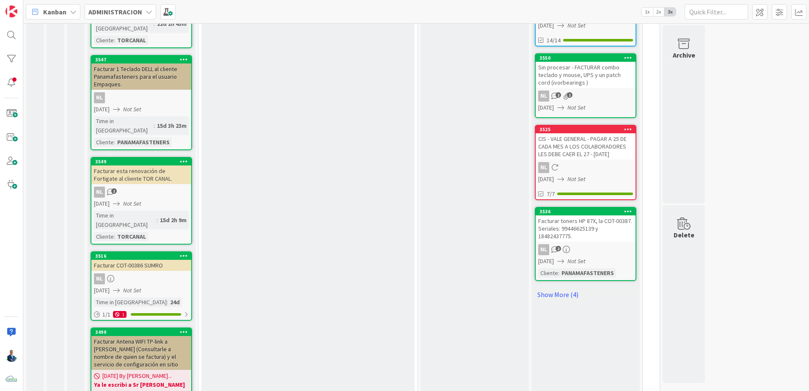
scroll to position [593, 0]
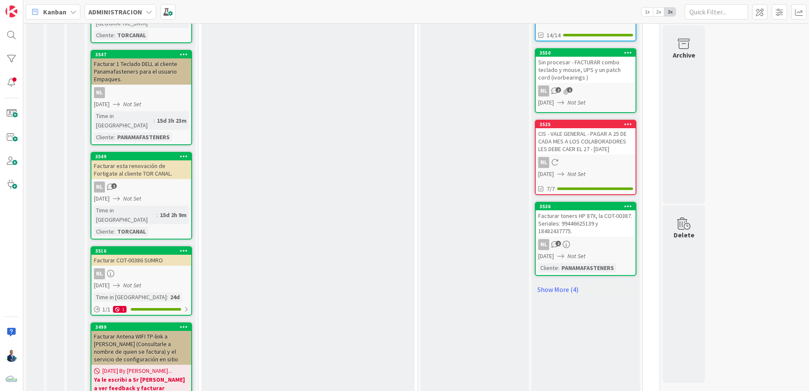
click at [154, 255] on div "Facturar COT-00386 SUMRO" at bounding box center [141, 260] width 100 height 11
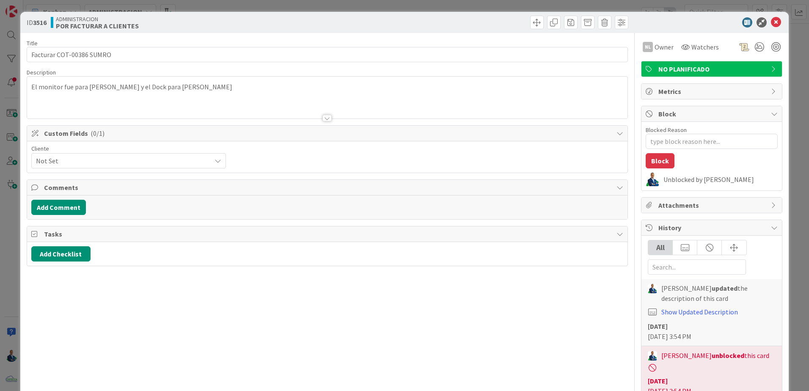
type textarea "x"
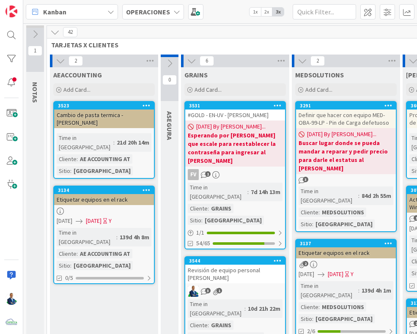
click at [145, 12] on b "OPERACIONES" at bounding box center [148, 12] width 44 height 8
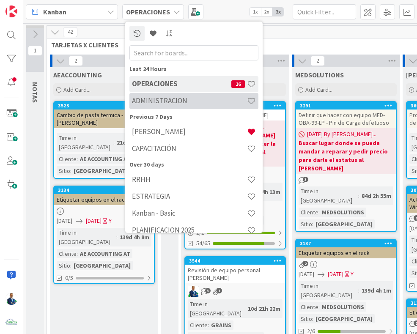
click at [165, 100] on h4 "ADMINISTRACION" at bounding box center [189, 101] width 115 height 8
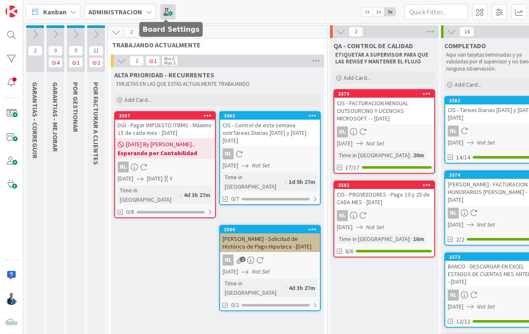
click at [164, 11] on span at bounding box center [167, 11] width 15 height 15
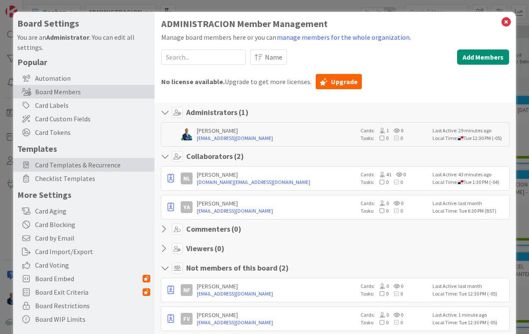
click at [51, 159] on div "Card Templates & Recurrence" at bounding box center [83, 165] width 141 height 14
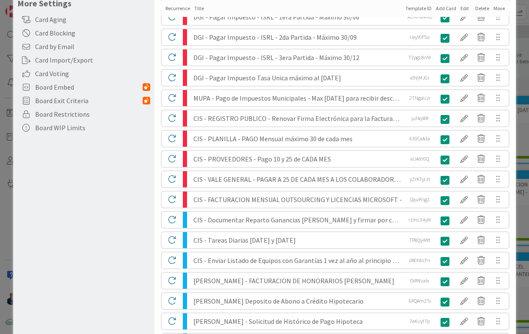
scroll to position [212, 0]
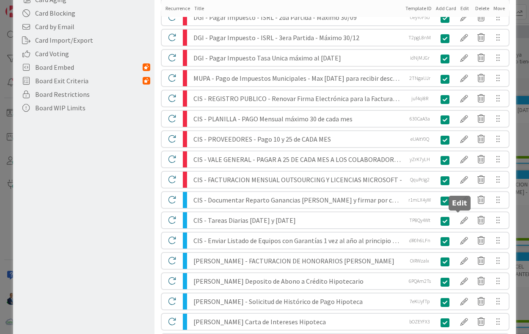
click at [461, 216] on div at bounding box center [464, 220] width 17 height 14
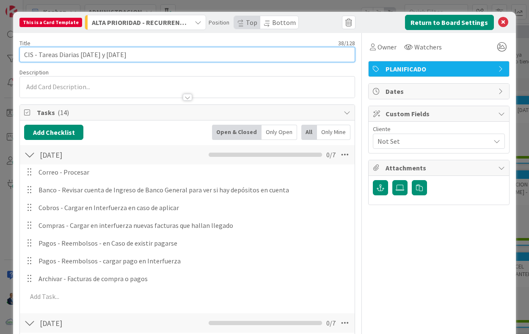
drag, startPoint x: 39, startPoint y: 53, endPoint x: 240, endPoint y: 55, distance: 200.3
click at [240, 55] on input "CIS - Tareas Diarias [DATE] y [DATE]" at bounding box center [187, 54] width 336 height 15
click at [197, 55] on input "CIS - Tareas Diarias [DATE] y [DATE]" at bounding box center [187, 54] width 336 height 15
drag, startPoint x: 147, startPoint y: 55, endPoint x: 59, endPoint y: 56, distance: 88.1
click at [59, 56] on input "CIS - Tareas Diarias [DATE] y [DATE]" at bounding box center [187, 54] width 336 height 15
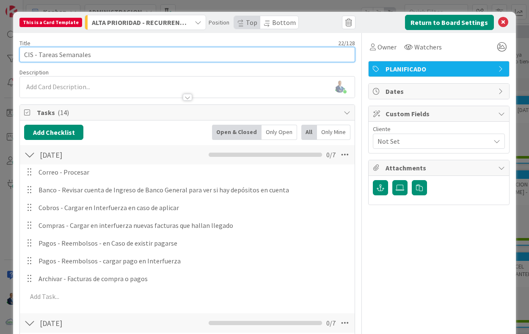
click at [38, 56] on input "CIS - Tareas Semanales" at bounding box center [187, 54] width 336 height 15
type input "CIS - Recodatorio Actividades esenciales Semanales"
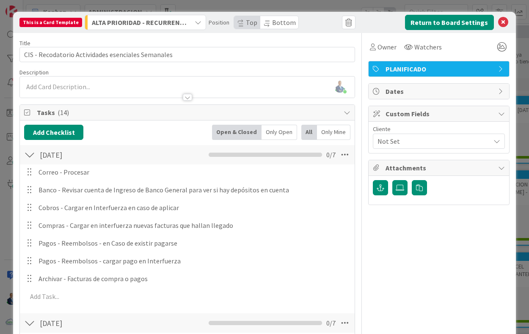
click at [98, 94] on div at bounding box center [187, 93] width 335 height 9
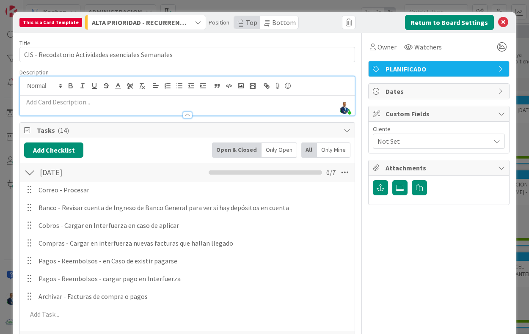
scroll to position [42, 0]
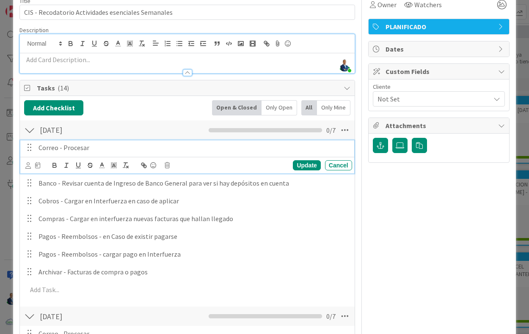
click at [81, 153] on p "Correo - Procesar" at bounding box center [194, 148] width 310 height 10
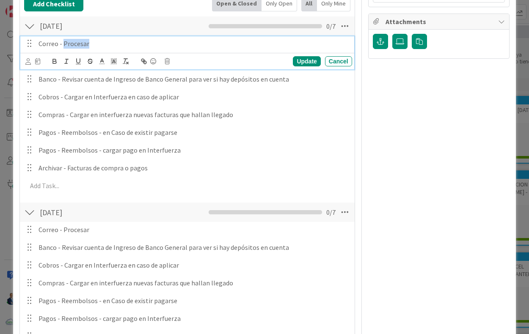
scroll to position [85, 0]
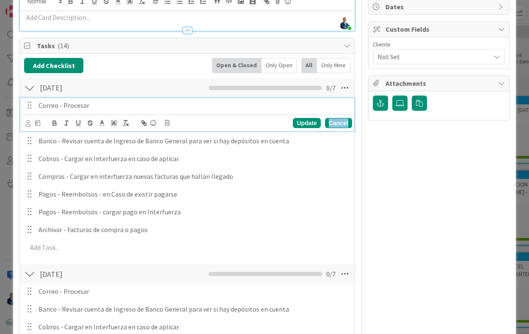
click at [331, 128] on div "Cancel" at bounding box center [338, 123] width 27 height 10
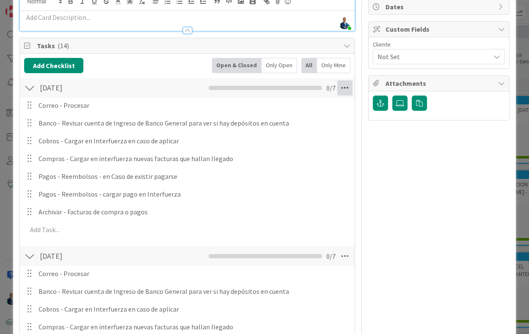
click at [337, 93] on icon at bounding box center [344, 87] width 15 height 15
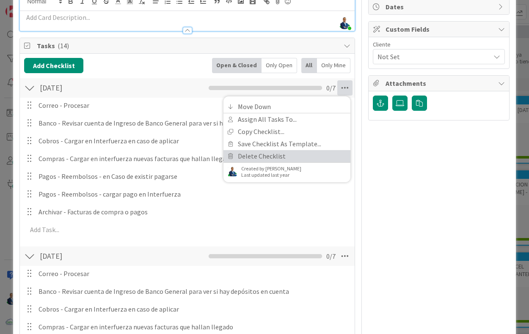
click at [273, 159] on link "Delete Checklist" at bounding box center [287, 156] width 127 height 12
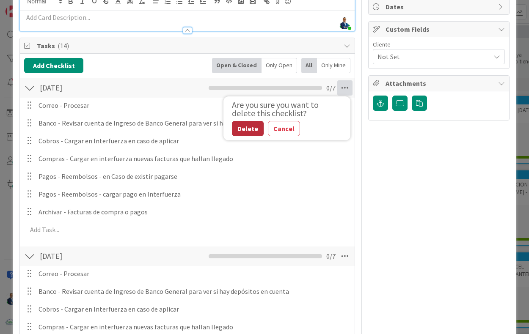
click at [244, 133] on button "Delete" at bounding box center [248, 128] width 32 height 15
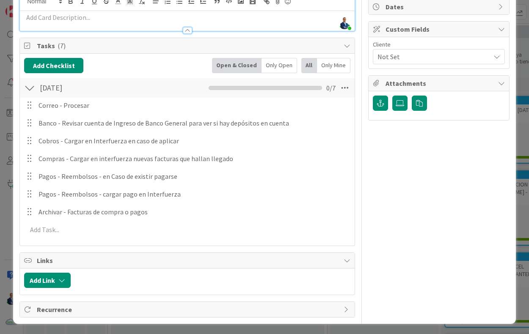
scroll to position [97, 0]
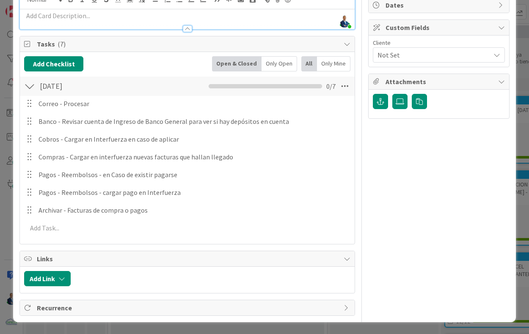
click at [89, 310] on span "Recurrence" at bounding box center [188, 308] width 303 height 10
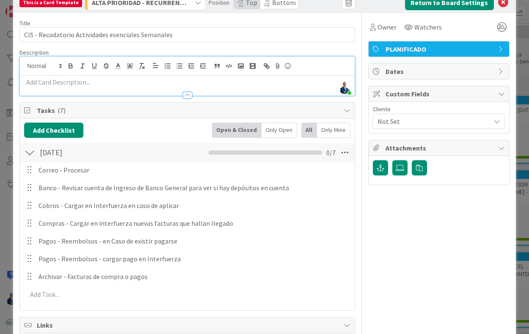
scroll to position [19, 0]
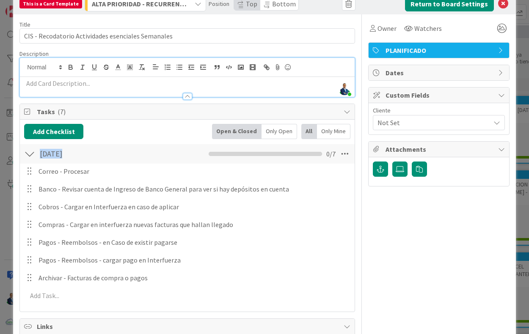
drag, startPoint x: 104, startPoint y: 162, endPoint x: 42, endPoint y: 160, distance: 61.8
click at [42, 160] on div "[DATE] Checklist Name 9 / 64 [DATE] 0 / 7" at bounding box center [187, 153] width 335 height 19
click at [172, 155] on input "[DATE]" at bounding box center [104, 153] width 135 height 15
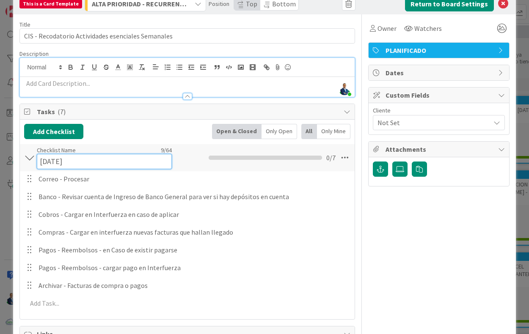
click at [70, 158] on input "[DATE]" at bounding box center [104, 161] width 135 height 15
paste input "TAREAS ESENCIALES A RECORDAR"
type input "TAREAS ESENCIALES A RECORDAR"
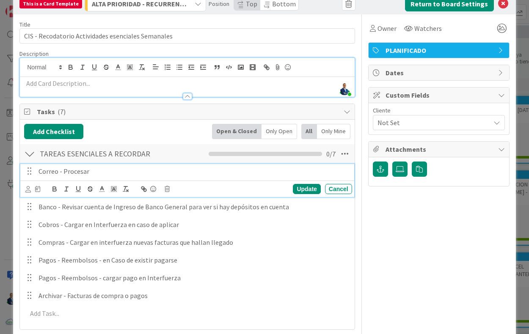
click at [255, 196] on div "Correo - Procesar Update Cancel" at bounding box center [187, 180] width 334 height 33
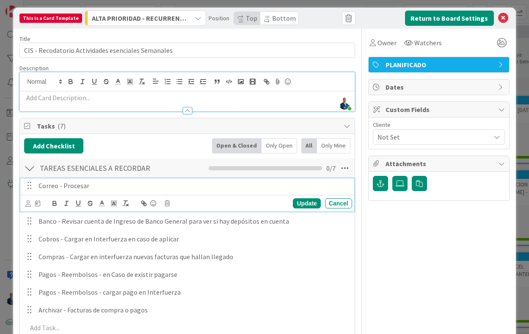
scroll to position [0, 0]
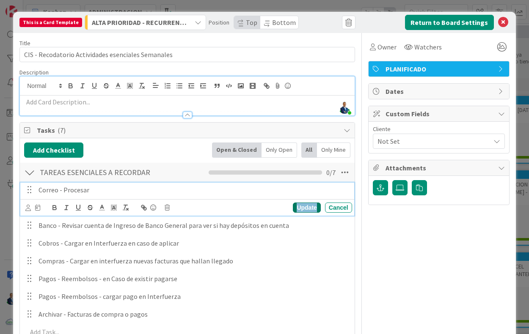
click at [307, 213] on div "Update" at bounding box center [307, 208] width 28 height 10
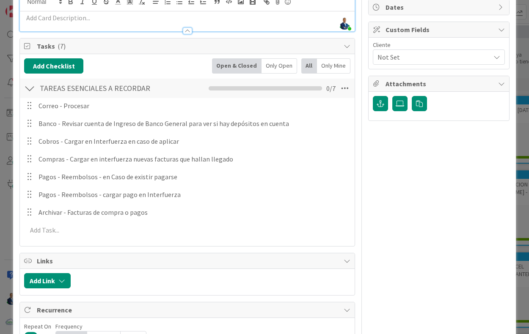
scroll to position [188, 0]
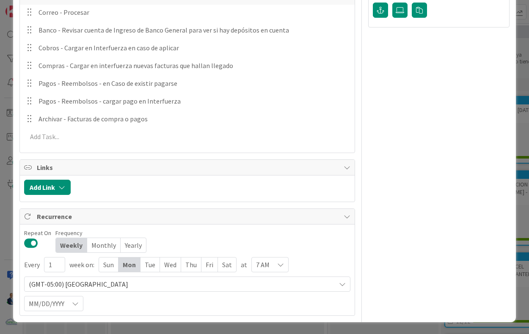
click at [155, 265] on div "Tue" at bounding box center [150, 265] width 19 height 14
click at [136, 265] on div "Mon" at bounding box center [130, 265] width 22 height 14
click at [168, 264] on div "Wed" at bounding box center [170, 265] width 21 height 14
click at [149, 264] on div "Tue" at bounding box center [150, 265] width 20 height 14
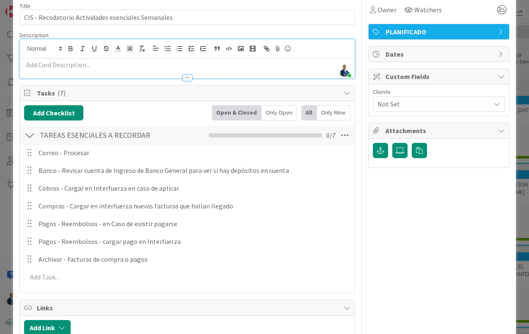
scroll to position [0, 0]
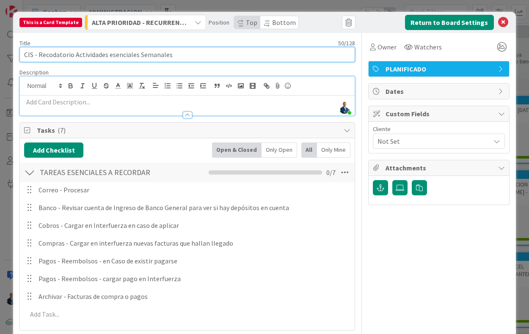
click at [271, 54] on input "CIS - Recodatorio Actividades esenciales Semanales" at bounding box center [187, 54] width 336 height 15
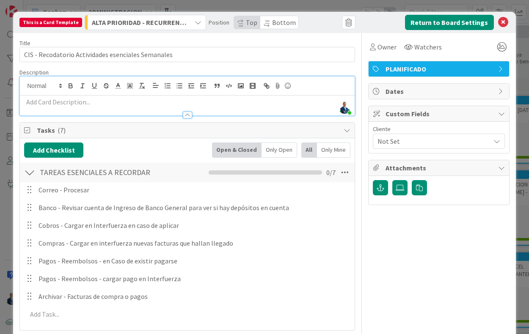
click at [499, 24] on icon at bounding box center [503, 22] width 10 height 10
